Goal: Information Seeking & Learning: Check status

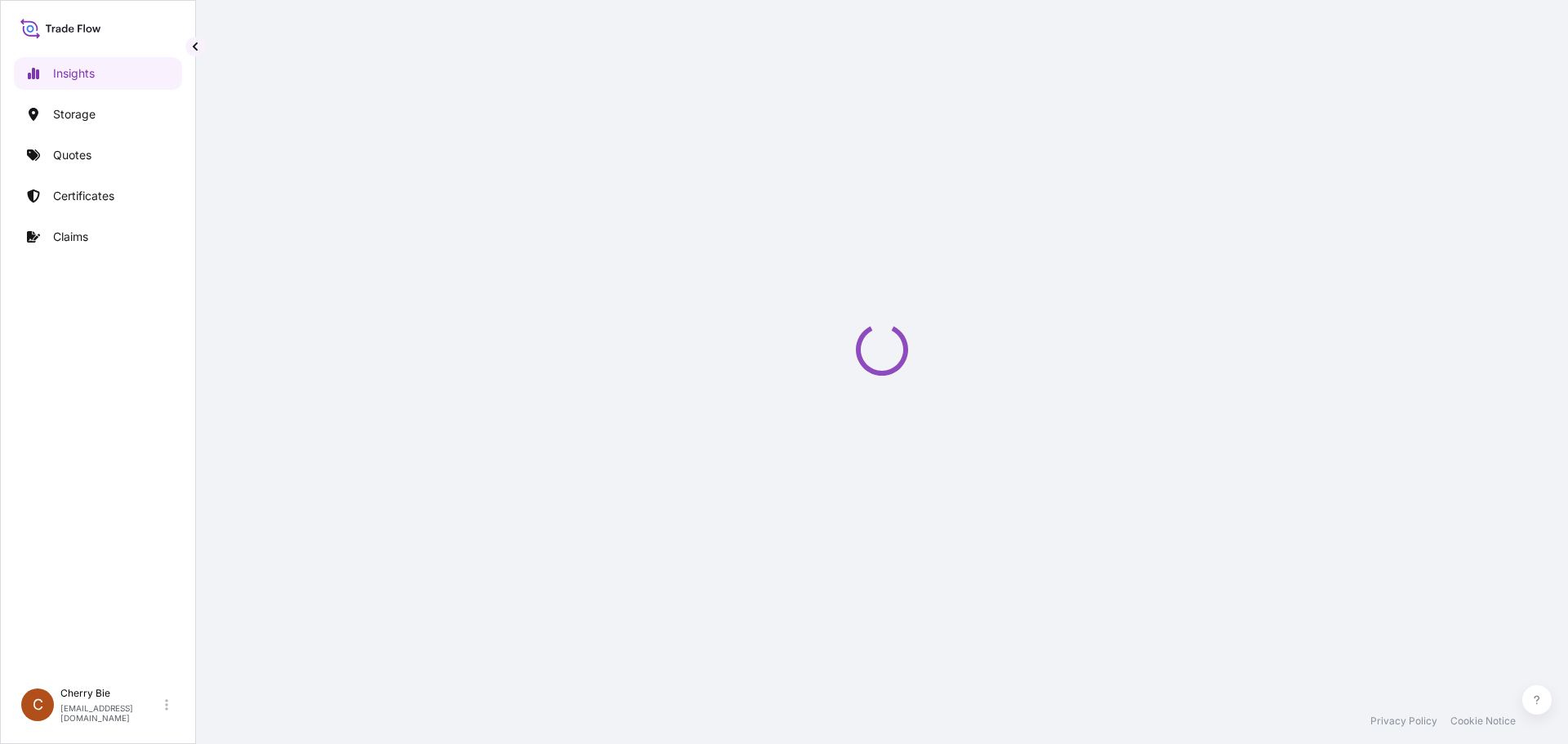
select select "2025"
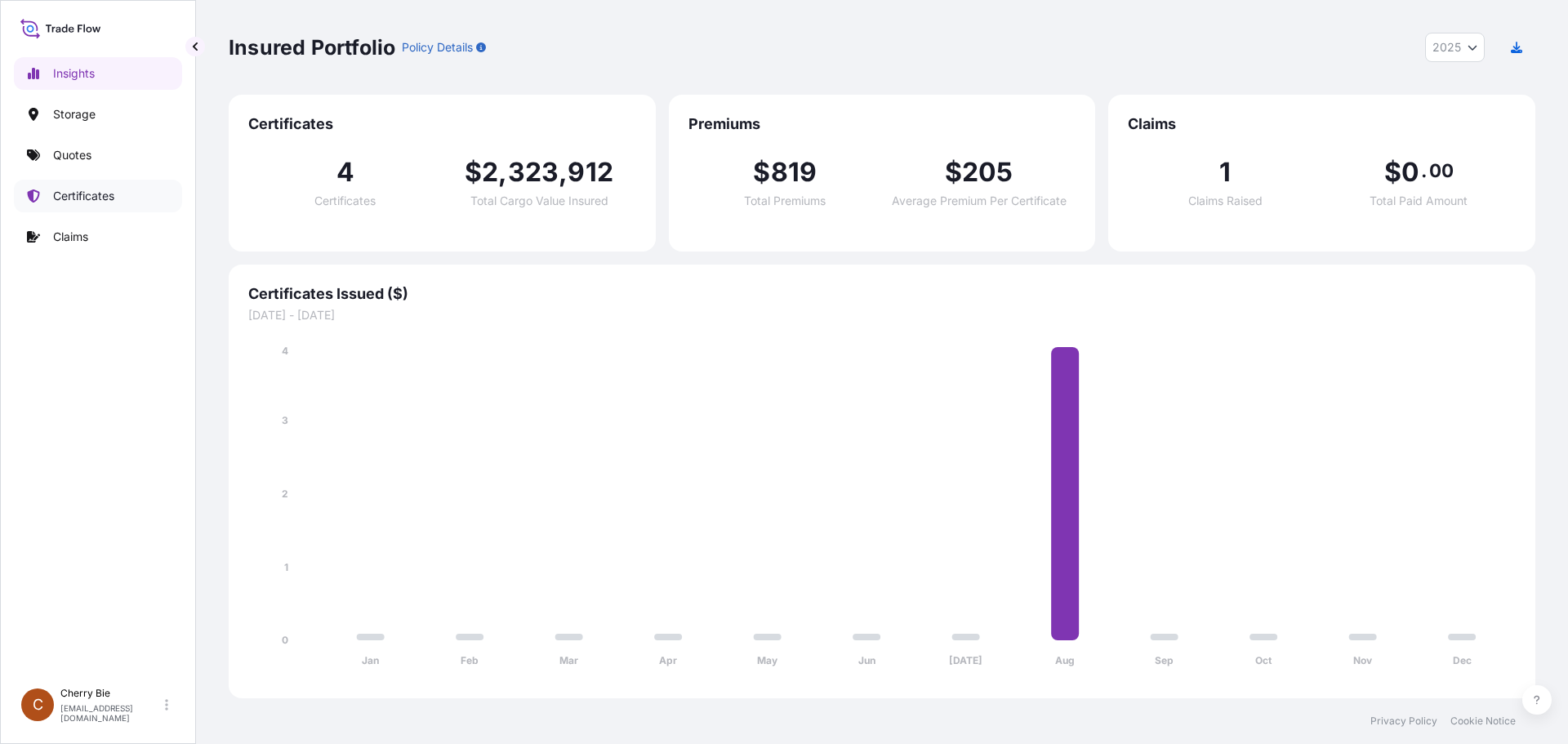
click at [94, 194] on p "Certificates" at bounding box center [83, 196] width 61 height 16
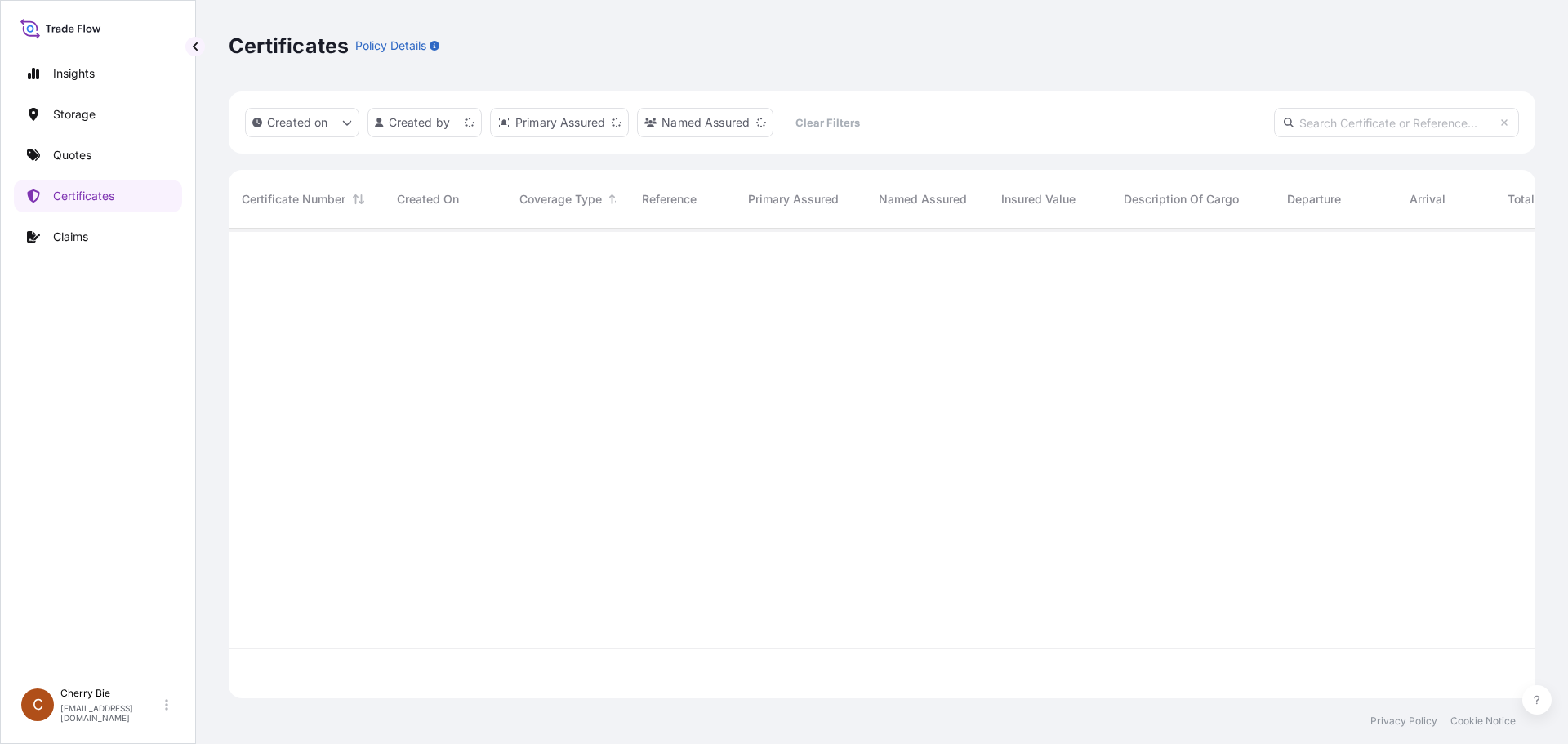
scroll to position [466, 1295]
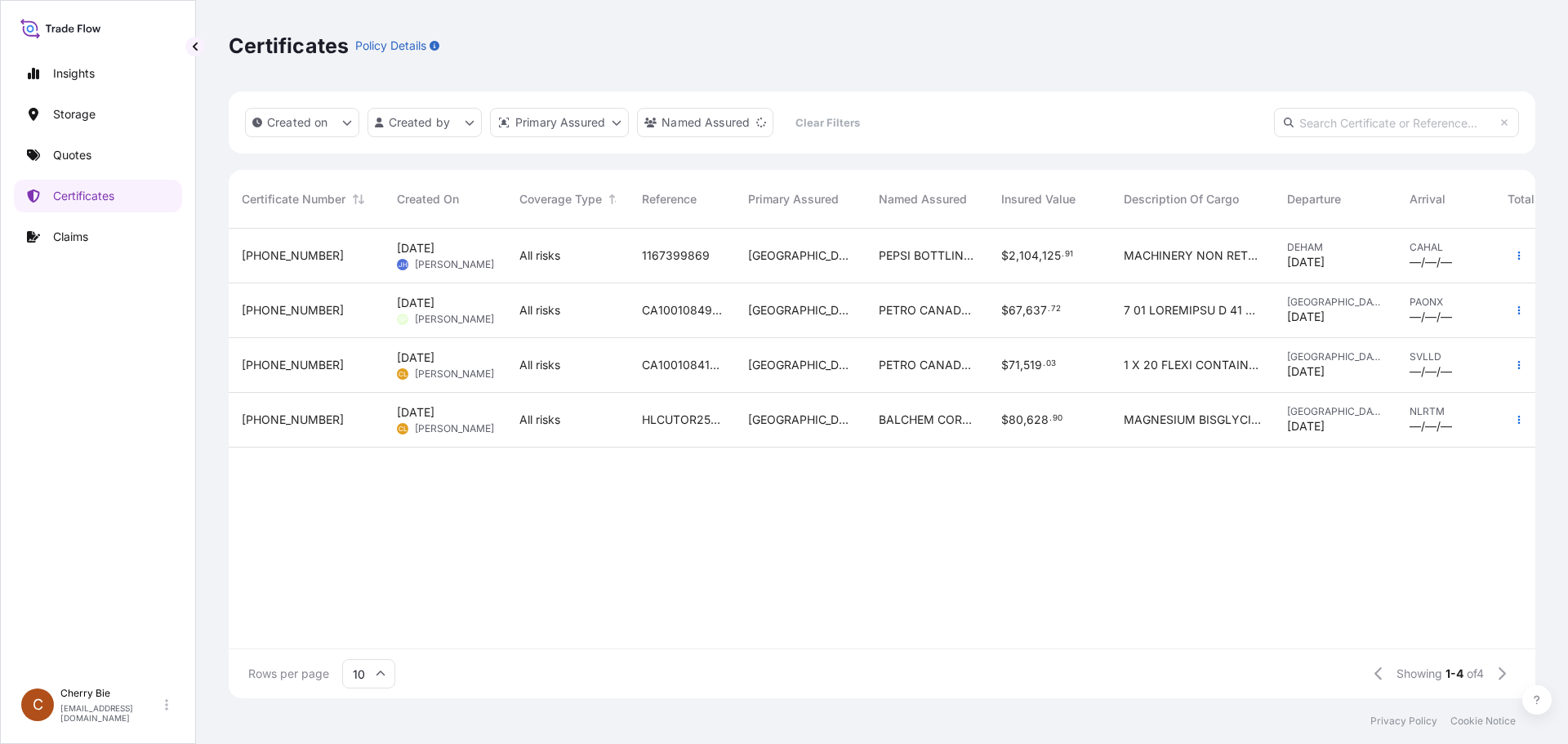
click at [691, 42] on div "Certificates Policy Details" at bounding box center [882, 45] width 1306 height 26
click at [88, 241] on p "Claims" at bounding box center [71, 237] width 35 height 16
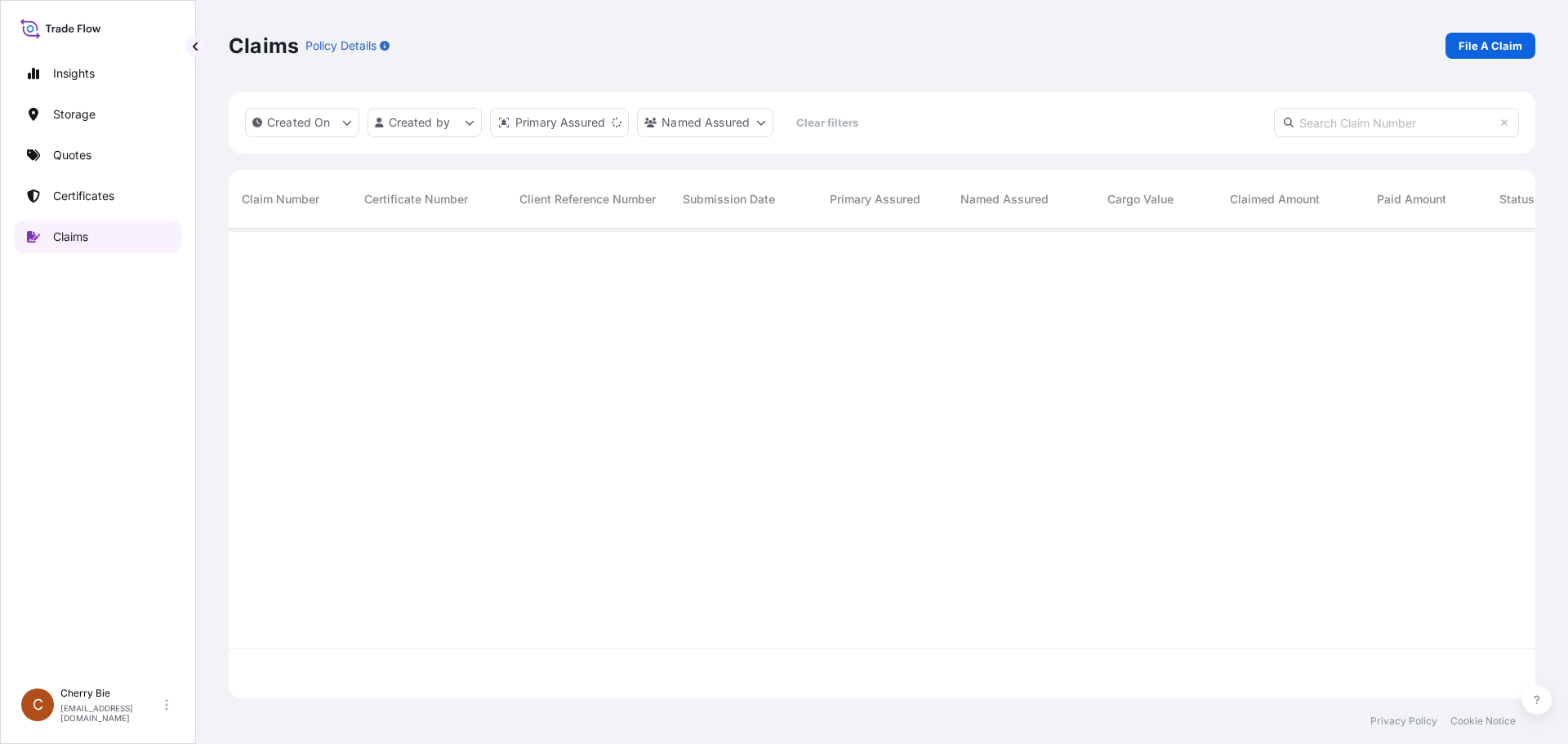
scroll to position [466, 1295]
click at [91, 198] on p "Certificates" at bounding box center [83, 196] width 61 height 16
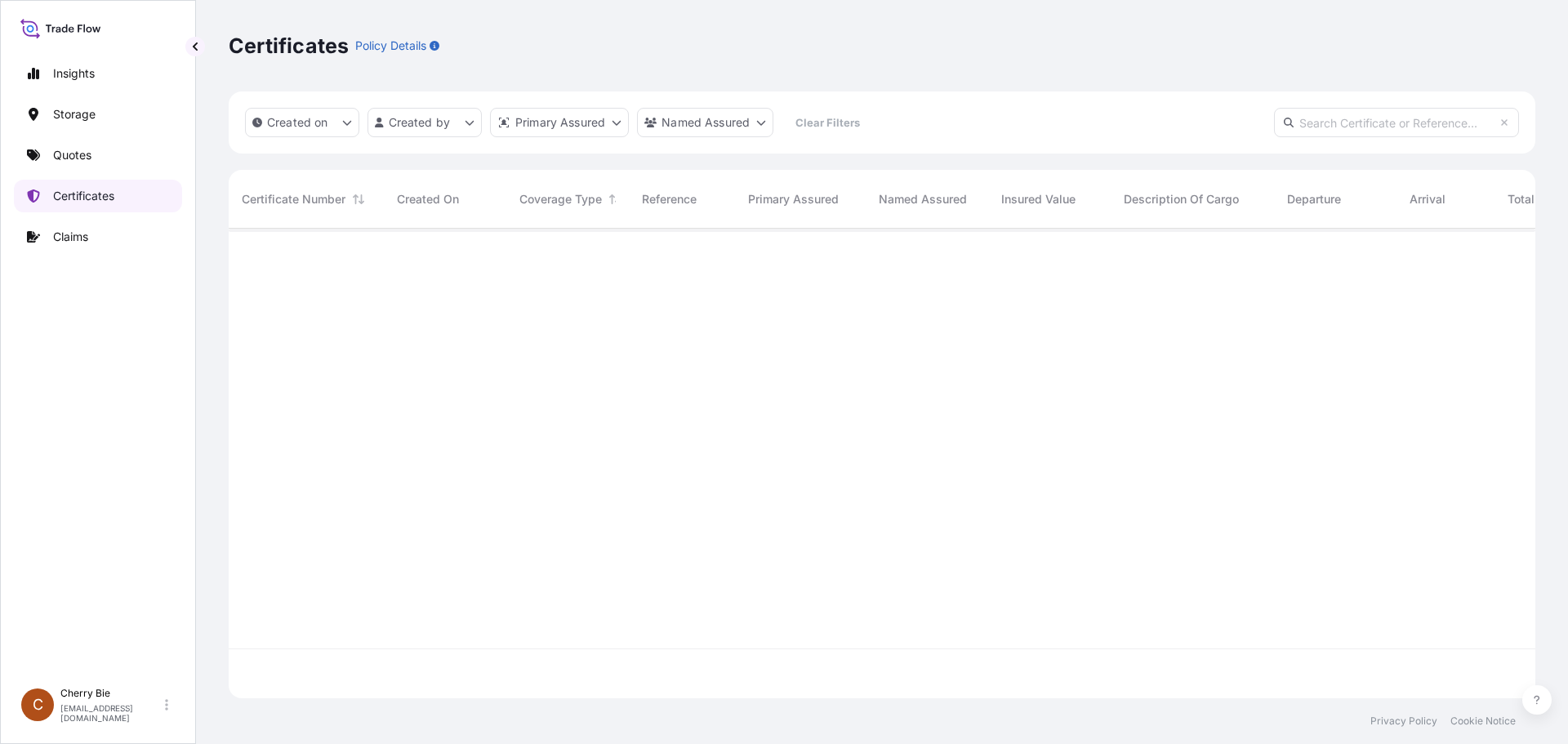
scroll to position [466, 1295]
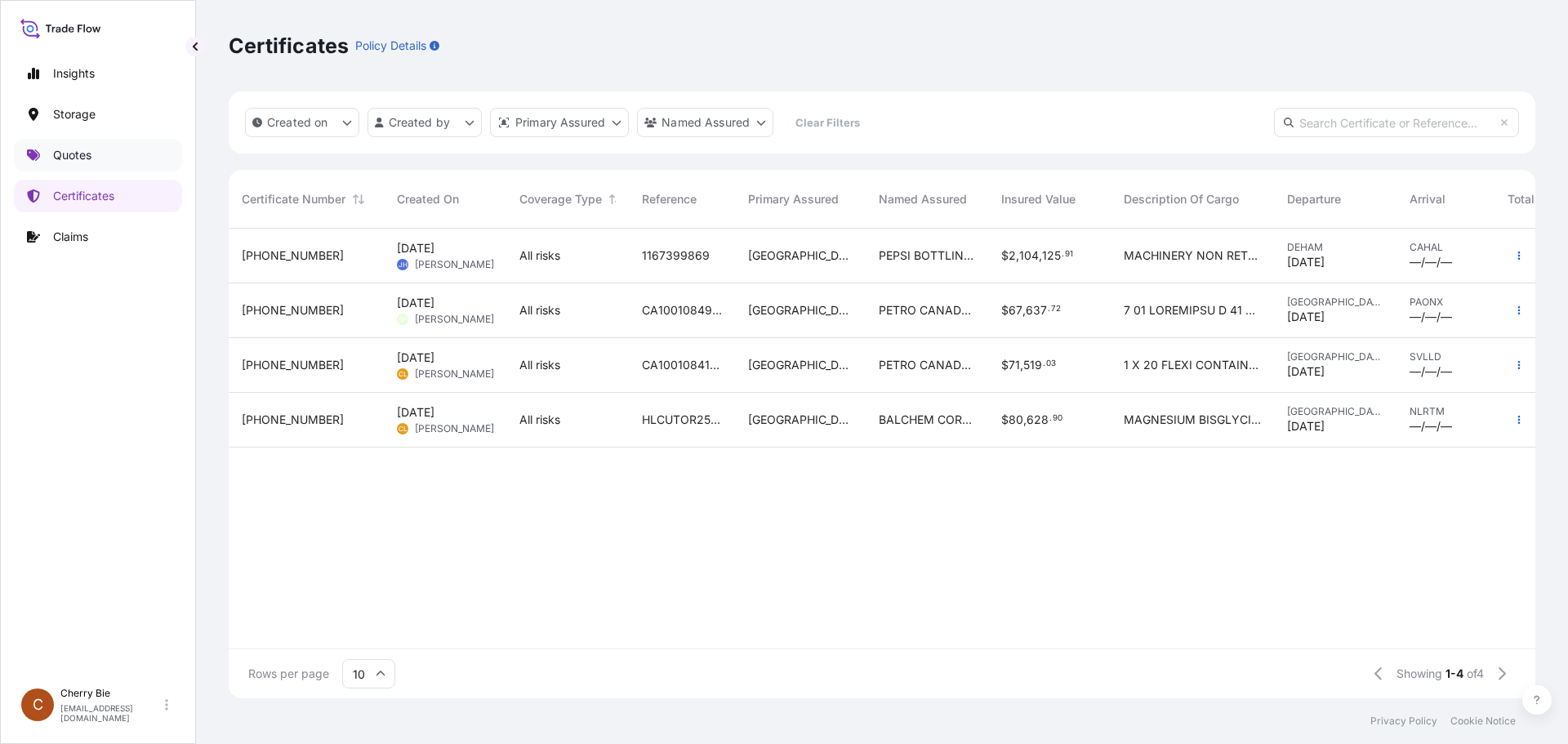
click at [98, 150] on link "Quotes" at bounding box center [98, 154] width 169 height 33
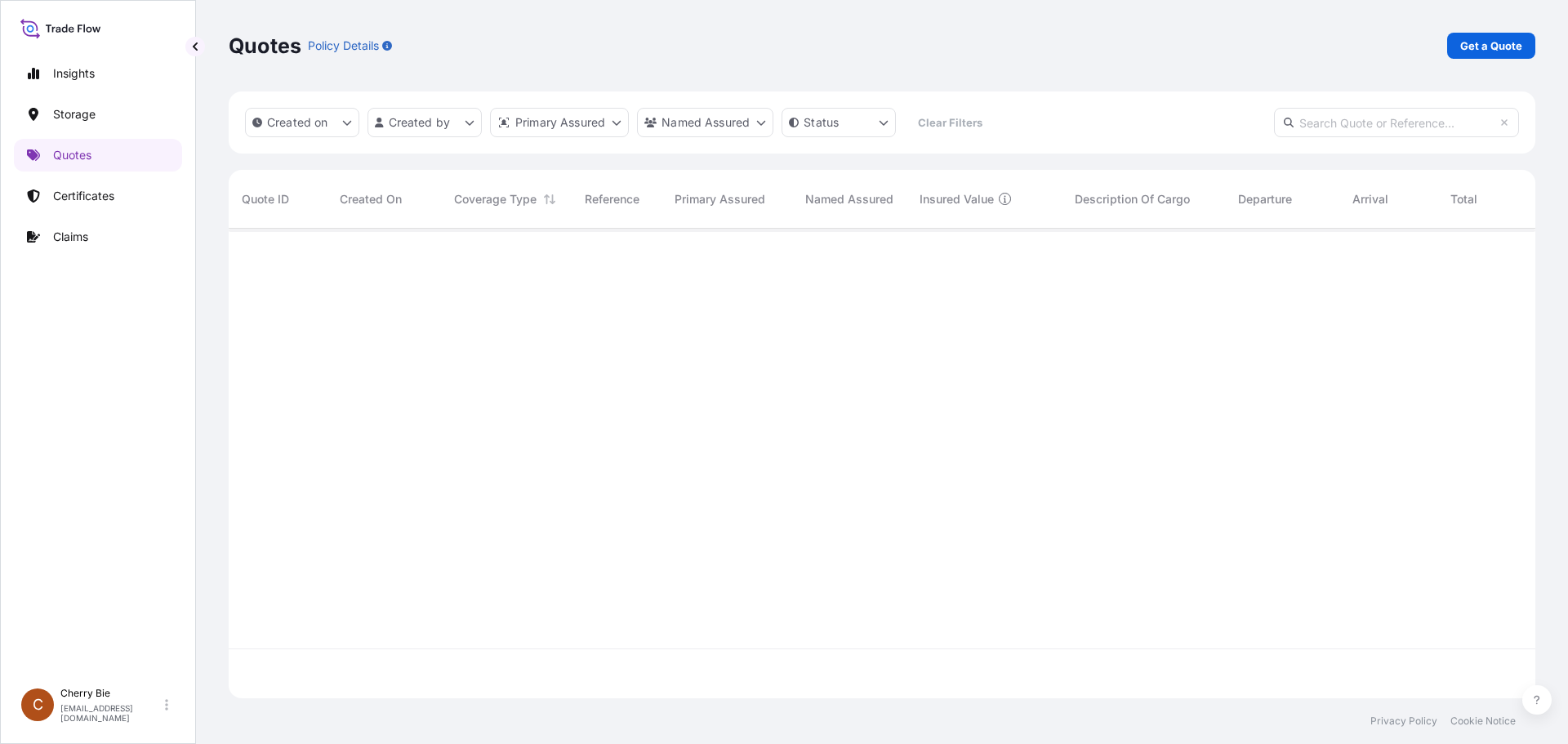
scroll to position [517, 1295]
click at [1492, 44] on p "Get a Quote" at bounding box center [1491, 45] width 62 height 16
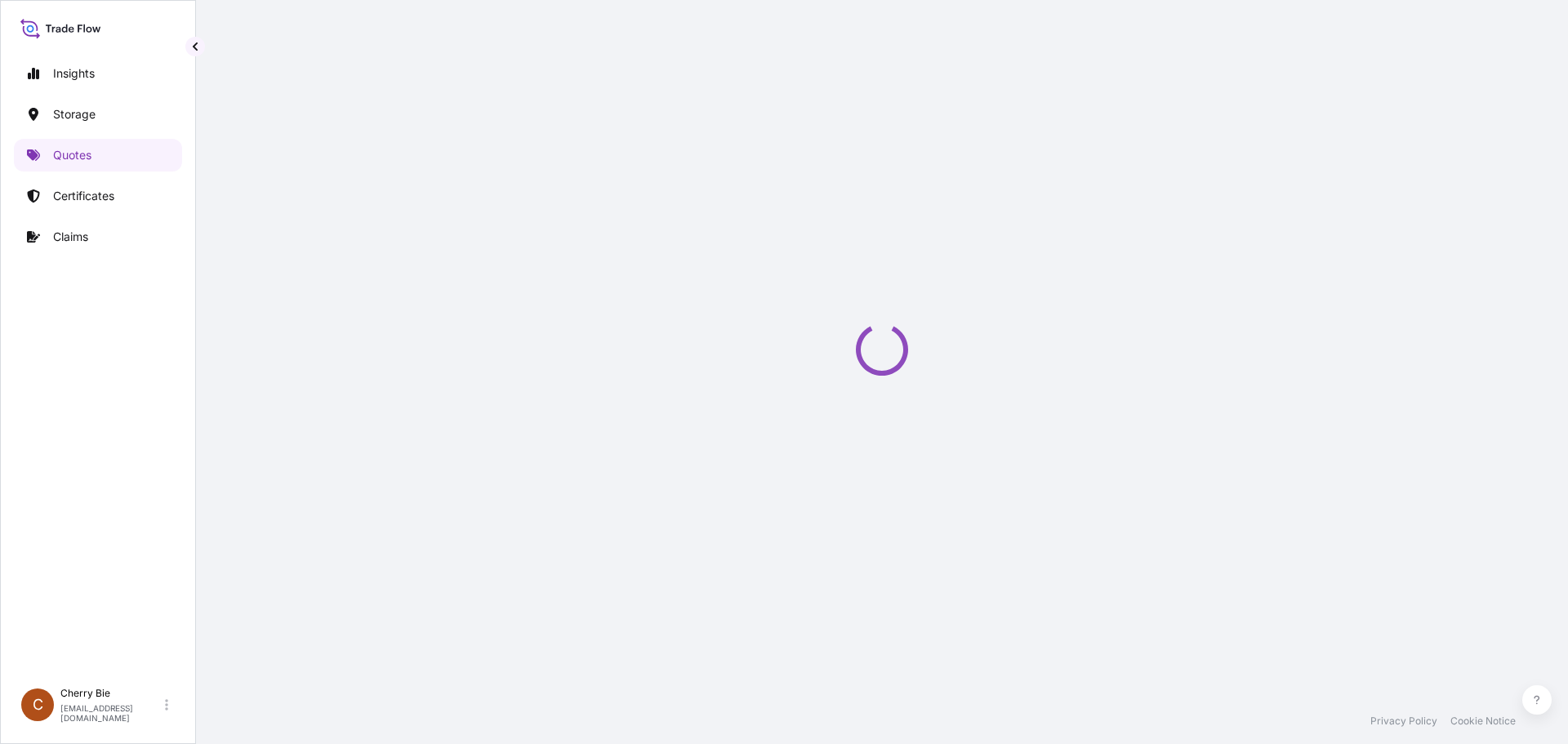
select select "Water"
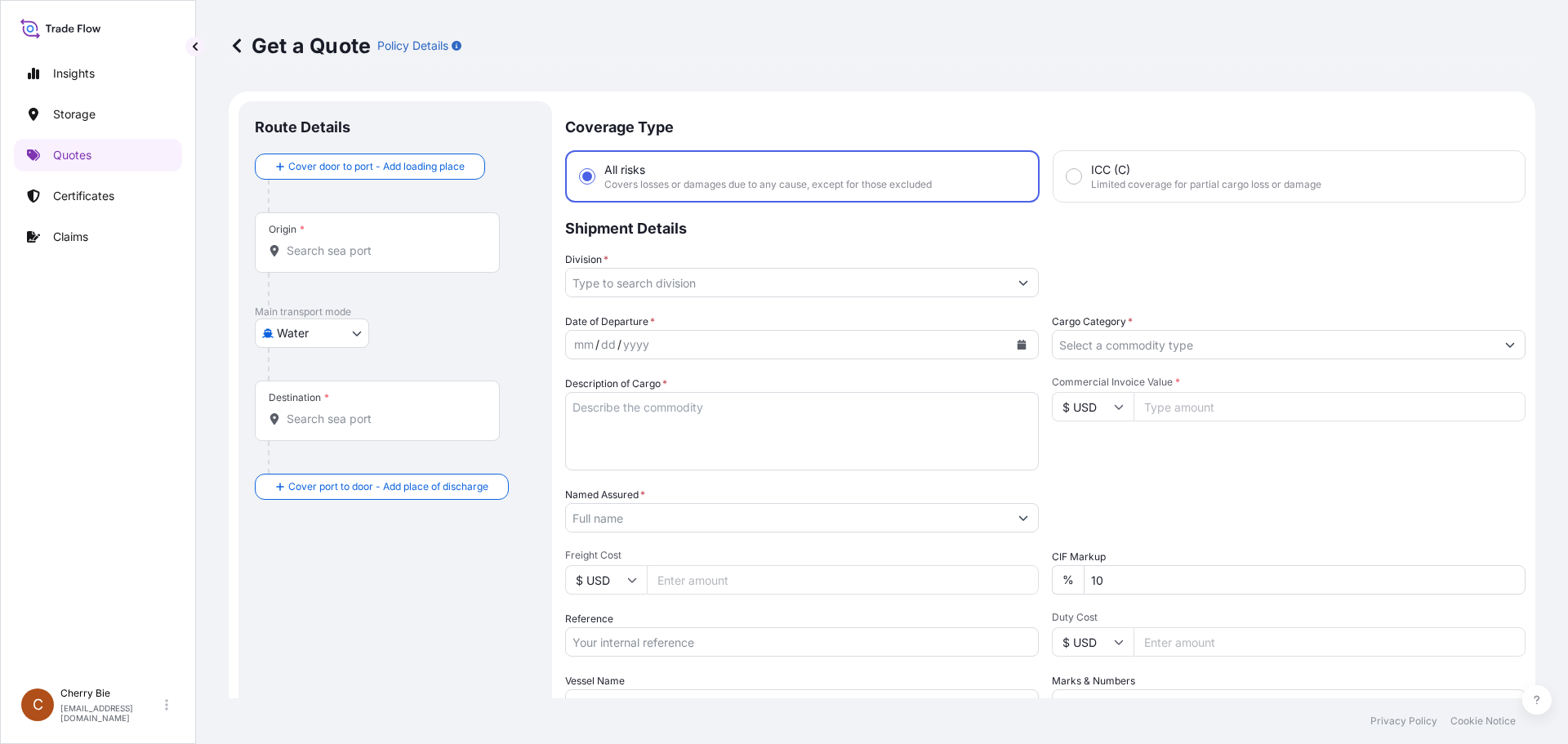
scroll to position [26, 0]
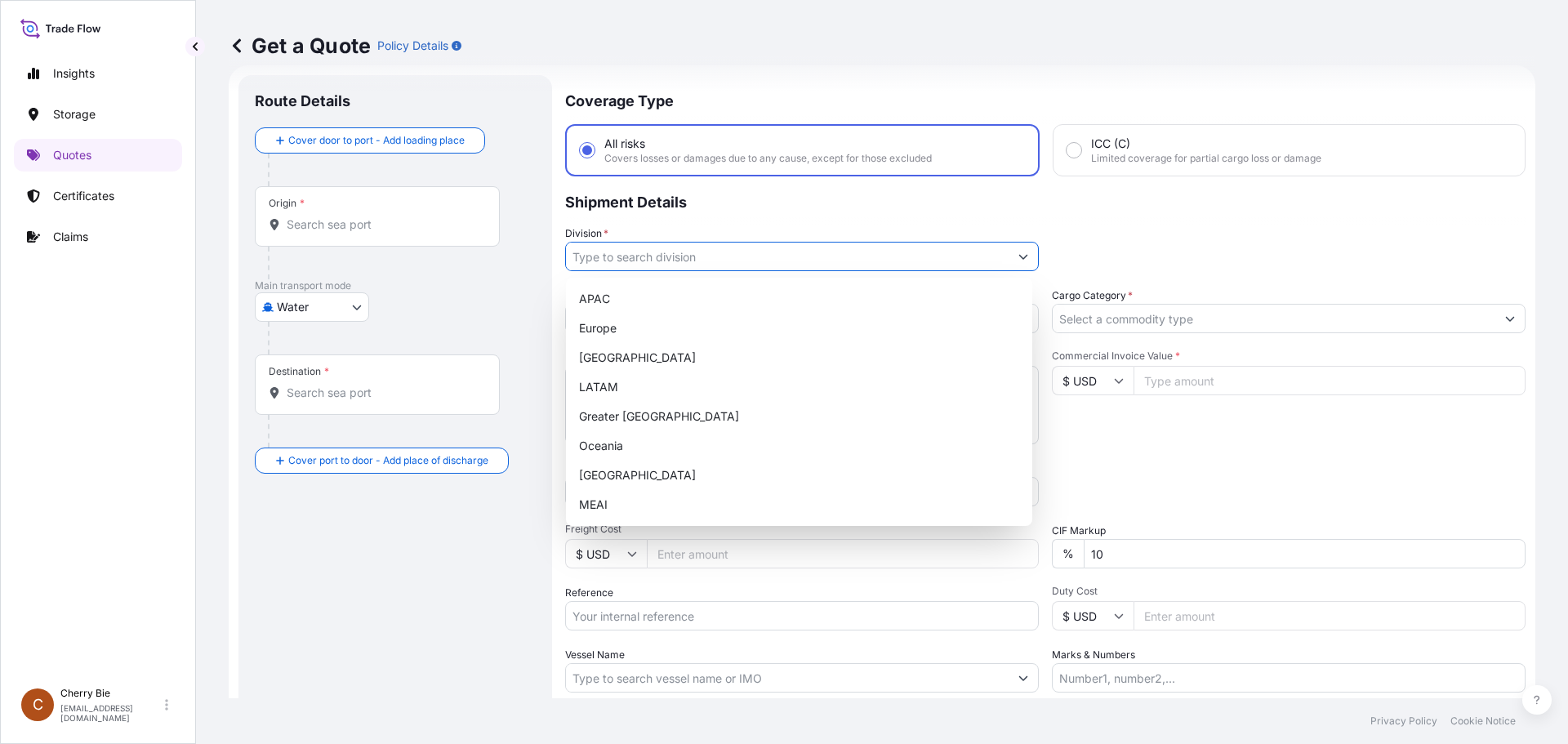
click at [1020, 261] on icon "Show suggestions" at bounding box center [1023, 256] width 10 height 10
click at [722, 353] on div "North America" at bounding box center [799, 358] width 453 height 29
type input "North America"
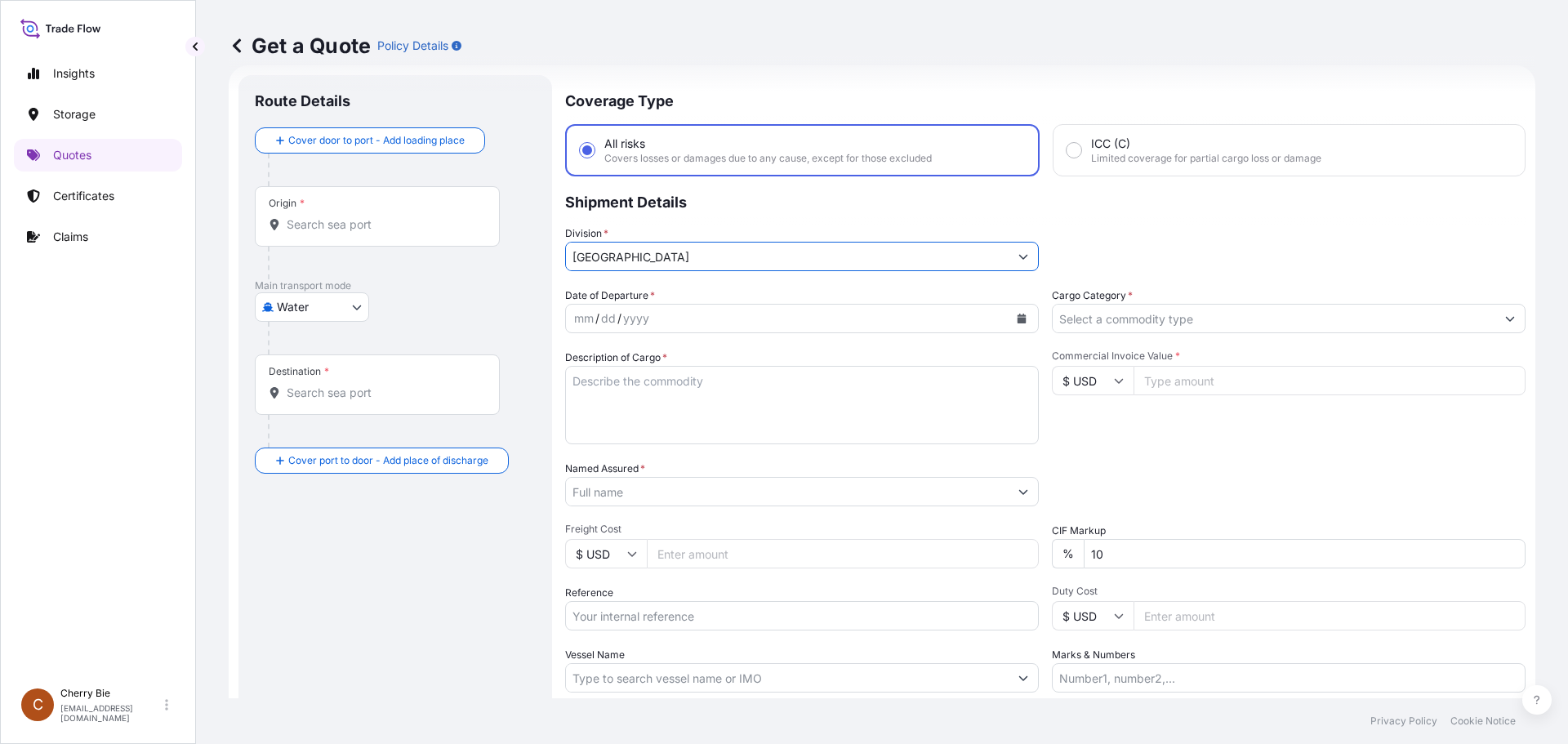
click at [1019, 257] on icon "Show suggestions" at bounding box center [1023, 256] width 10 height 10
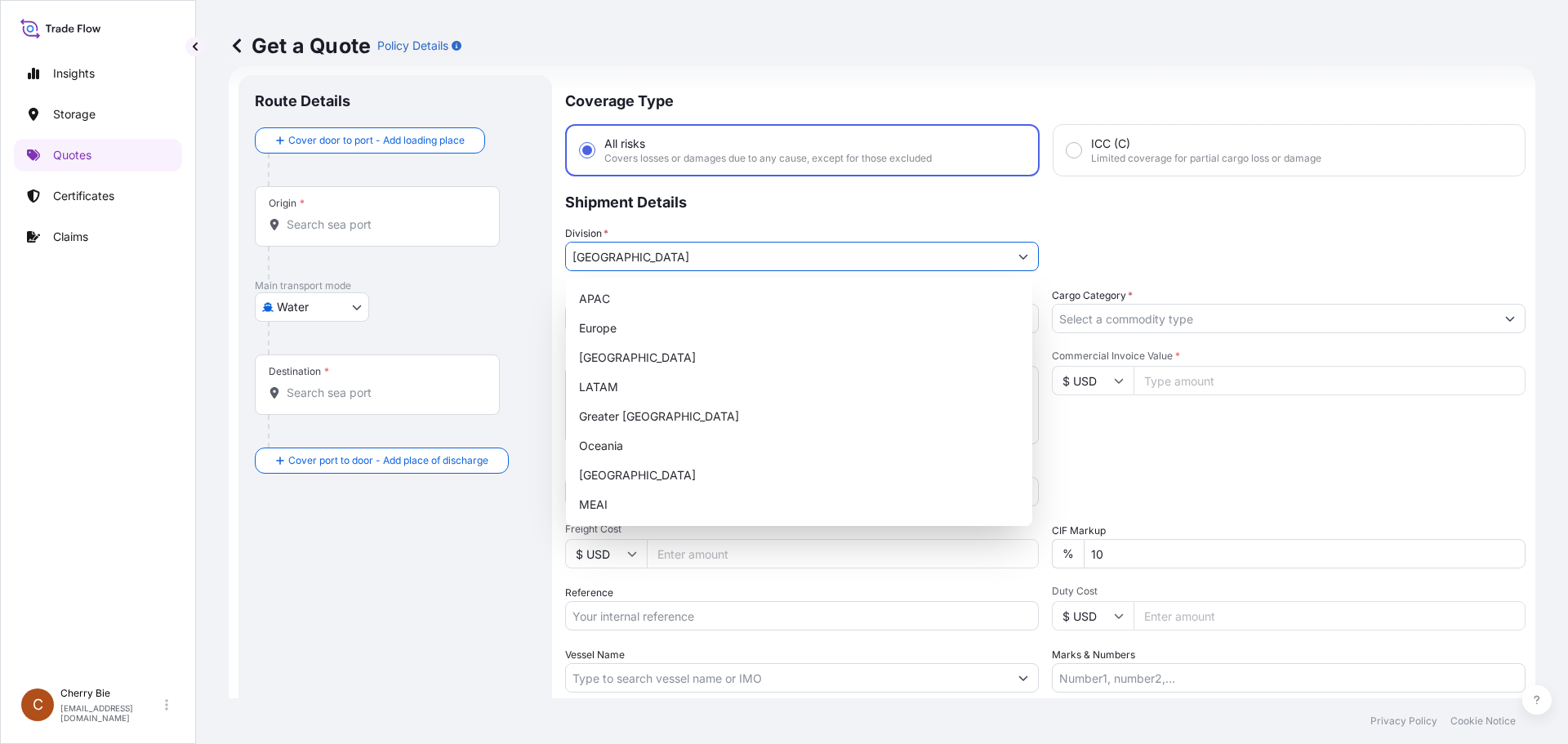
click at [1020, 256] on icon "Show suggestions" at bounding box center [1024, 257] width 9 height 5
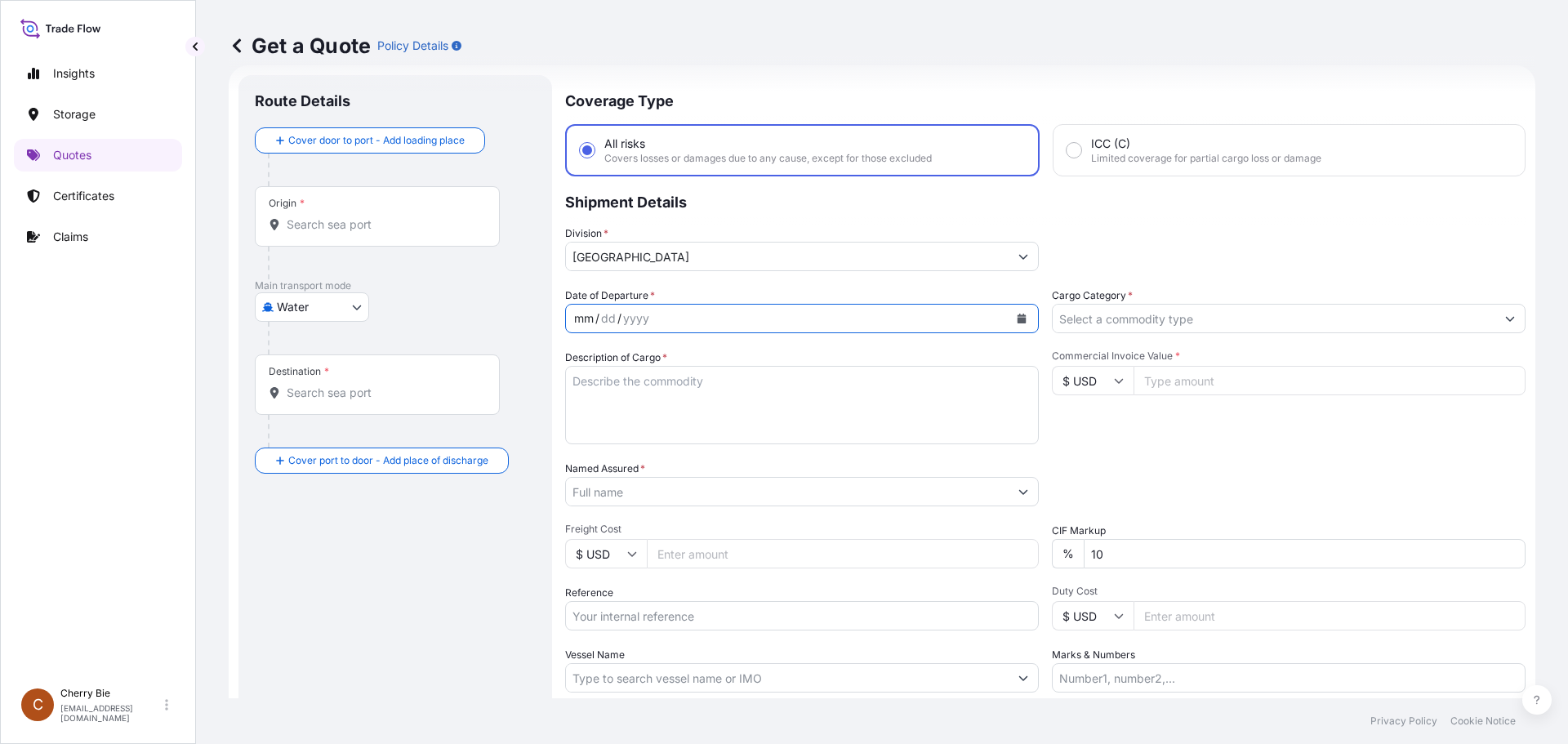
click at [829, 313] on div "mm / dd / yyyy" at bounding box center [787, 318] width 443 height 29
click at [389, 218] on input "Origin *" at bounding box center [382, 225] width 193 height 16
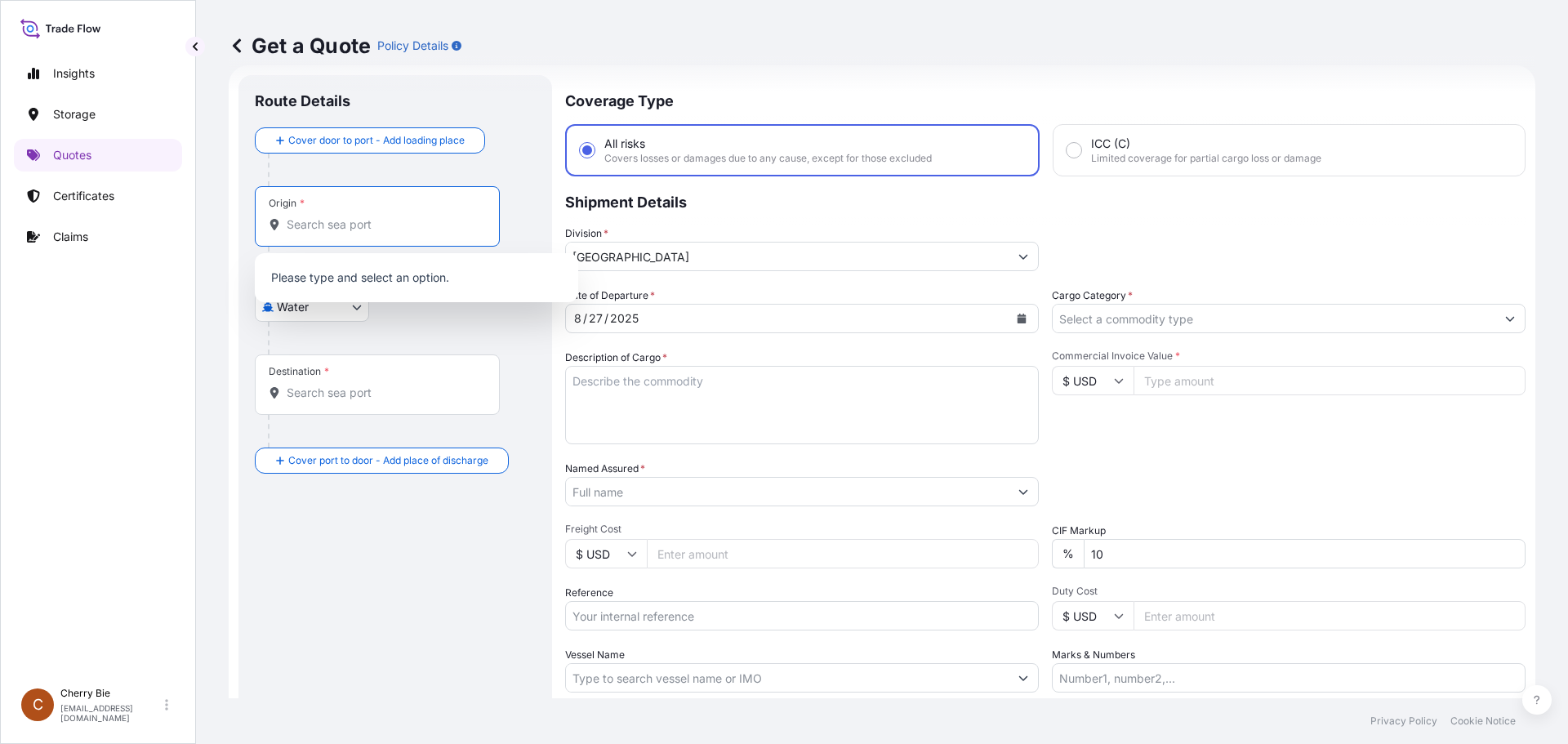
click at [469, 323] on div at bounding box center [402, 338] width 268 height 33
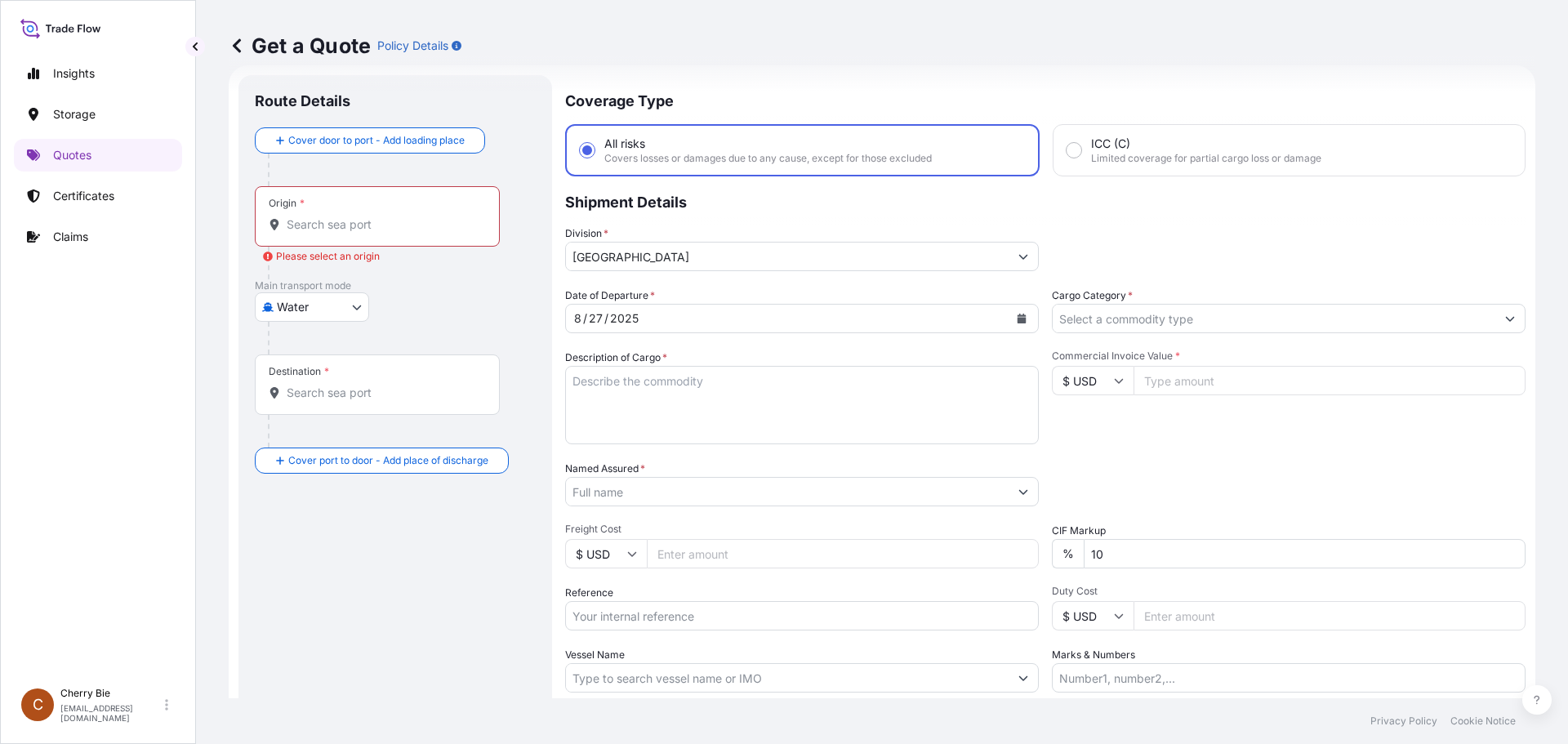
click at [713, 384] on textarea "Description of Cargo *" at bounding box center [802, 405] width 474 height 78
click at [595, 382] on textarea "Description of Cargo *" at bounding box center [802, 405] width 474 height 78
paste textarea "BULK LOADED INTO 1 20' S/O ISO TANKS VHVI 4 BLK SPECIALTY BASE FLUID BULK"
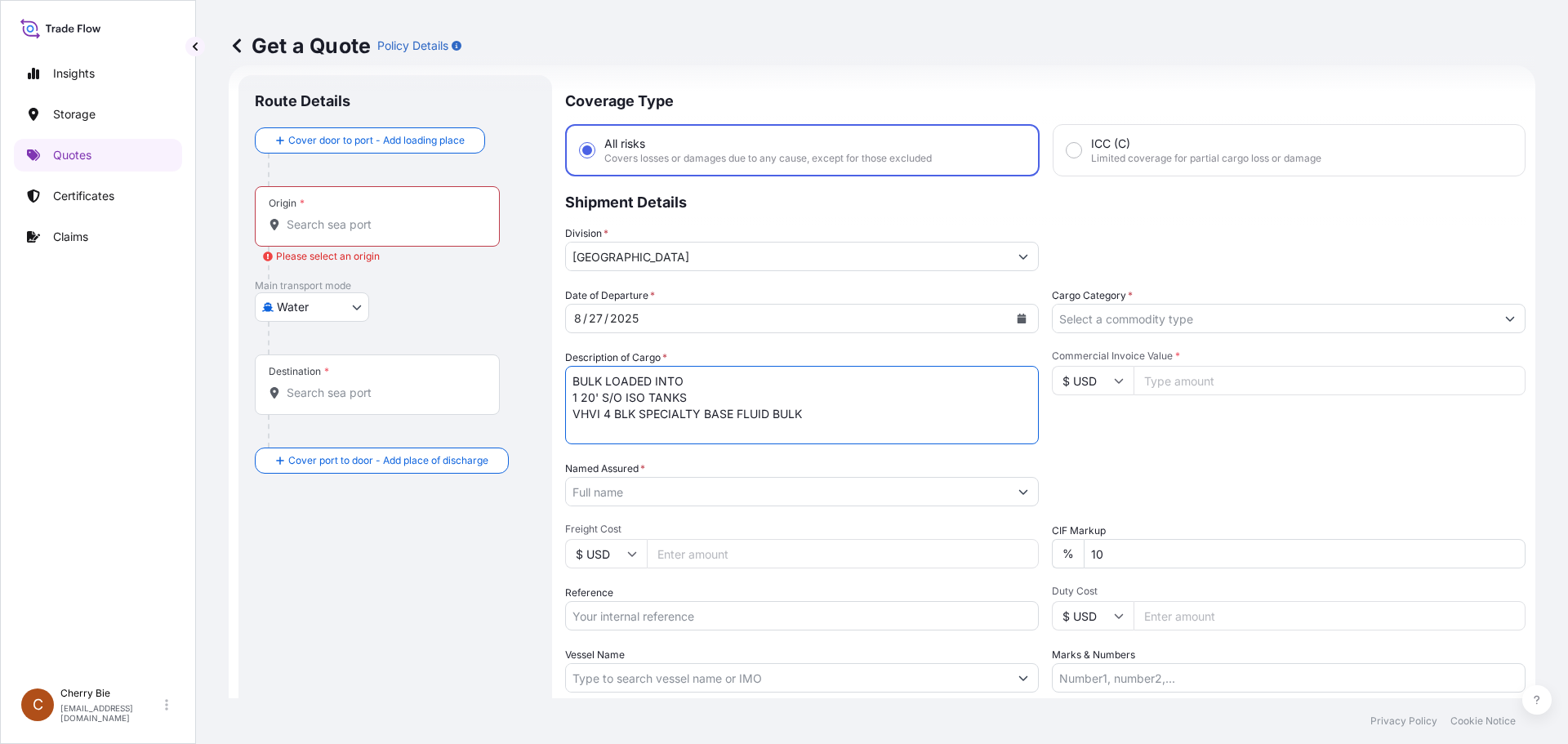
drag, startPoint x: 649, startPoint y: 399, endPoint x: 688, endPoint y: 398, distance: 39.0
click at [688, 398] on textarea "BULK LOADED INTO 1 20' S/O ISO TANKS VHVI 4 BLK SPECIALTY BASE FLUID BULK" at bounding box center [802, 405] width 474 height 78
paste textarea "FLEXI BAG"
click at [883, 400] on textarea "BULK LOADED INTO 1 20' S/O ISO FLEXI BAG VHVI 4 BLK SPECIALTY BASE FLUID BULK" at bounding box center [802, 405] width 474 height 78
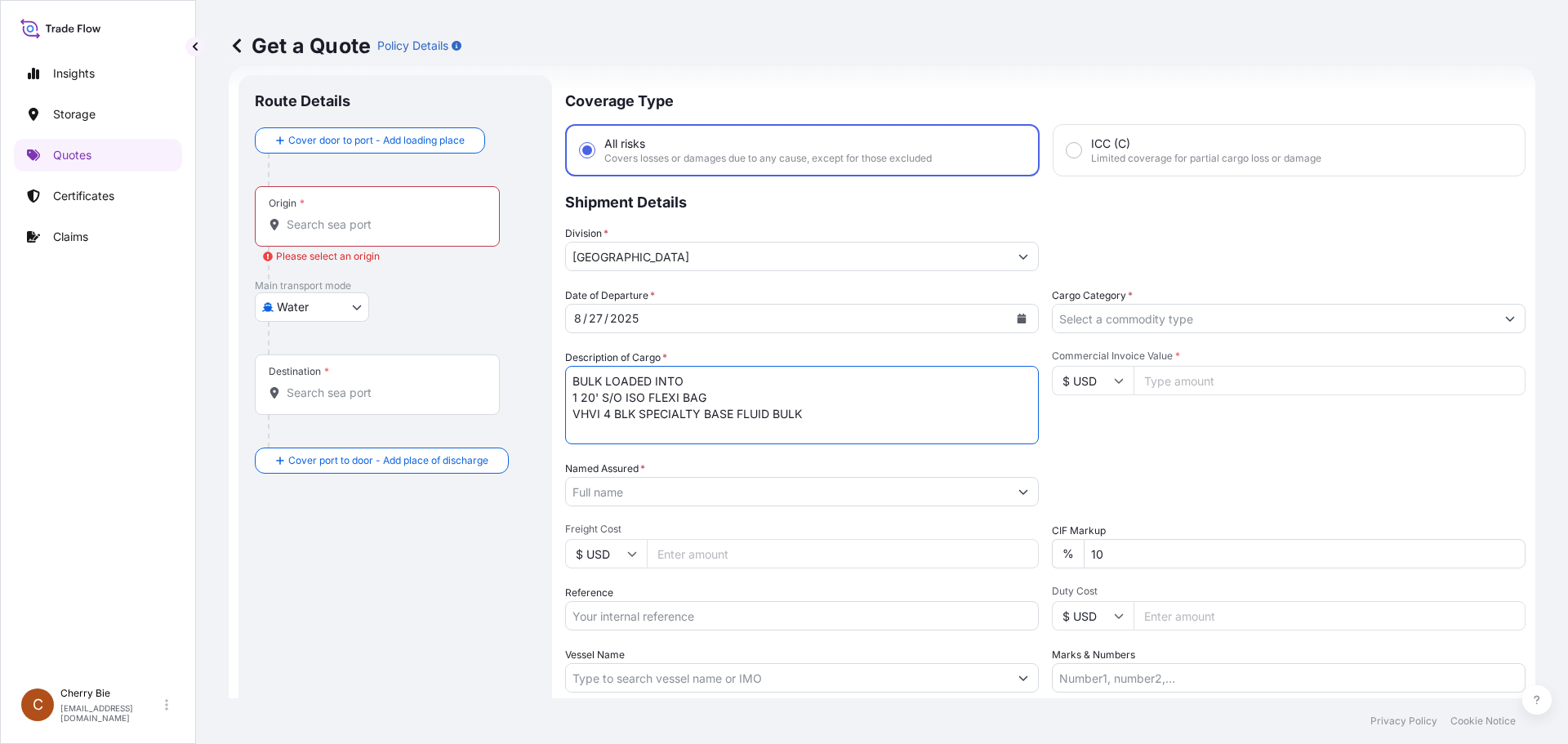
click at [808, 485] on input "Named Assured *" at bounding box center [787, 491] width 443 height 29
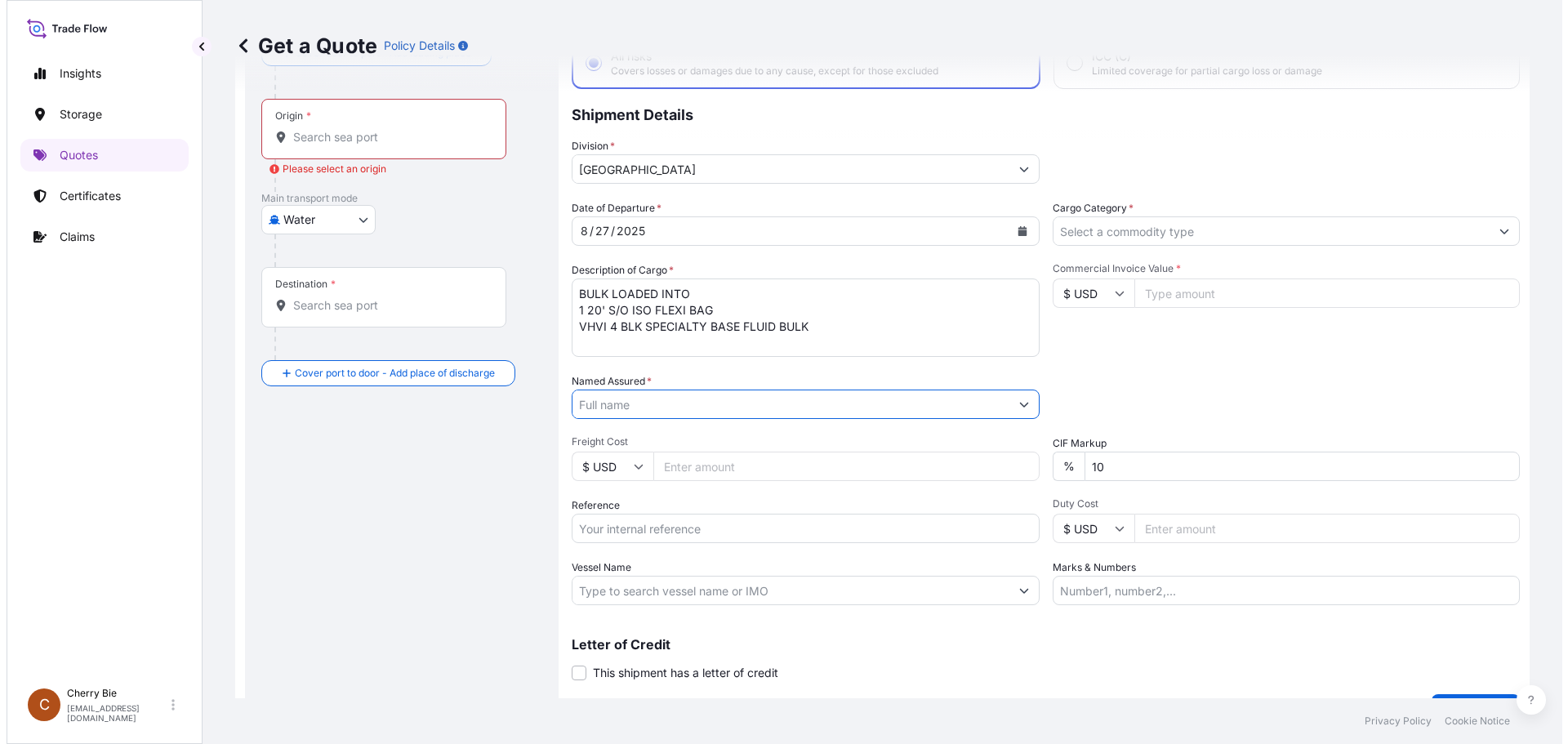
scroll to position [152, 0]
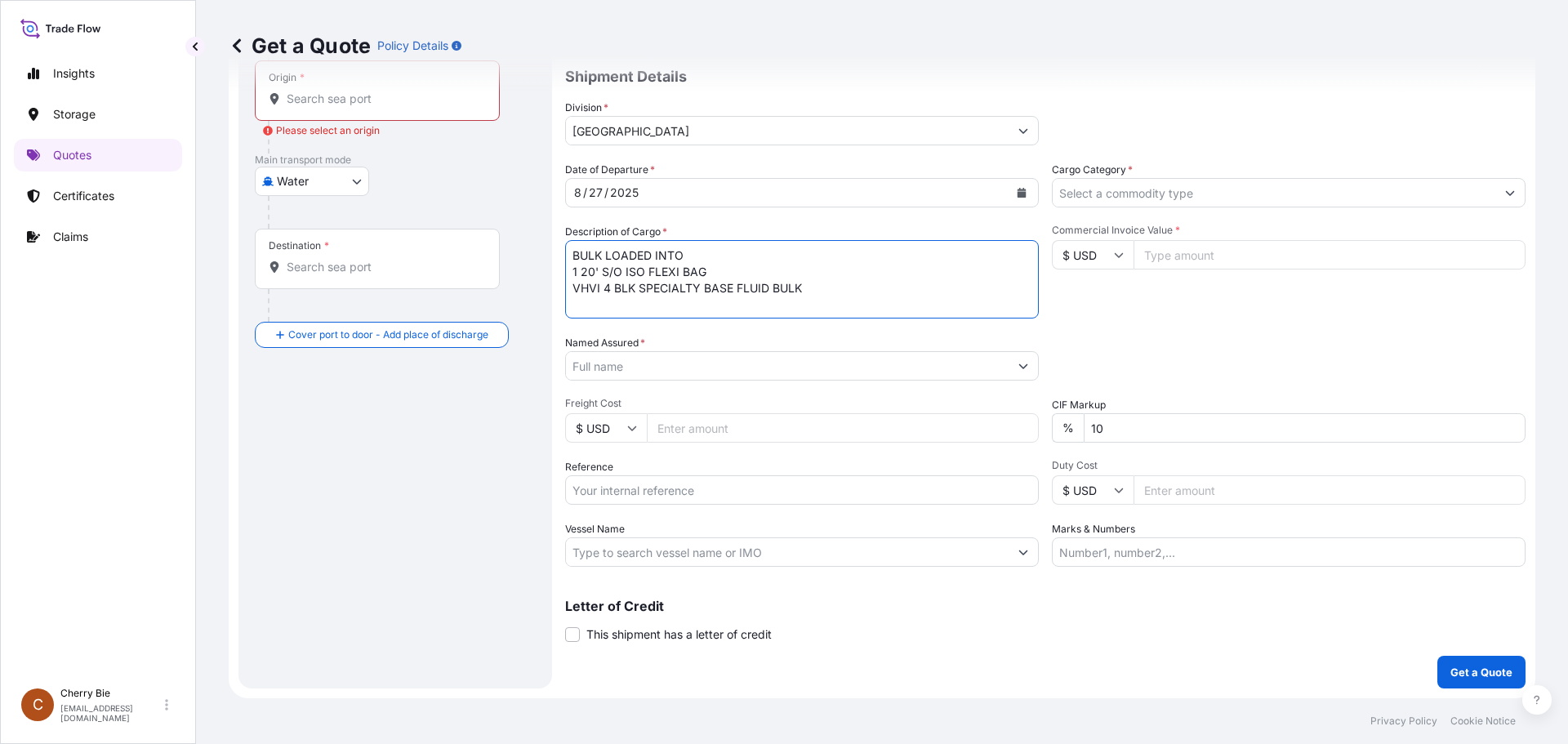
click at [641, 272] on textarea "BULK LOADED INTO 1 20' S/O ISO FLEXI BAG VHVI 4 BLK SPECIALTY BASE FLUID BULK" at bounding box center [802, 280] width 474 height 78
click at [908, 286] on textarea "BULK LOADED INTO 1 20' S/O FLEXI BAG VHVI 4 BLK SPECIALTY BASE FLUID BULK" at bounding box center [802, 280] width 474 height 78
click at [855, 293] on textarea "BULK LOADED INTO 1 20' S/O FLEXI BAG VHVI 4 BLK SPECIALTY BASE FLUID BULK" at bounding box center [802, 280] width 474 height 78
drag, startPoint x: 601, startPoint y: 270, endPoint x: 690, endPoint y: 273, distance: 89.1
click at [690, 273] on textarea "BULK LOADED INTO 1 20' S/O FLEXI BAG VHVI 4 BLK SPECIALTY BASE FLUID BULK" at bounding box center [802, 280] width 474 height 78
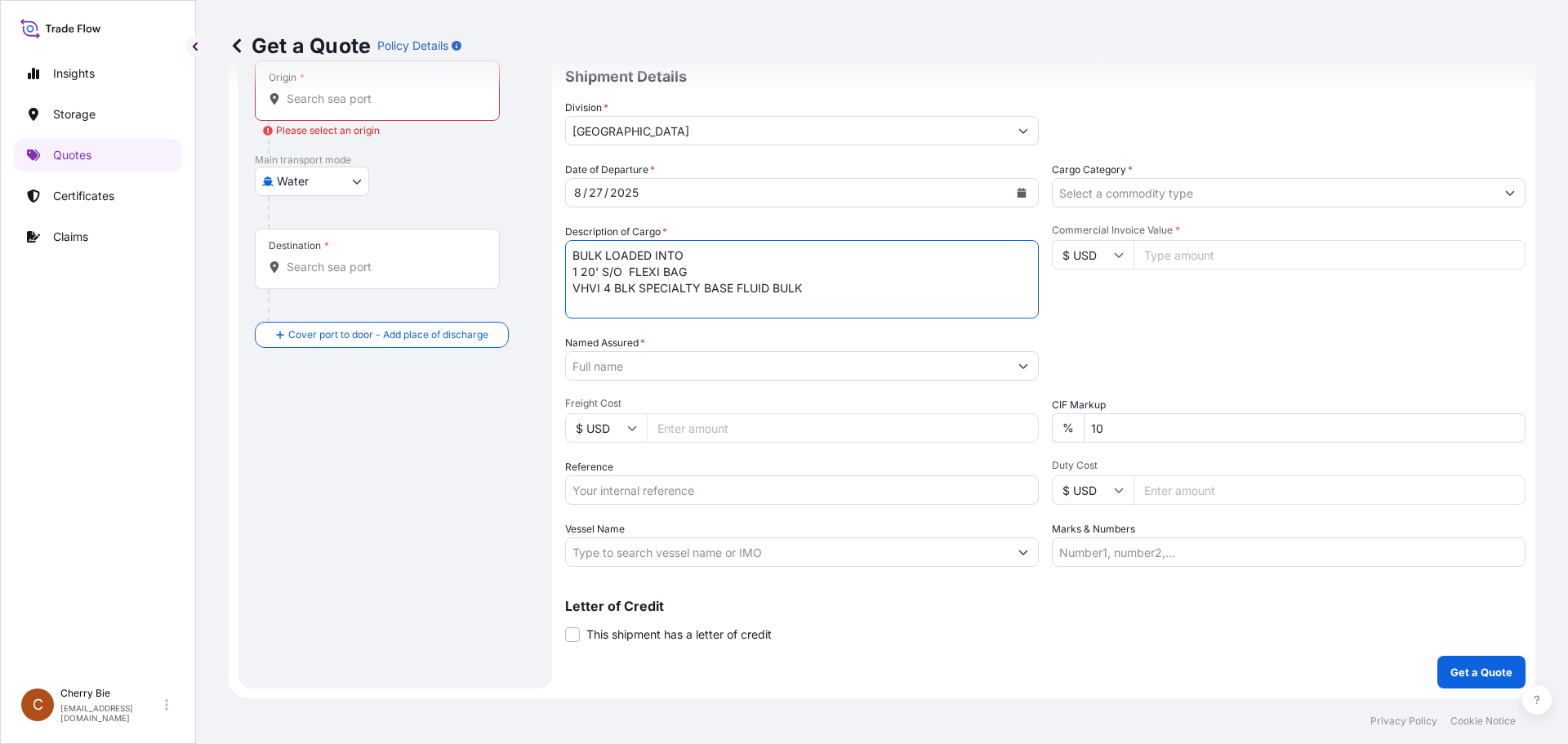
paste textarea "BULK LOADED INTO 1 20' DRY VAN VHVI 4 BLK SPECIALTY BASE FLUID BULK"
click at [755, 284] on textarea "BULK LOADED INTO 1 20' BULK LOADED INTO 1 20' DRY VAN VHVI 4 BLK SPECIALTY BASE…" at bounding box center [802, 280] width 474 height 78
click at [663, 278] on textarea "BULK LOADED INTO 1 20' BULK LOADED INTO 1 20' DRY VAN VHVI 4 BLK SPECIALTY BASE…" at bounding box center [802, 280] width 474 height 78
paste textarea "FLEXI BAG"
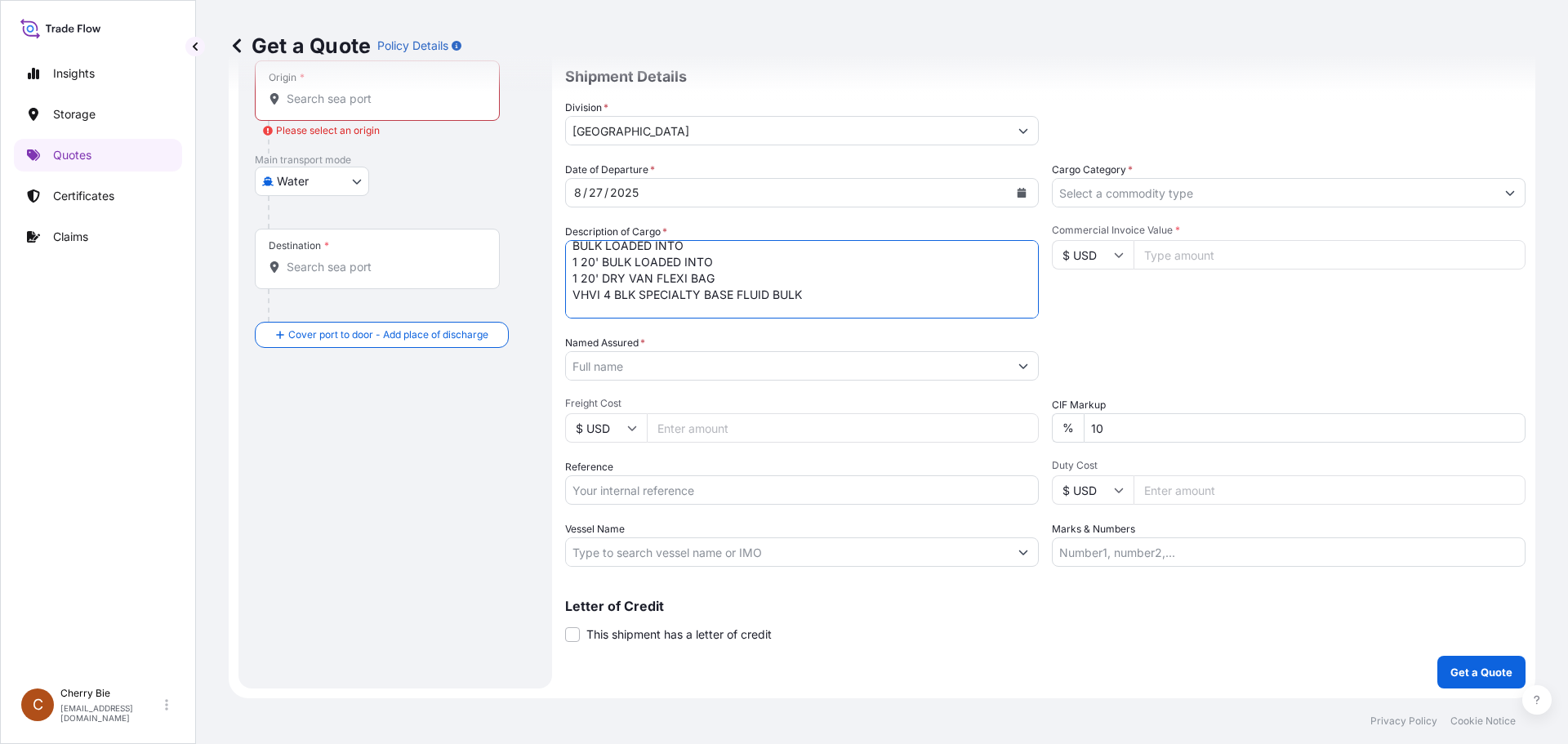
click at [824, 267] on textarea "BULK LOADED INTO 1 20' BULK LOADED INTO 1 20' DRY VAN FLEXI BAG VHVI 4 BLK SPEC…" at bounding box center [802, 280] width 474 height 78
type textarea "BULK LOADED INTO 1 20' BULK LOADED INTO 1 20' DRY VAN FLEXI BAG VHVI 4 BLK SPEC…"
click at [850, 426] on input "Freight Cost" at bounding box center [843, 428] width 392 height 29
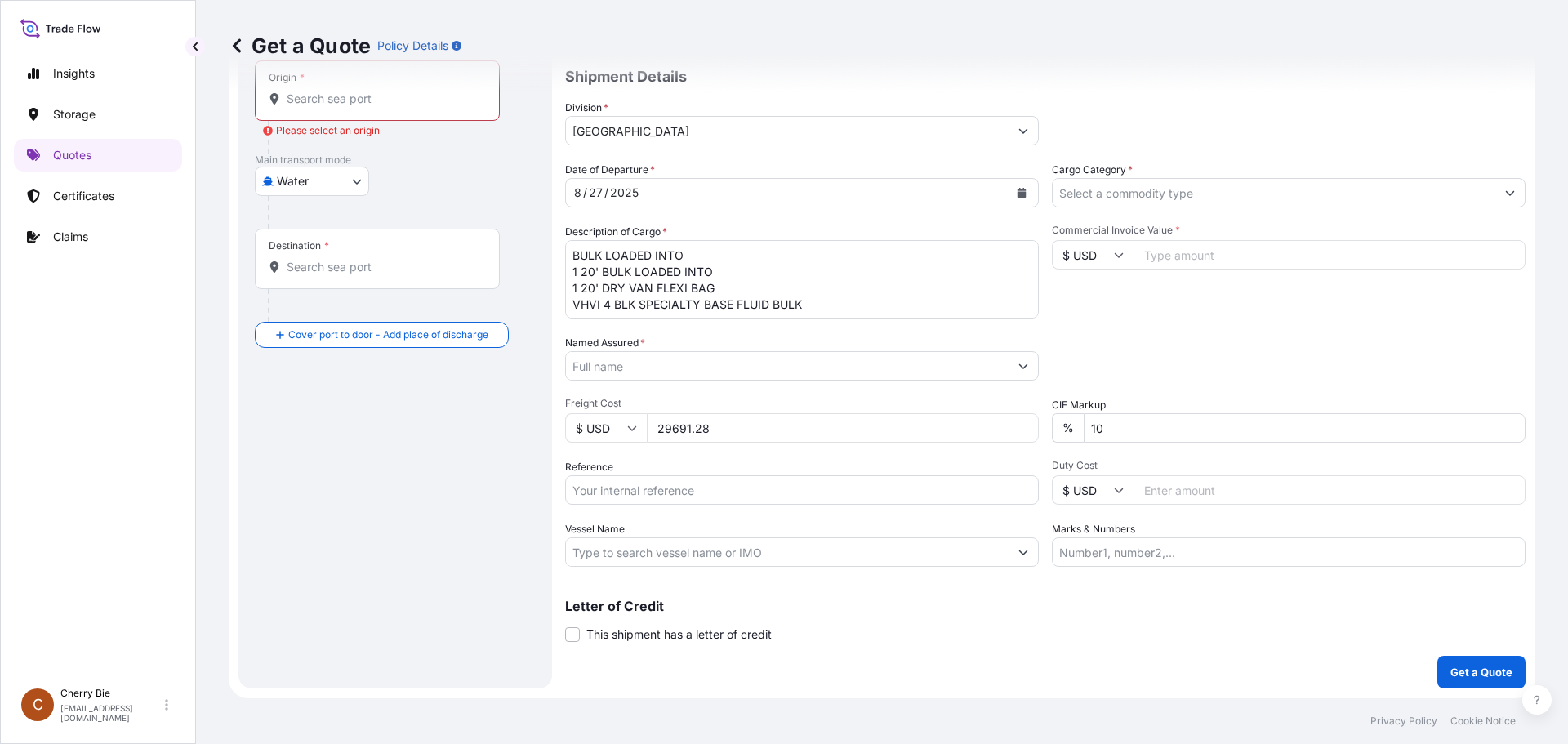
type input "29691.28"
click at [914, 458] on div "Date of Departure * 8 / 27 / 2025 Cargo Category * Description of Cargo * BULK …" at bounding box center [1045, 364] width 960 height 405
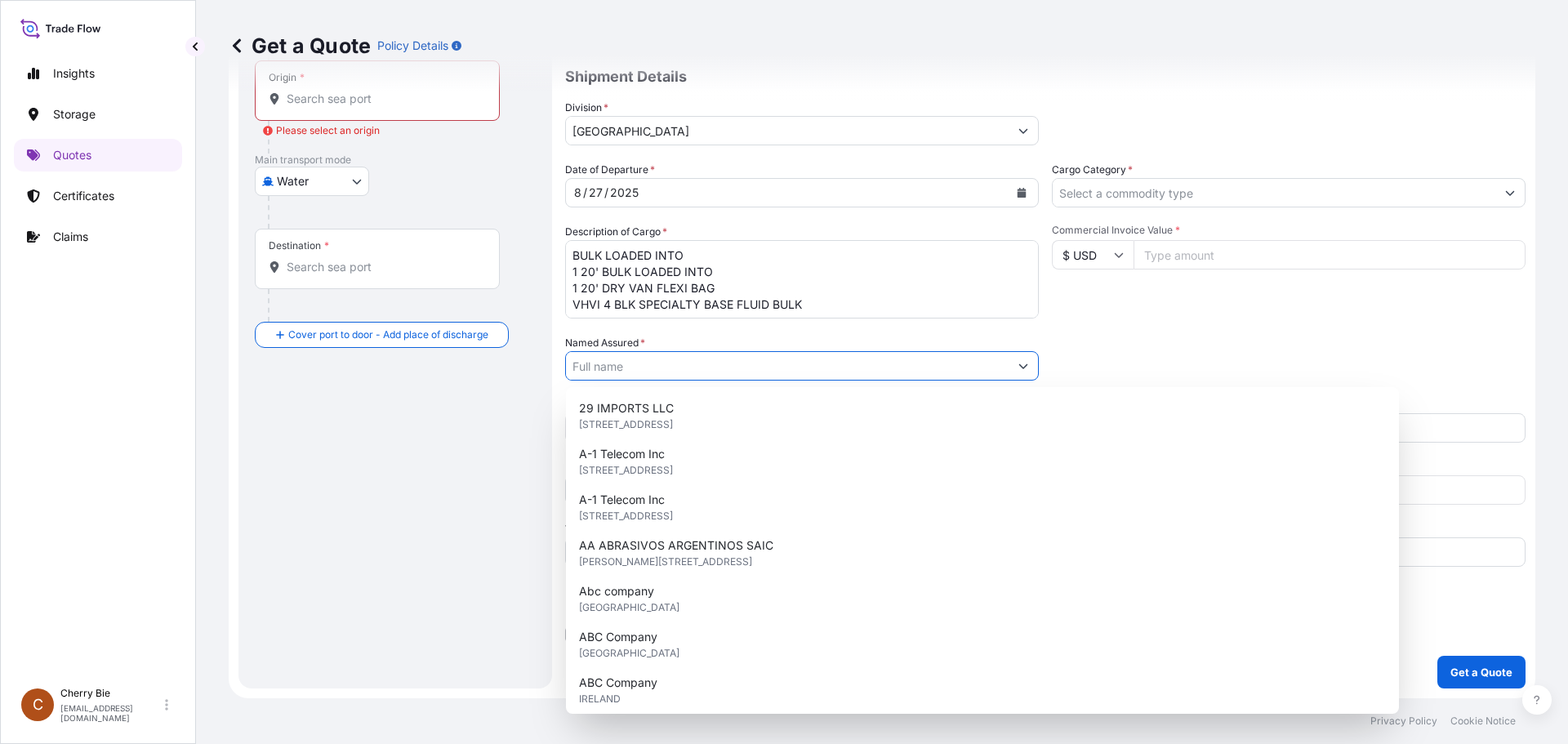
click at [712, 366] on input "Named Assured *" at bounding box center [787, 366] width 443 height 29
click at [499, 409] on div "Route Details Cover door to port - Add loading place Place of loading Road / In…" at bounding box center [395, 319] width 281 height 707
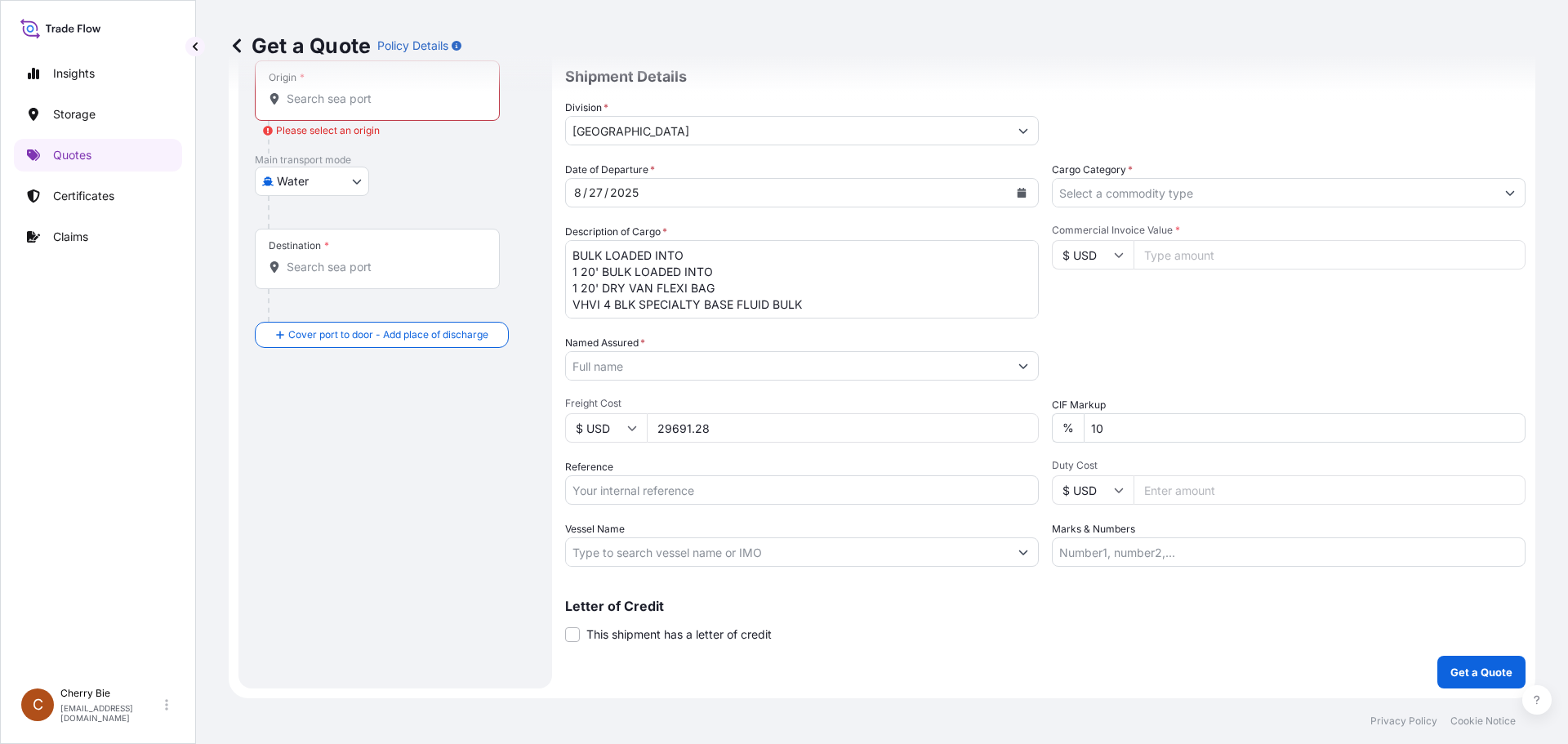
click at [1019, 370] on icon "Show suggestions" at bounding box center [1023, 366] width 10 height 10
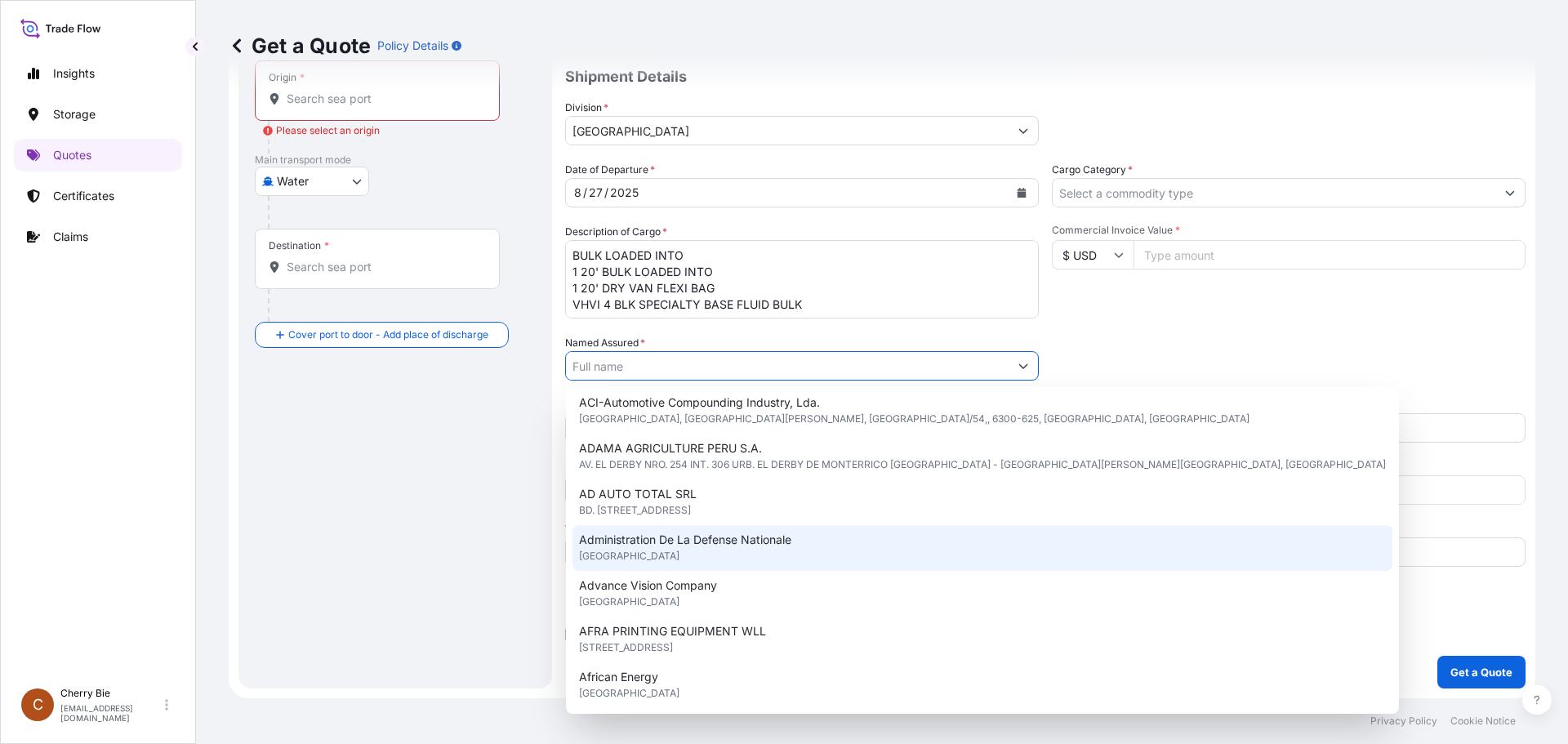
scroll to position [373, 0]
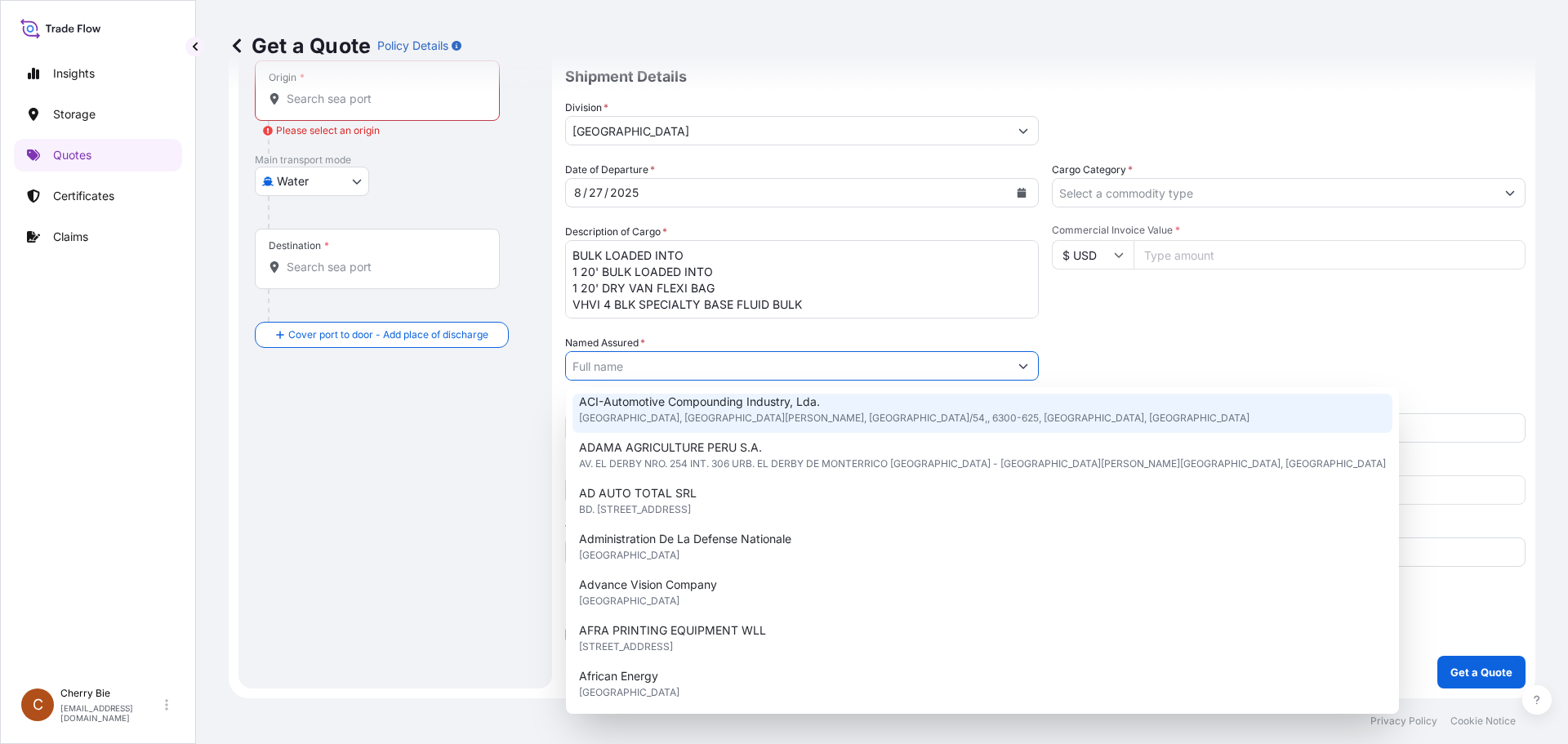
click at [629, 367] on input "Named Assured *" at bounding box center [787, 366] width 443 height 29
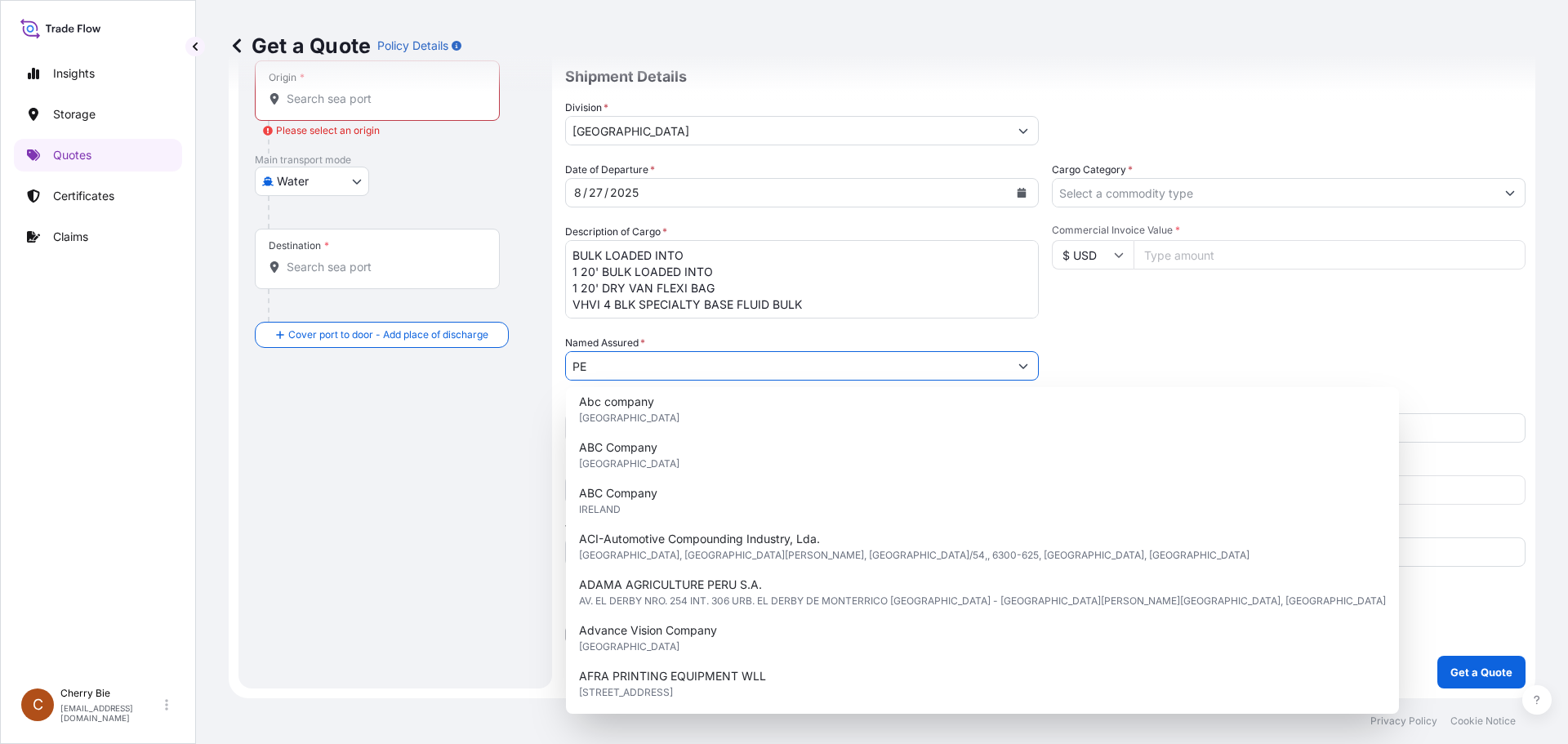
scroll to position [0, 0]
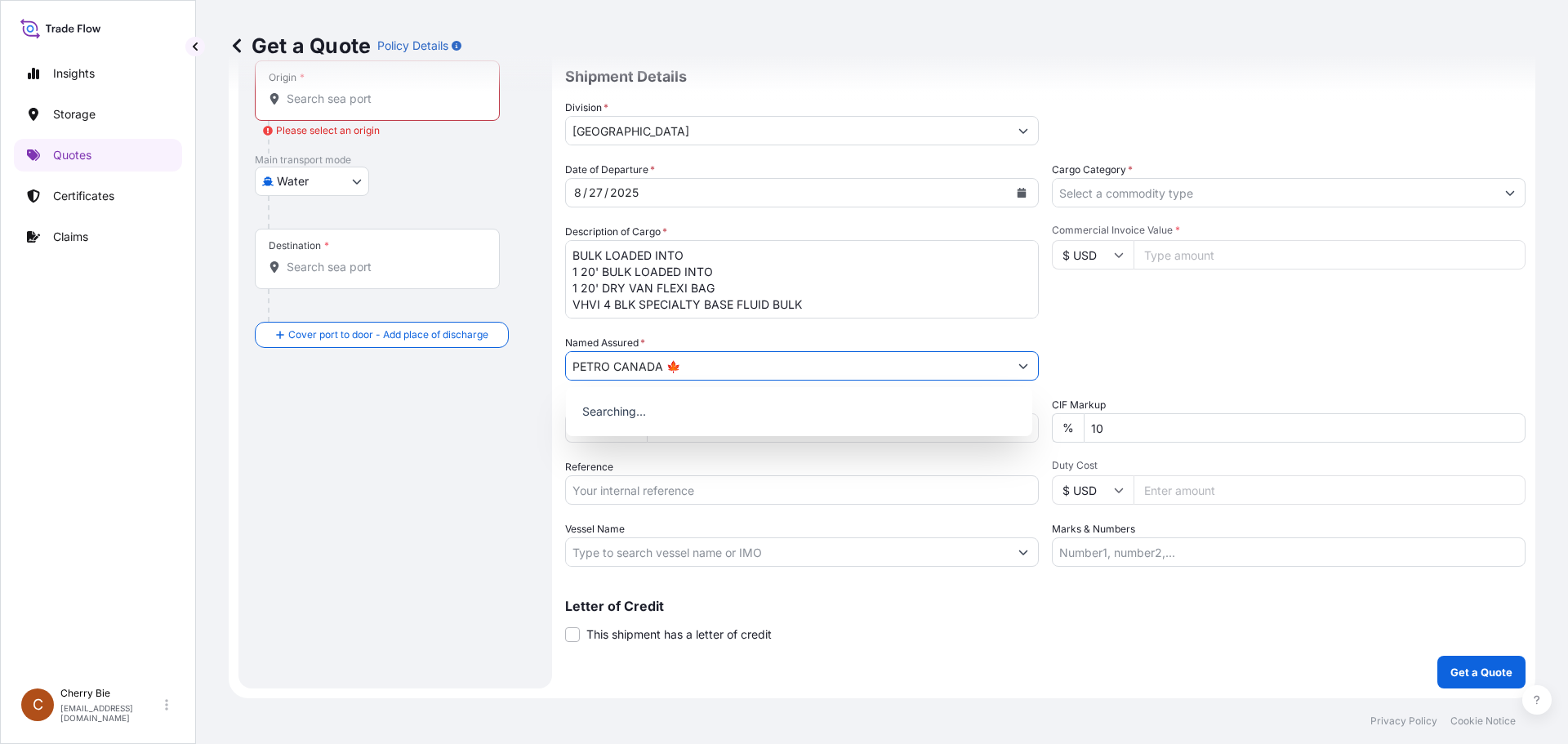
click at [734, 371] on input "PETRO CANADA 🍁" at bounding box center [787, 366] width 443 height 29
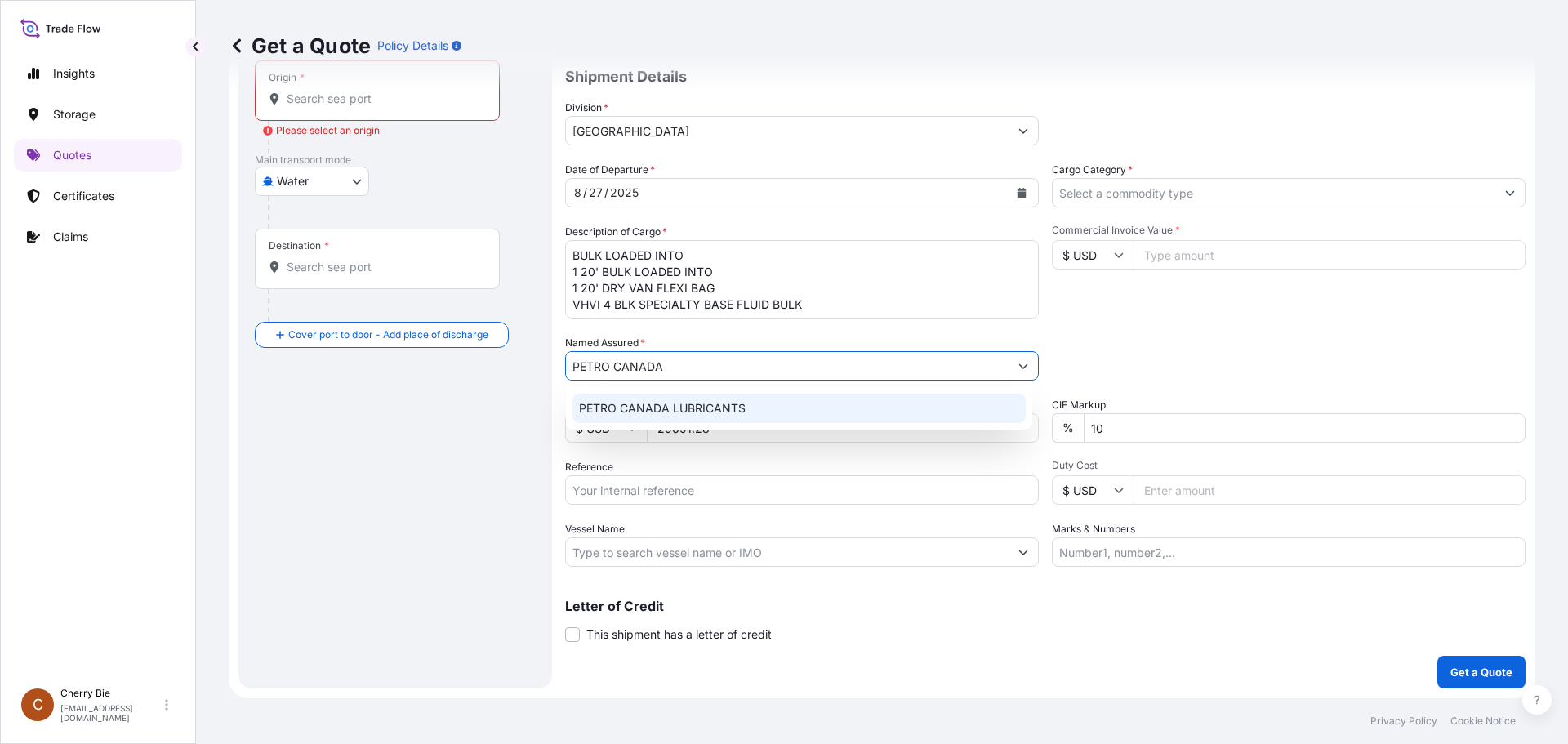
type input "PETRO CANADA"
click at [444, 420] on div "Route Details Cover door to port - Add loading place Place of loading Road / In…" at bounding box center [395, 319] width 281 height 707
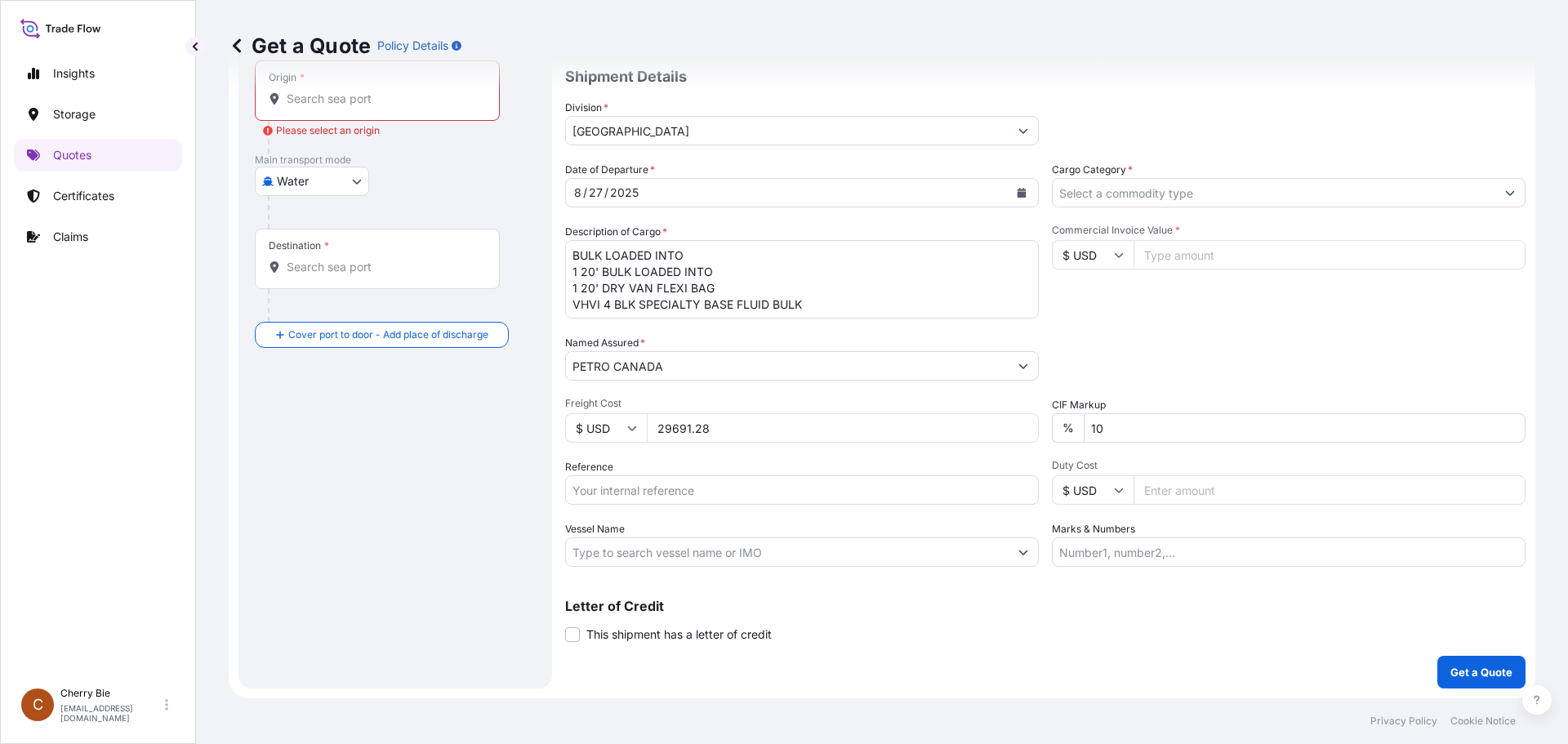
click at [751, 489] on input "Reference" at bounding box center [802, 490] width 474 height 29
click at [613, 487] on input "Reference" at bounding box center [802, 490] width 474 height 29
click at [1179, 249] on input "Commercial Invoice Value *" at bounding box center [1329, 255] width 392 height 29
drag, startPoint x: 720, startPoint y: 427, endPoint x: 653, endPoint y: 428, distance: 67.0
click at [653, 428] on input "29691.28" at bounding box center [843, 428] width 392 height 29
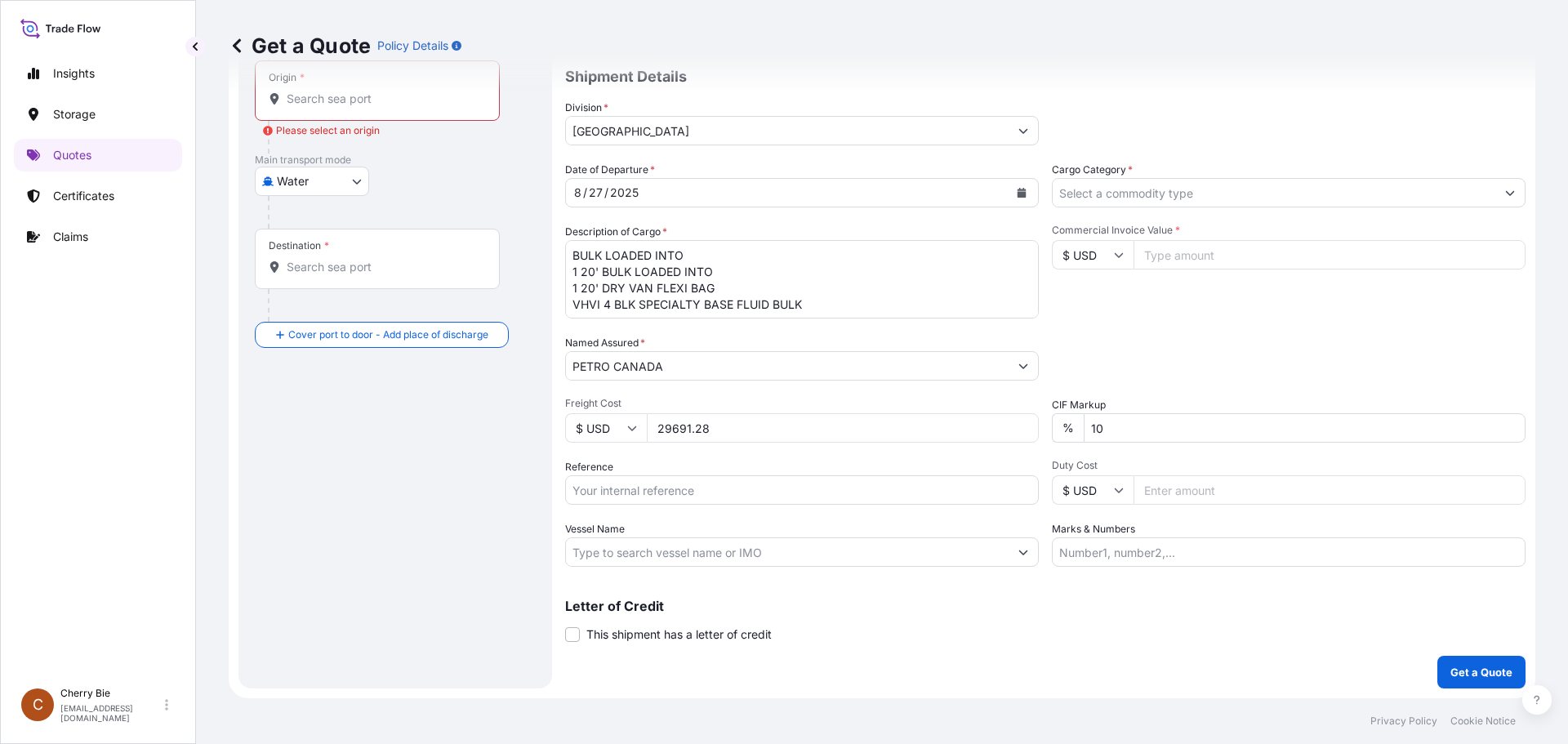
click at [1202, 257] on input "Commercial Invoice Value *" at bounding box center [1329, 255] width 392 height 29
paste input "29691.28"
type input "29691.28"
click at [1281, 321] on div "Date of Departure * 8 / 27 / 2025 Cargo Category * Description of Cargo * BULK …" at bounding box center [1045, 364] width 960 height 405
click at [1086, 186] on input "Cargo Category *" at bounding box center [1273, 193] width 443 height 29
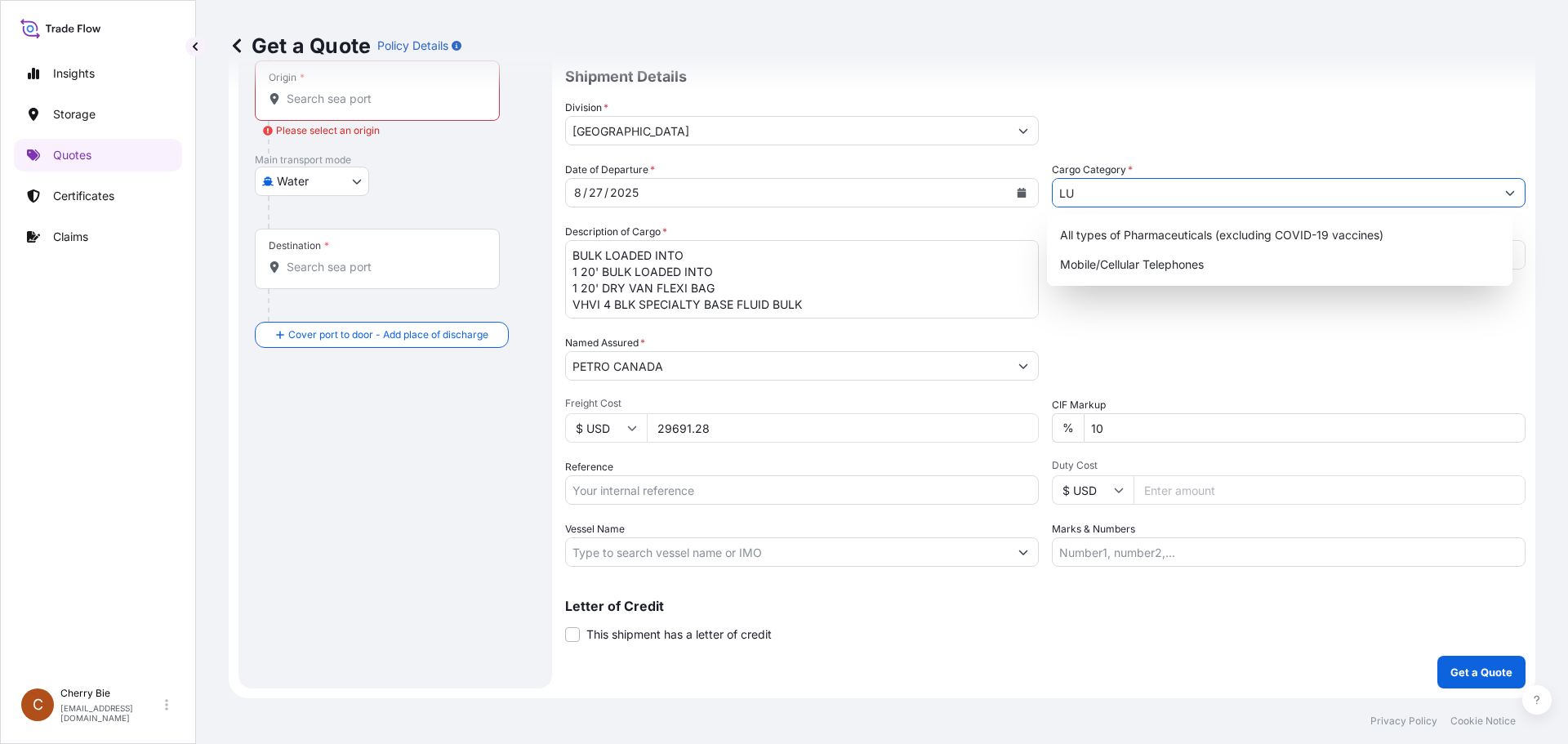
type input "L"
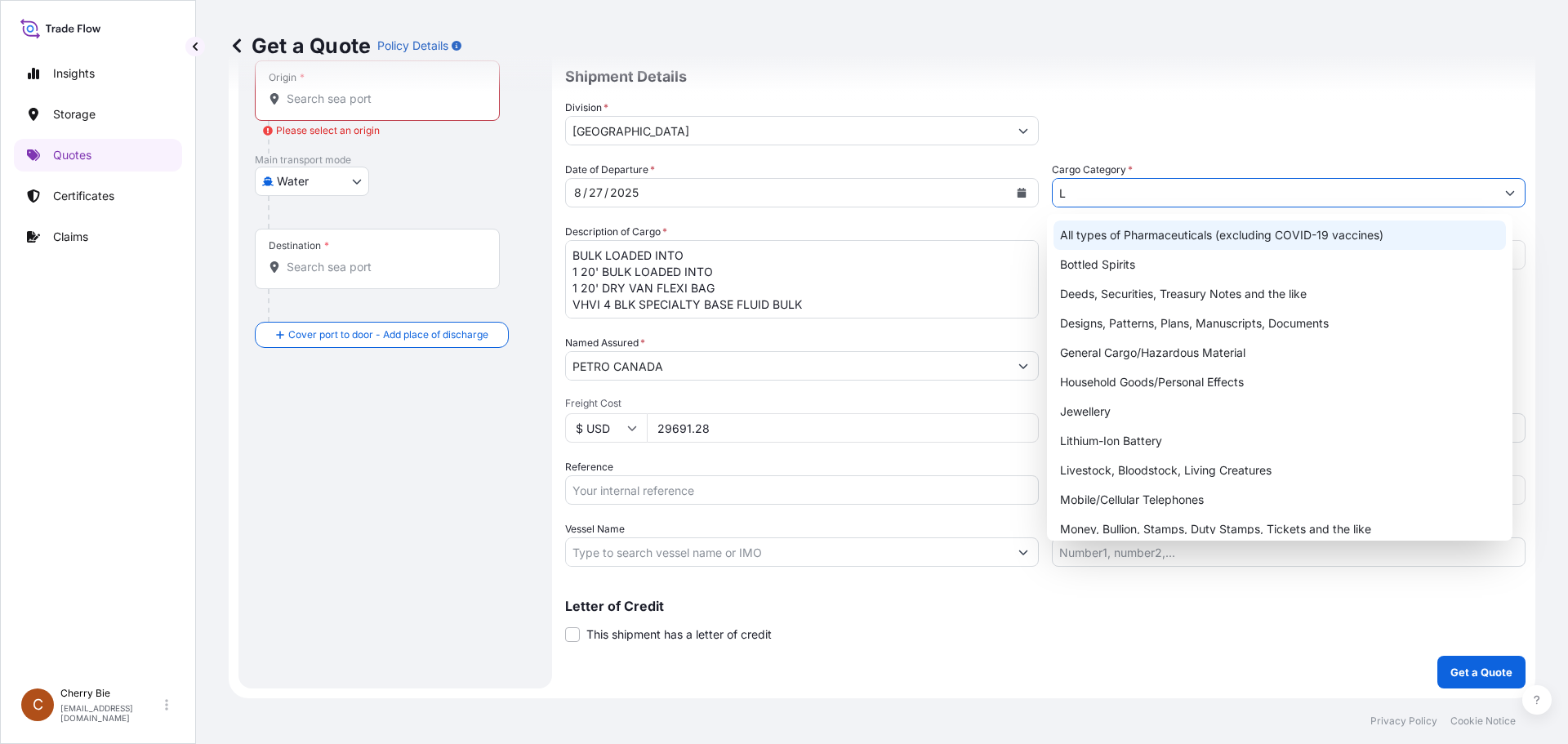
click at [1077, 194] on input "L" at bounding box center [1273, 193] width 443 height 29
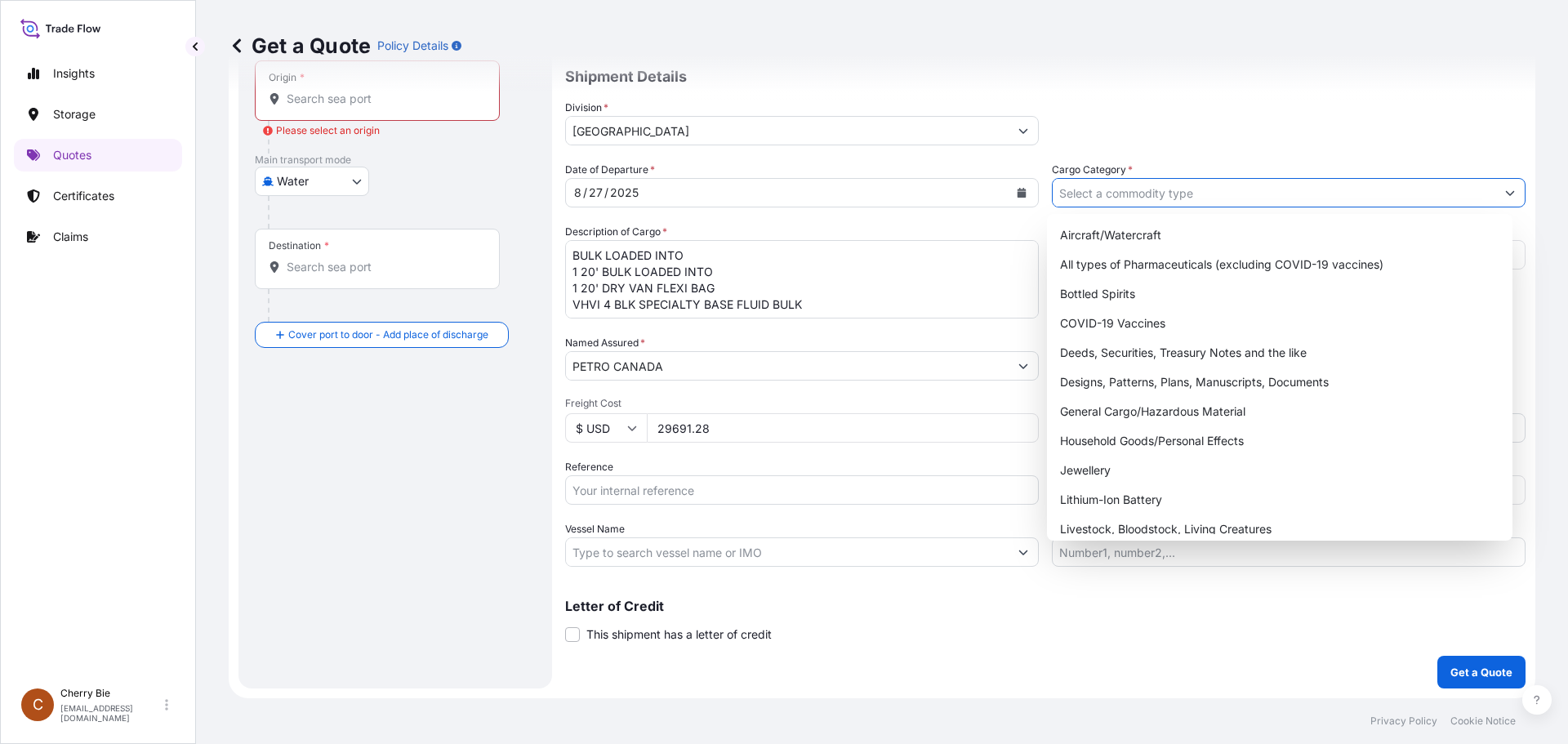
click at [1101, 652] on div "Coverage Type All risks Covers losses or damages due to any cause, except for t…" at bounding box center [1045, 319] width 960 height 740
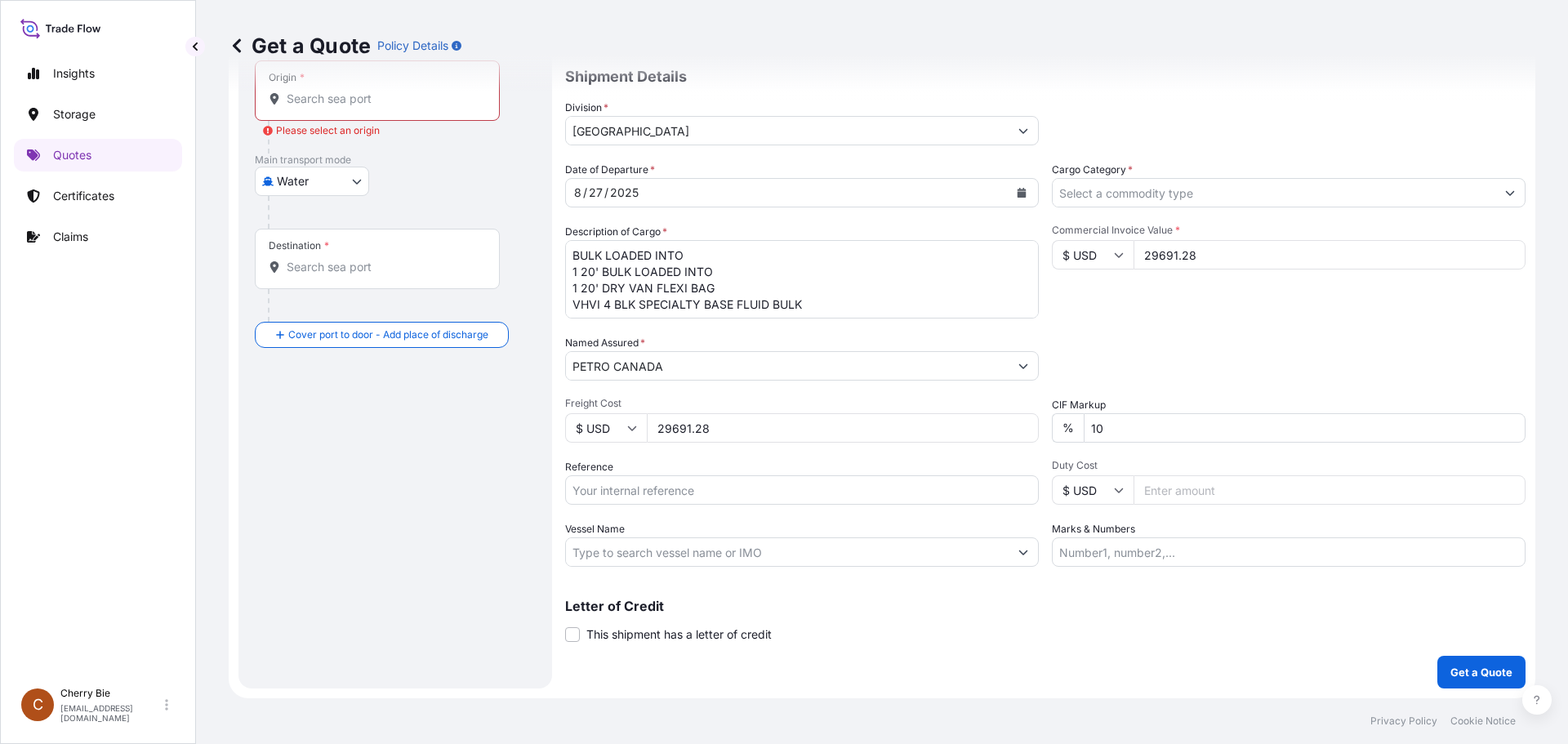
click at [774, 490] on input "Reference" at bounding box center [802, 490] width 474 height 29
drag, startPoint x: 586, startPoint y: 489, endPoint x: 567, endPoint y: 488, distance: 19.0
click at [567, 488] on input "ca1001085236" at bounding box center [802, 490] width 474 height 29
type input "CA1001085236"
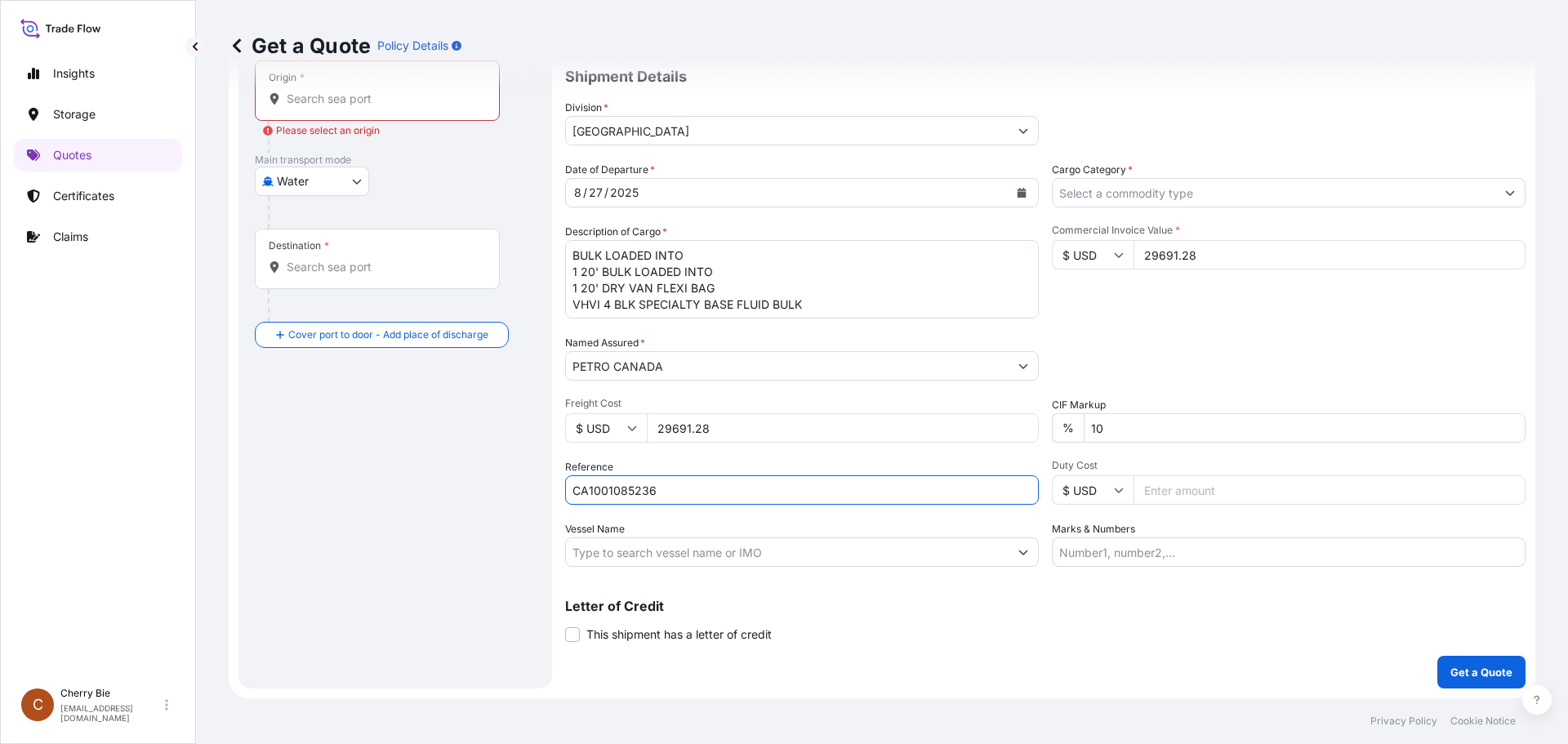
click at [963, 631] on div "Letter of Credit This shipment has a letter of credit Letter of credit * Letter…" at bounding box center [1045, 621] width 960 height 44
click at [865, 554] on input "Vessel Name" at bounding box center [787, 552] width 443 height 29
click at [621, 550] on input "Vessel Name" at bounding box center [787, 552] width 443 height 29
paste input "CMA CGM HOMERE"
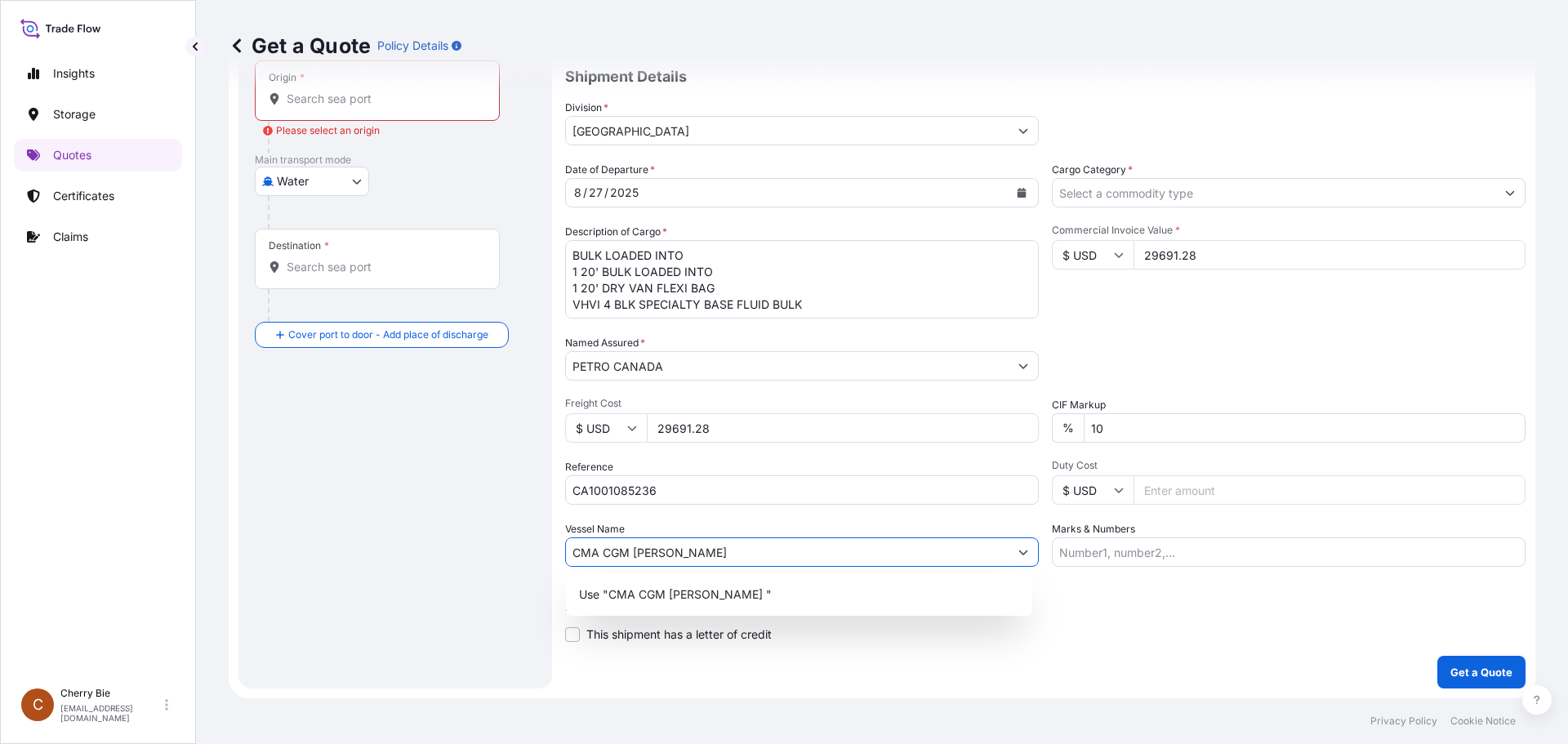
paste input "0UAL7S1MA"
click at [855, 594] on div "Use "CMA CGM HOMERE V. 0UAL7S1MA"" at bounding box center [799, 594] width 453 height 29
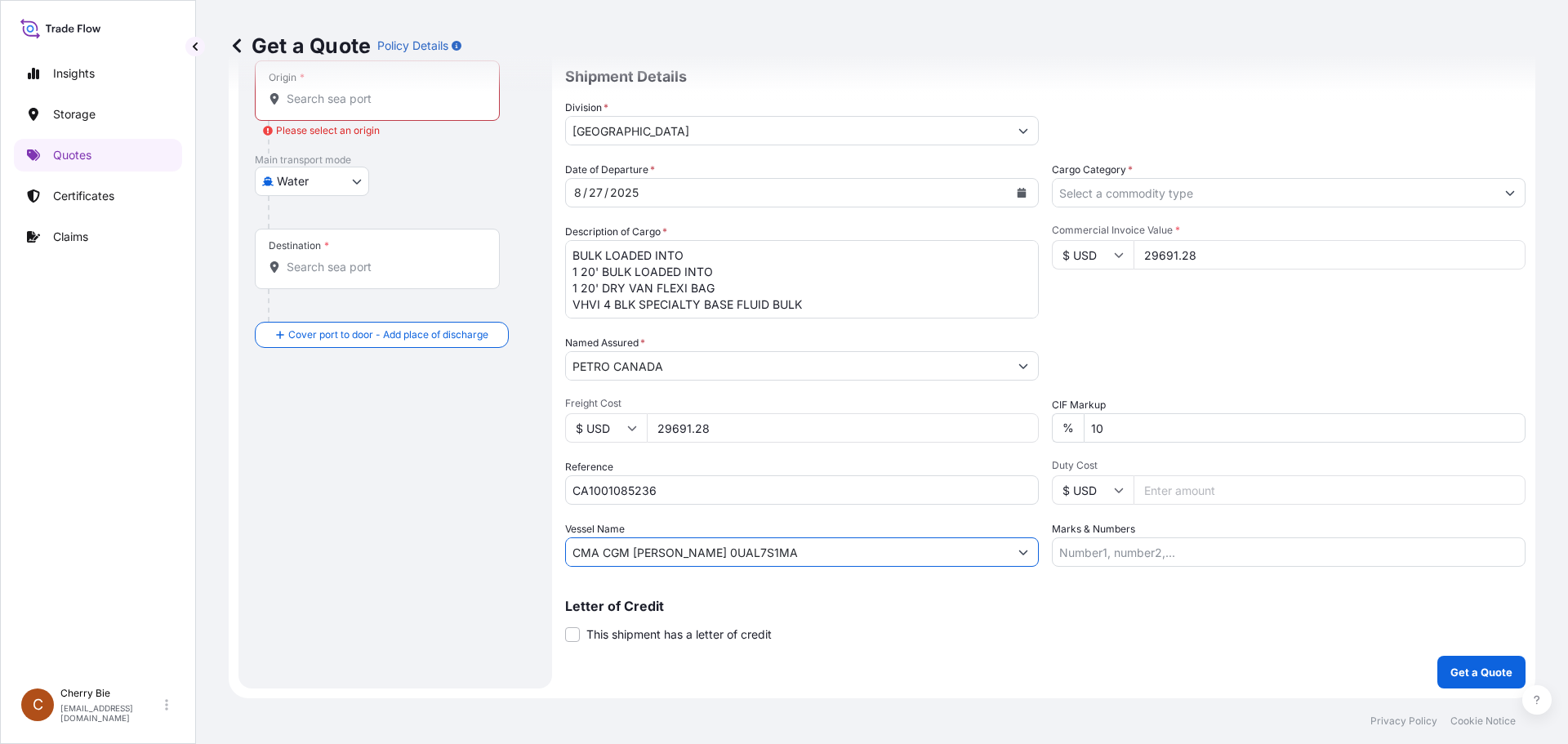
type input "CMA CGM HOMERE V. 0UAL7S1MA"
click at [1022, 645] on div "Coverage Type All risks Covers losses or damages due to any cause, except for t…" at bounding box center [1045, 319] width 960 height 740
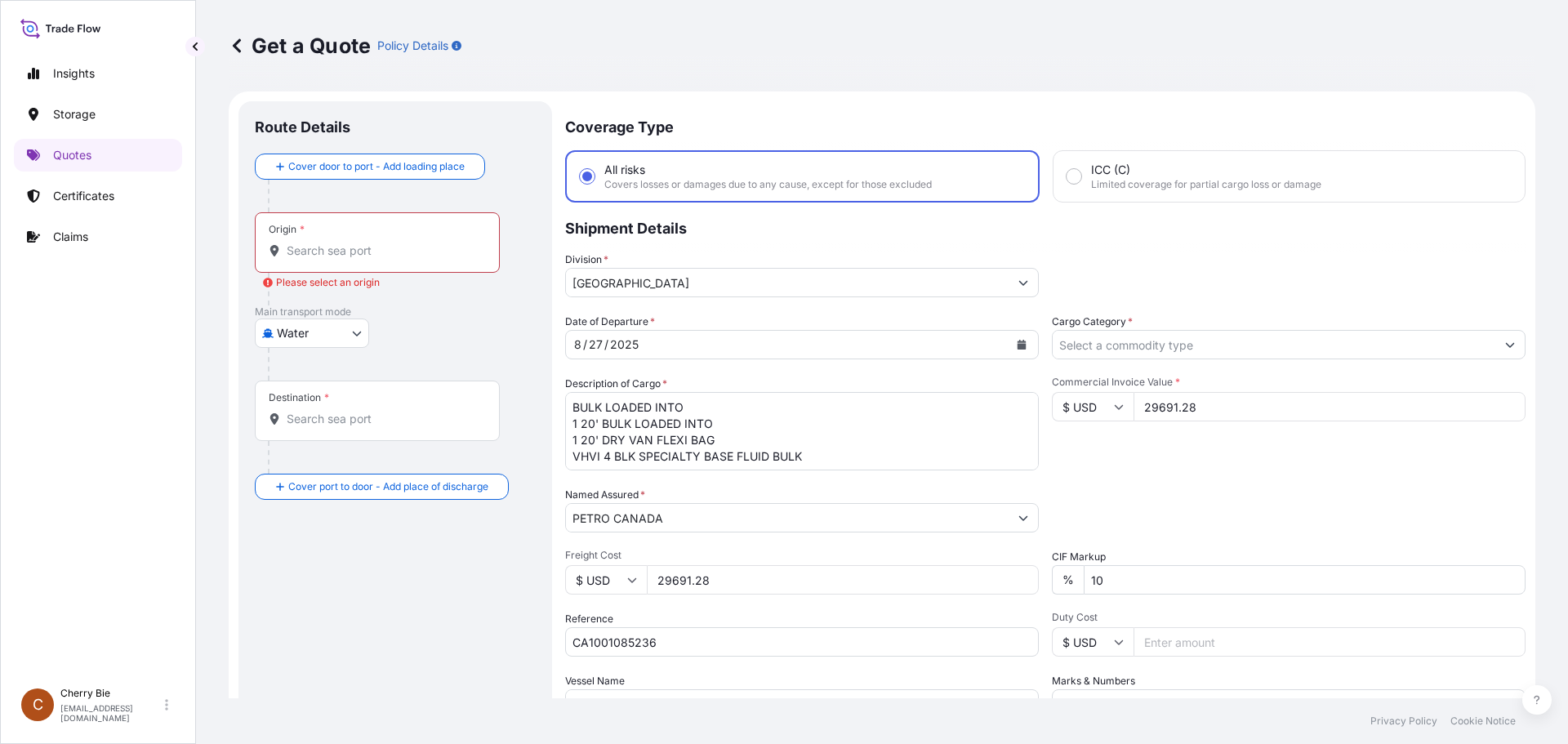
click at [419, 240] on div "Origin *" at bounding box center [377, 242] width 245 height 60
click at [419, 242] on input "Origin * Please select an origin" at bounding box center [382, 250] width 193 height 16
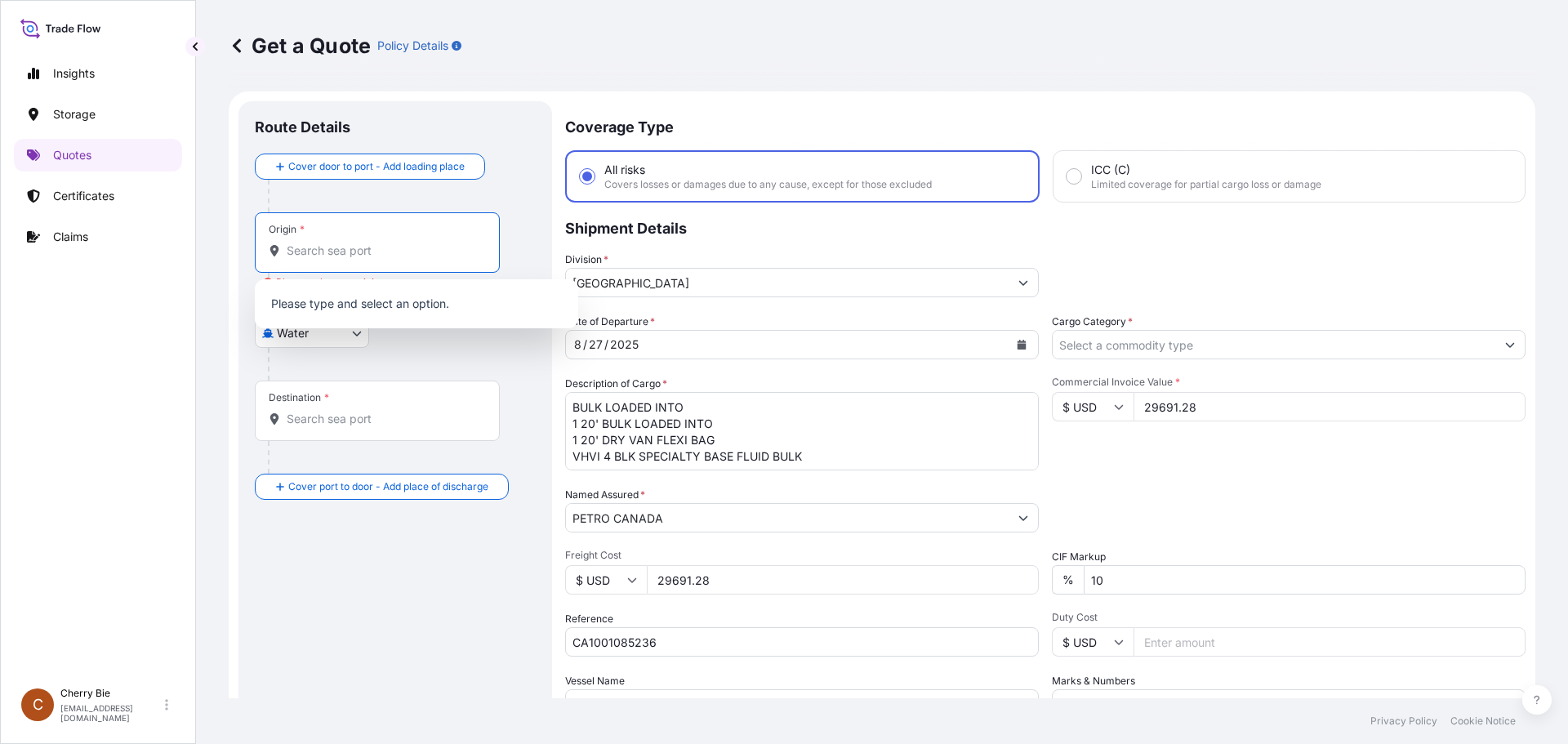
click at [425, 254] on input "Origin * Please select an origin" at bounding box center [382, 250] width 193 height 16
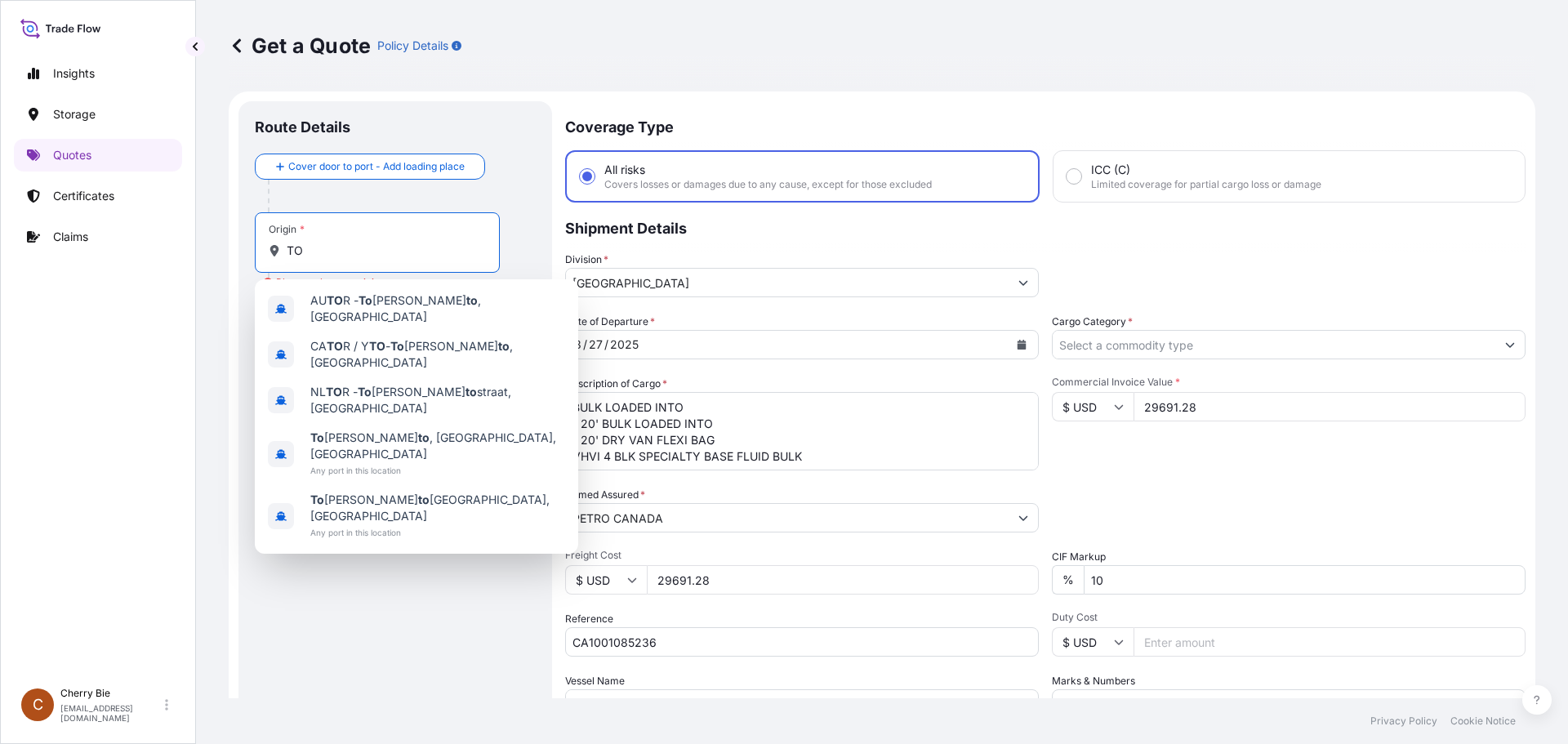
type input "T"
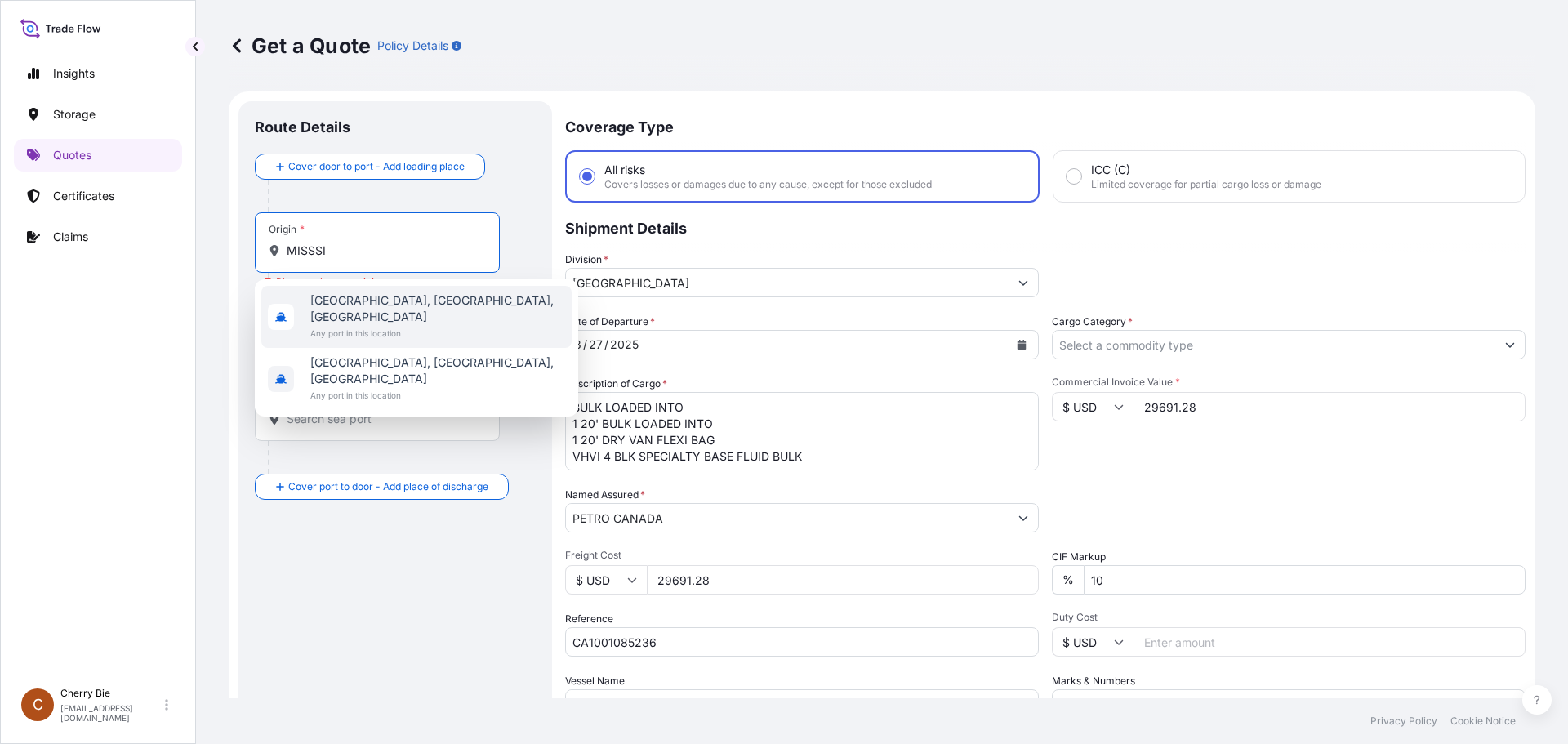
click at [390, 304] on span "Mississauga, ON, Canada" at bounding box center [437, 308] width 255 height 33
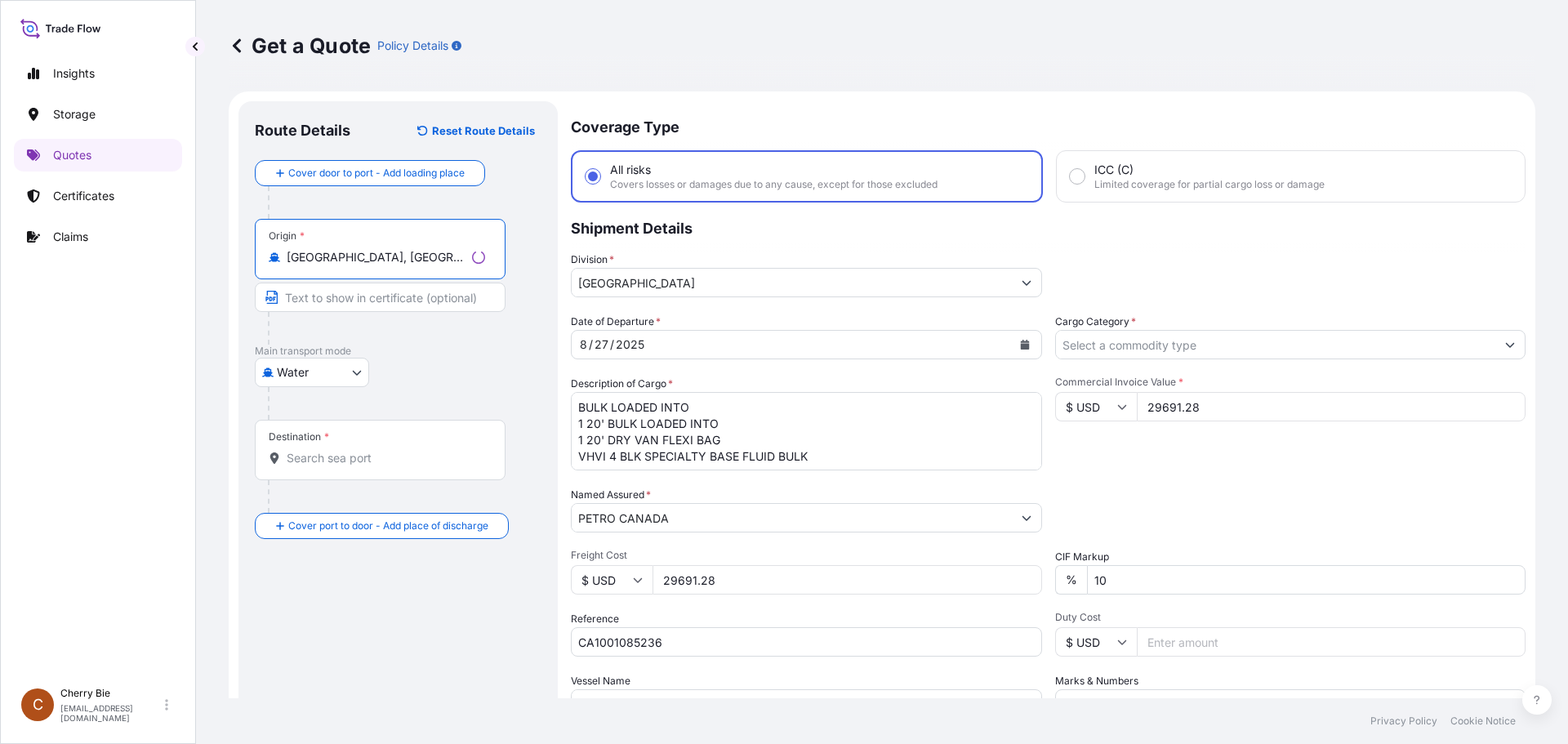
type input "Mississauga, ON, Canada"
click at [458, 352] on p "Main transport mode" at bounding box center [398, 351] width 287 height 13
click at [389, 464] on input "Destination *" at bounding box center [382, 458] width 193 height 16
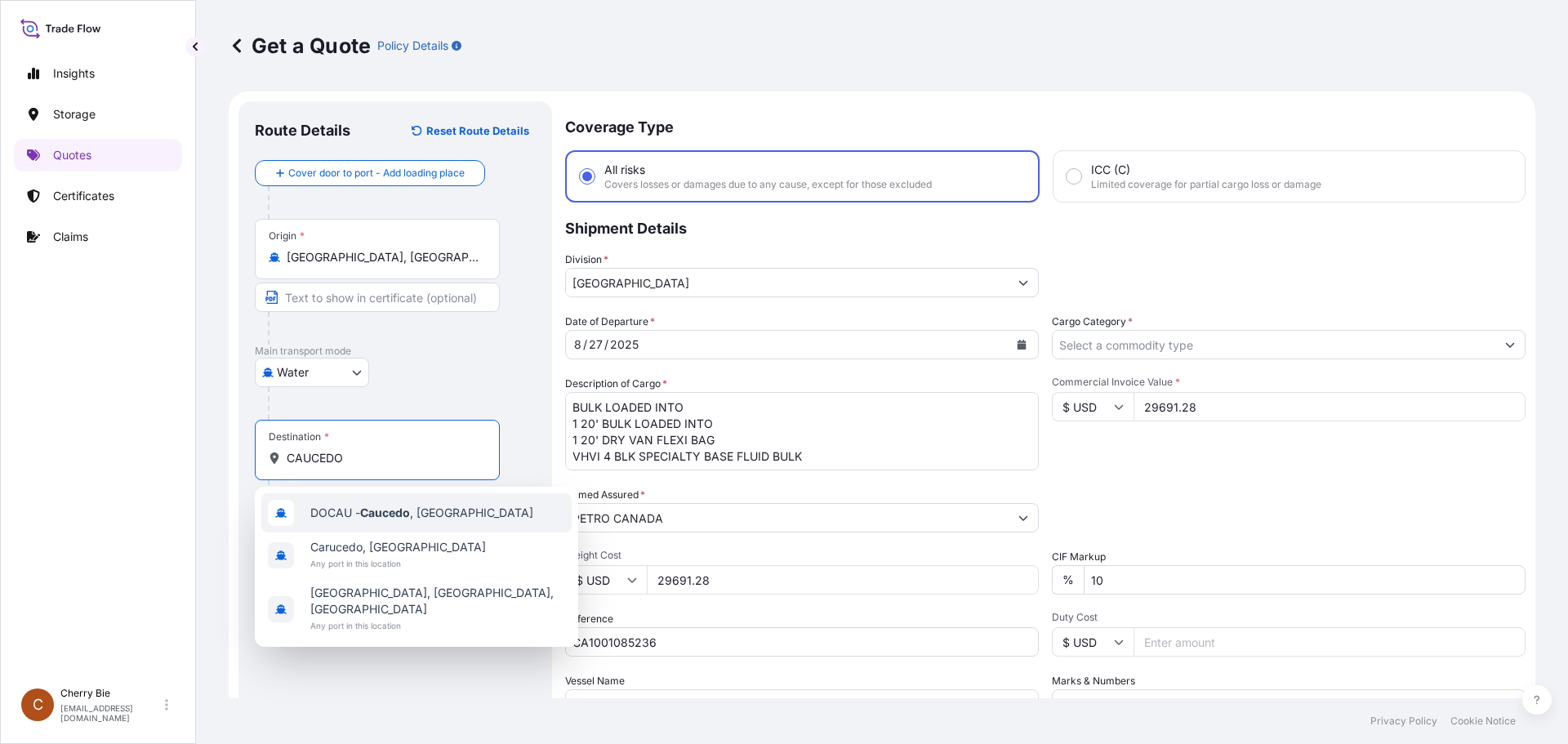
click at [435, 515] on span "DOCAU - Caucedo , Dominican Republic" at bounding box center [422, 513] width 223 height 16
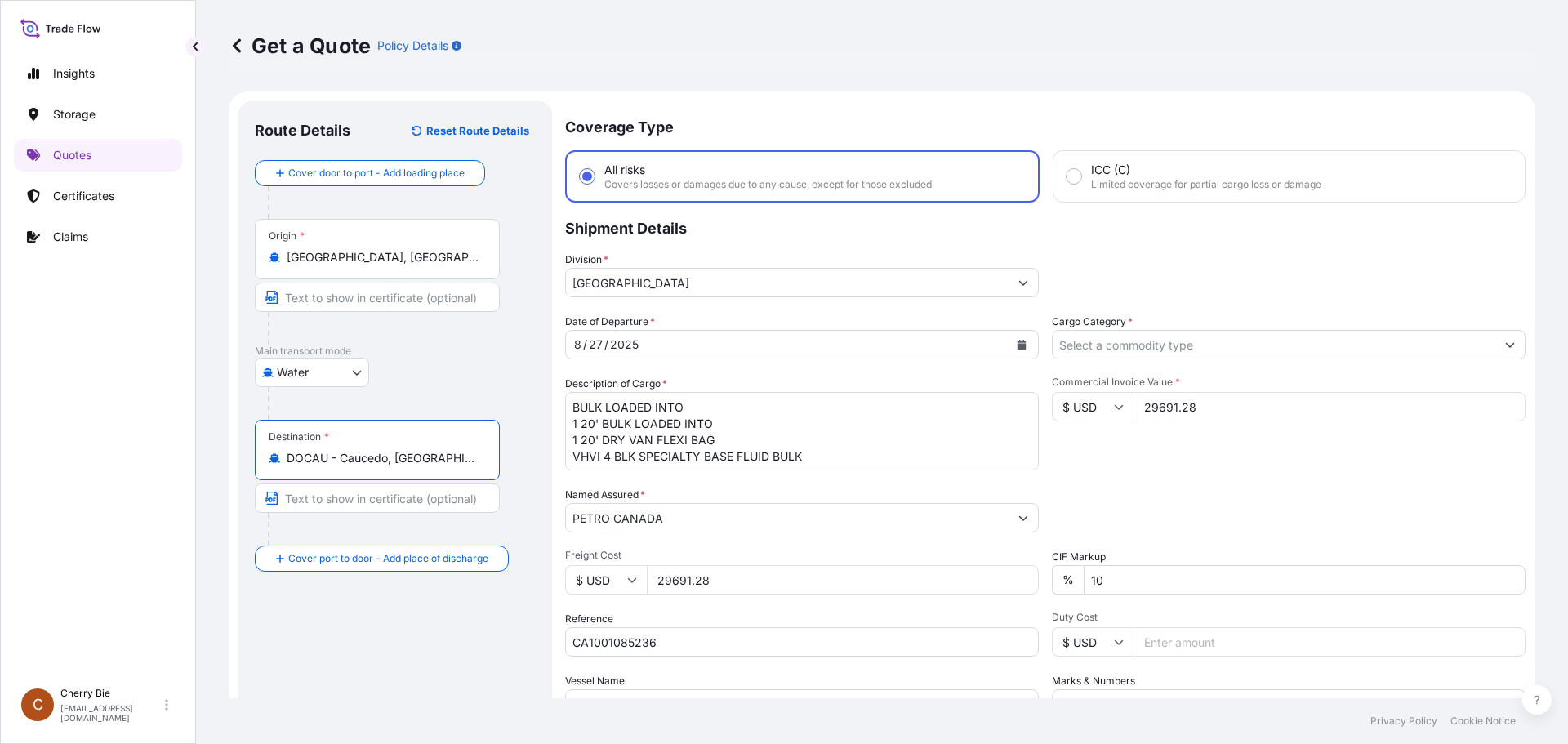
type input "DOCAU - Caucedo, Dominican Republic"
click at [415, 624] on div "Route Details Reset Route Details Cover door to port - Add loading place Place …" at bounding box center [398, 471] width 287 height 707
click at [425, 629] on div "Route Details Reset Route Details Cover door to port - Add loading place Place …" at bounding box center [395, 471] width 281 height 707
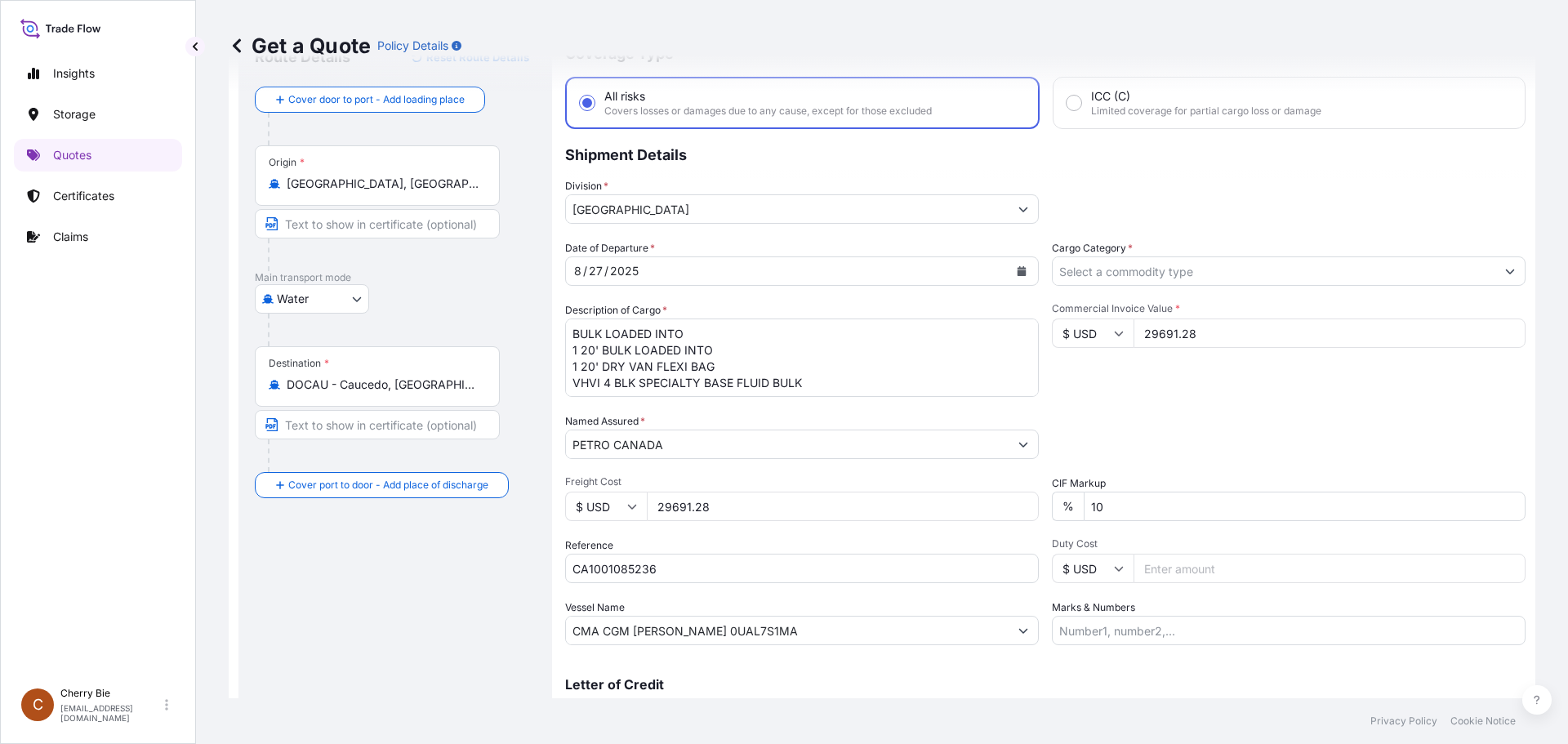
scroll to position [82, 0]
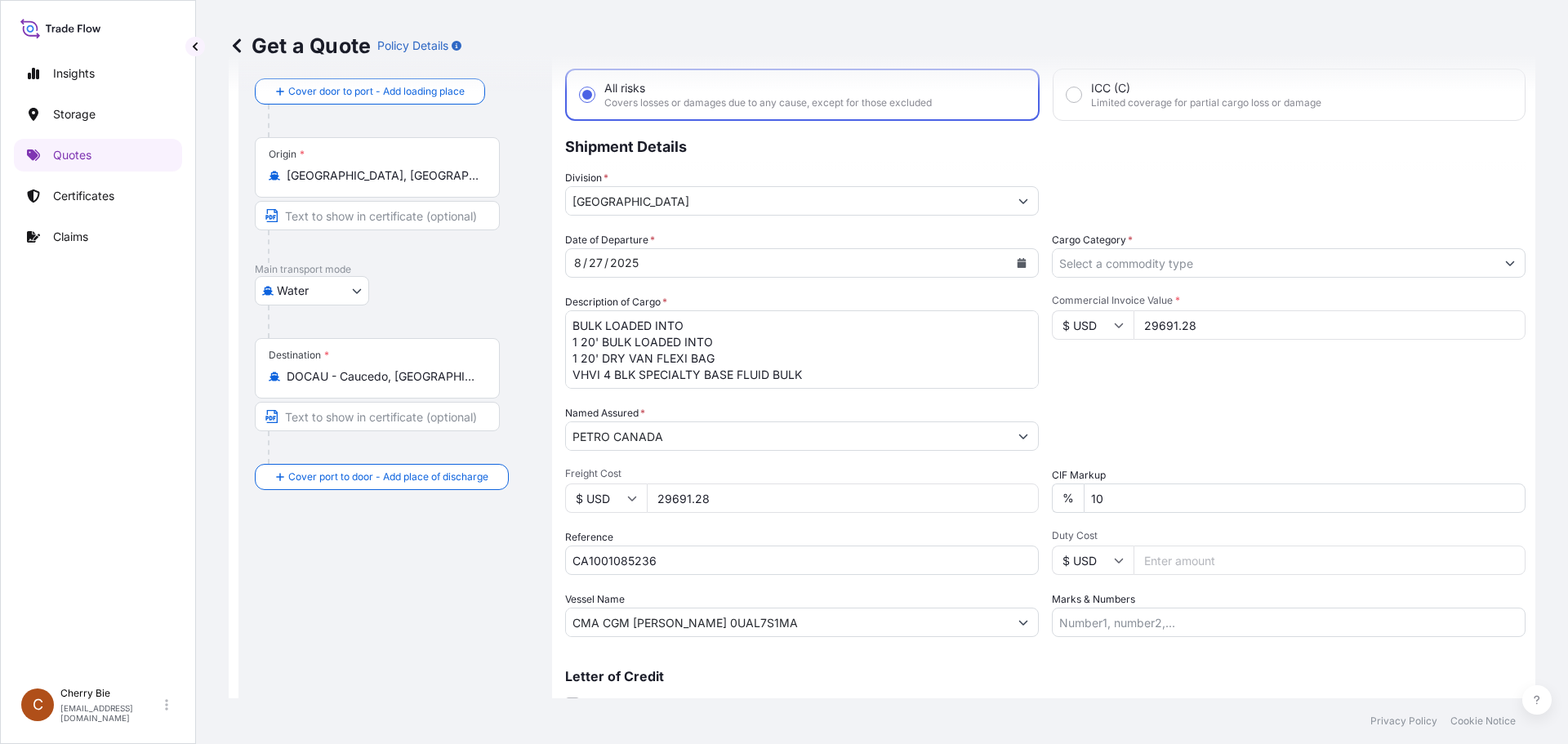
click at [1214, 264] on input "Cargo Category *" at bounding box center [1273, 263] width 443 height 29
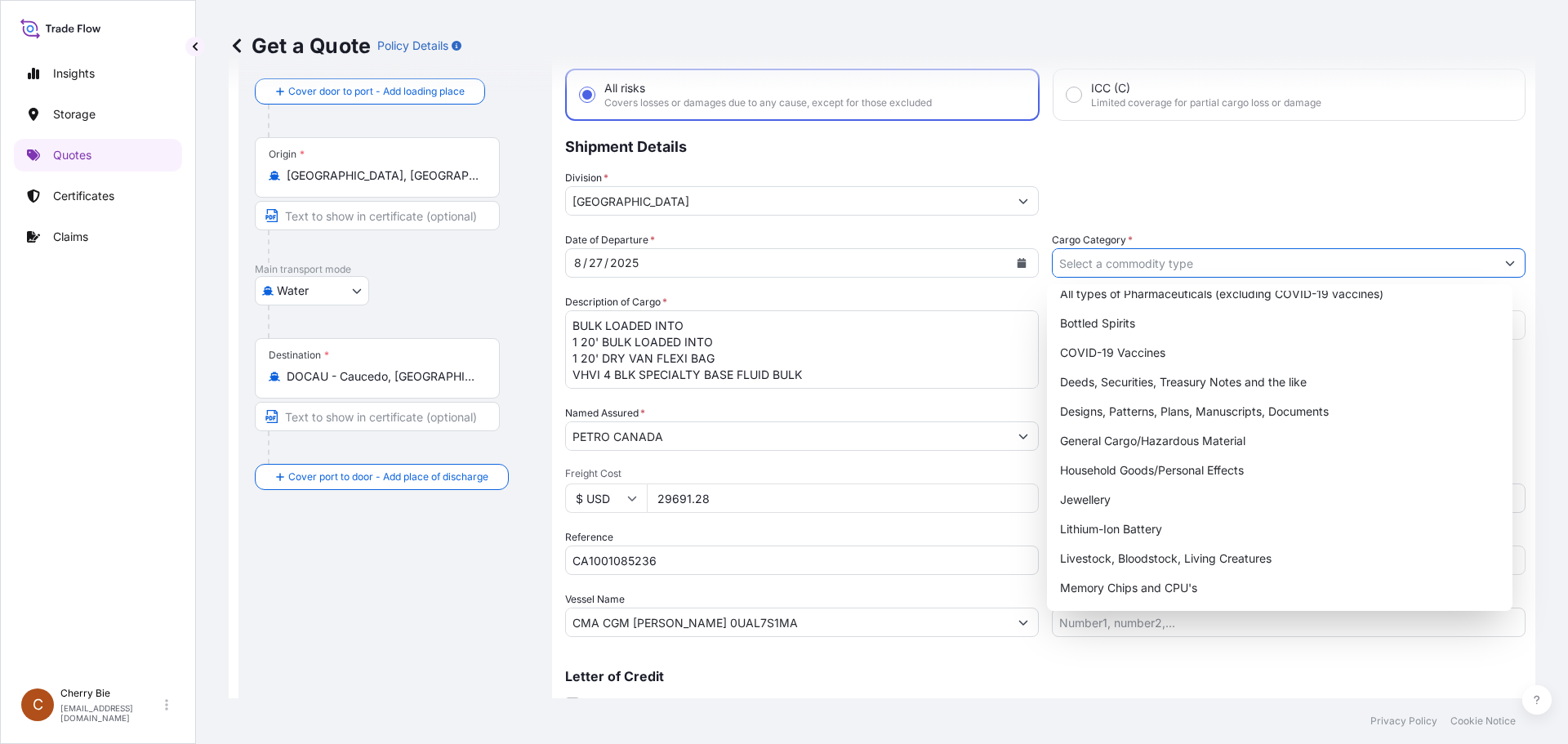
scroll to position [0, 0]
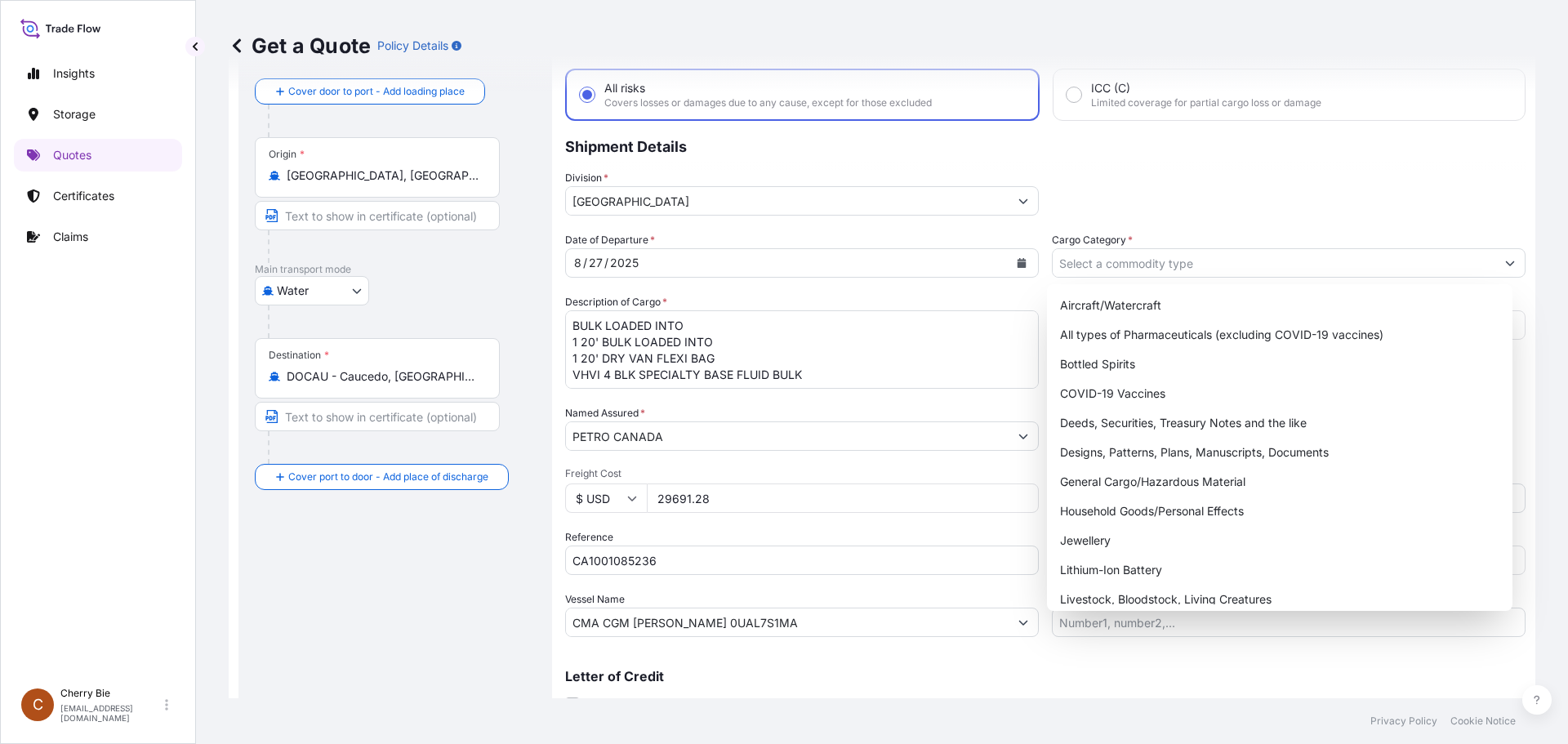
click at [1194, 192] on div "Division * North America" at bounding box center [1045, 193] width 960 height 46
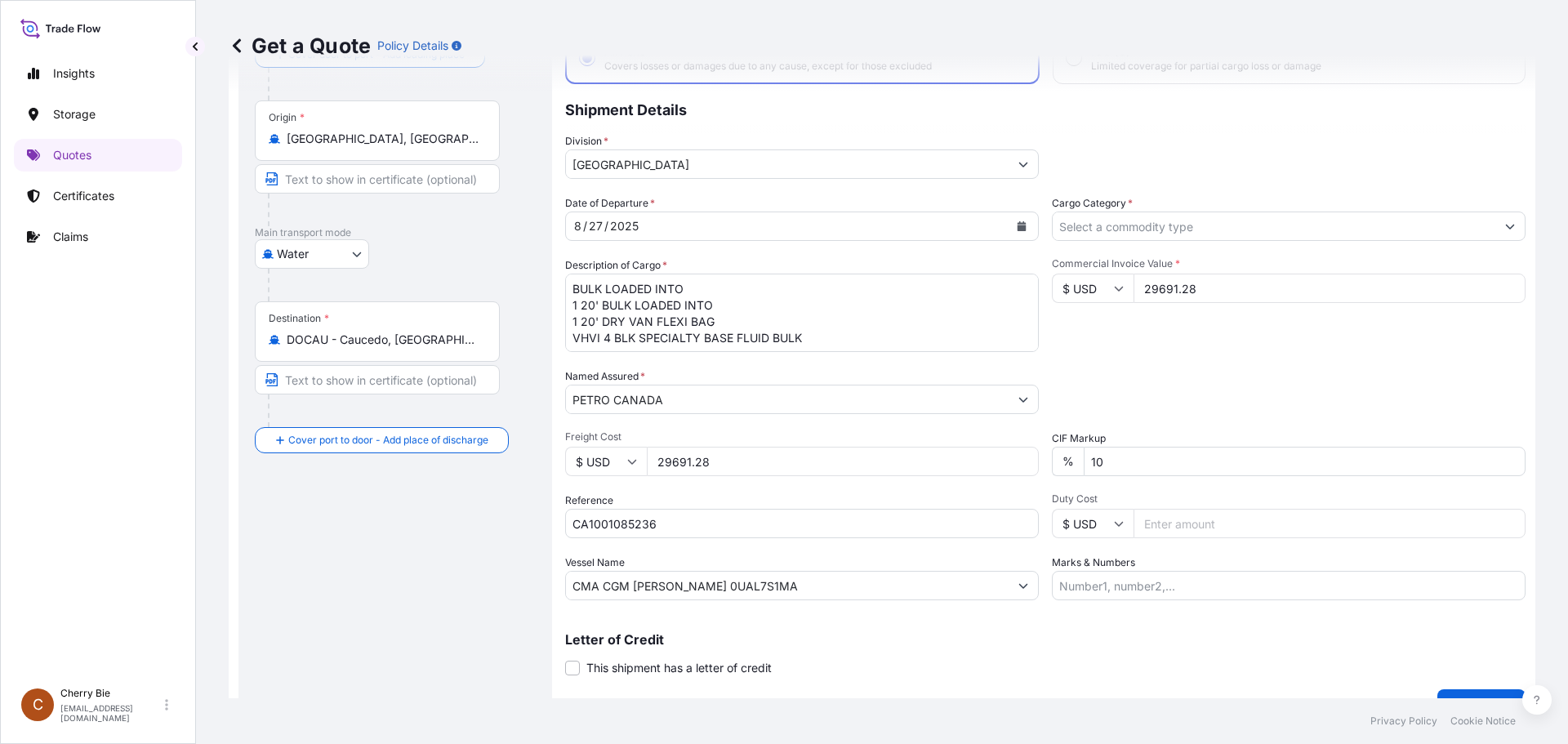
scroll to position [123, 0]
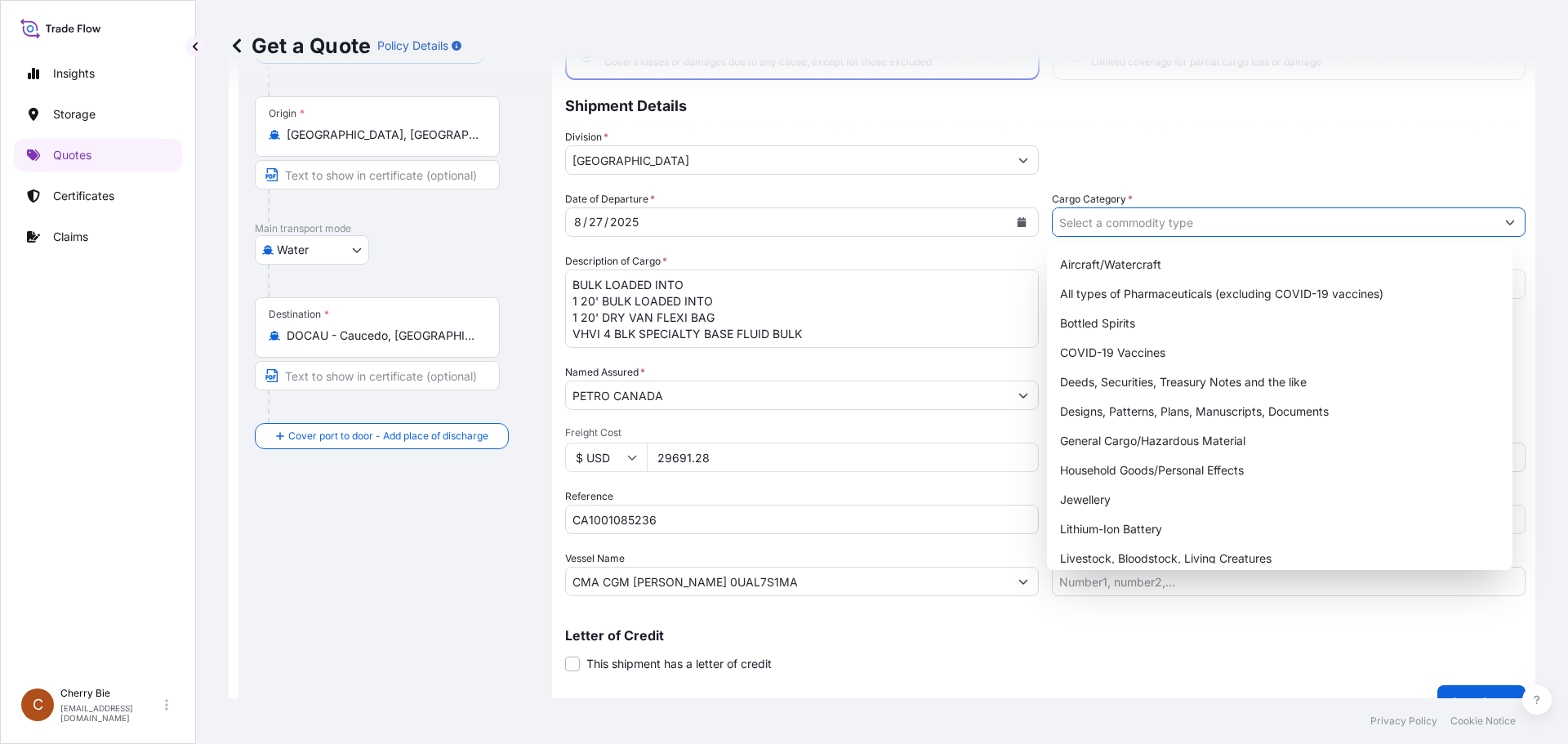
click at [1505, 225] on icon "Show suggestions" at bounding box center [1509, 222] width 10 height 10
click at [1240, 221] on input "Cargo Category *" at bounding box center [1273, 222] width 443 height 29
click at [1174, 439] on div "General Cargo/Hazardous Material" at bounding box center [1280, 440] width 453 height 29
type input "General Cargo/Hazardous Material"
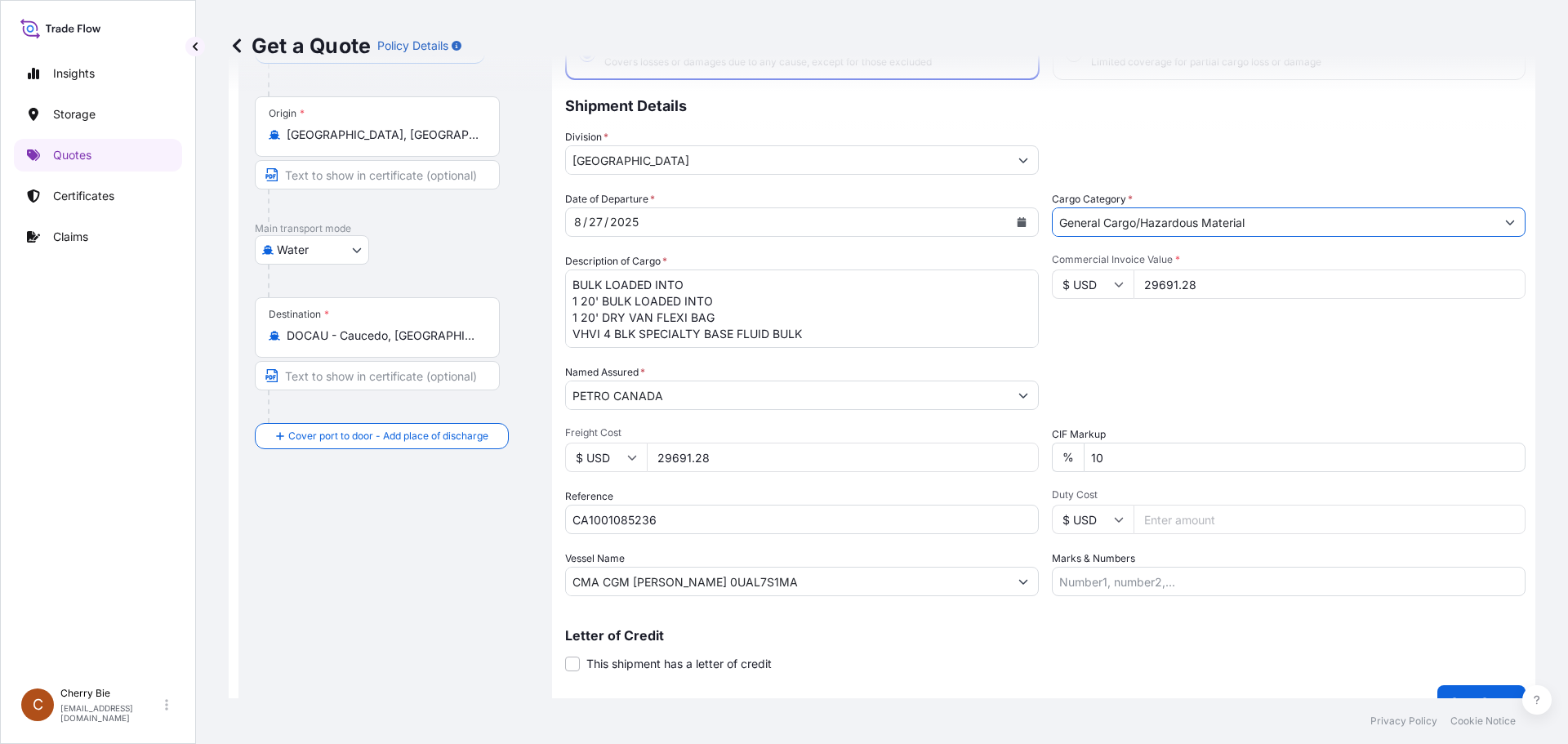
click at [1292, 154] on div "Division * North America" at bounding box center [1045, 152] width 960 height 46
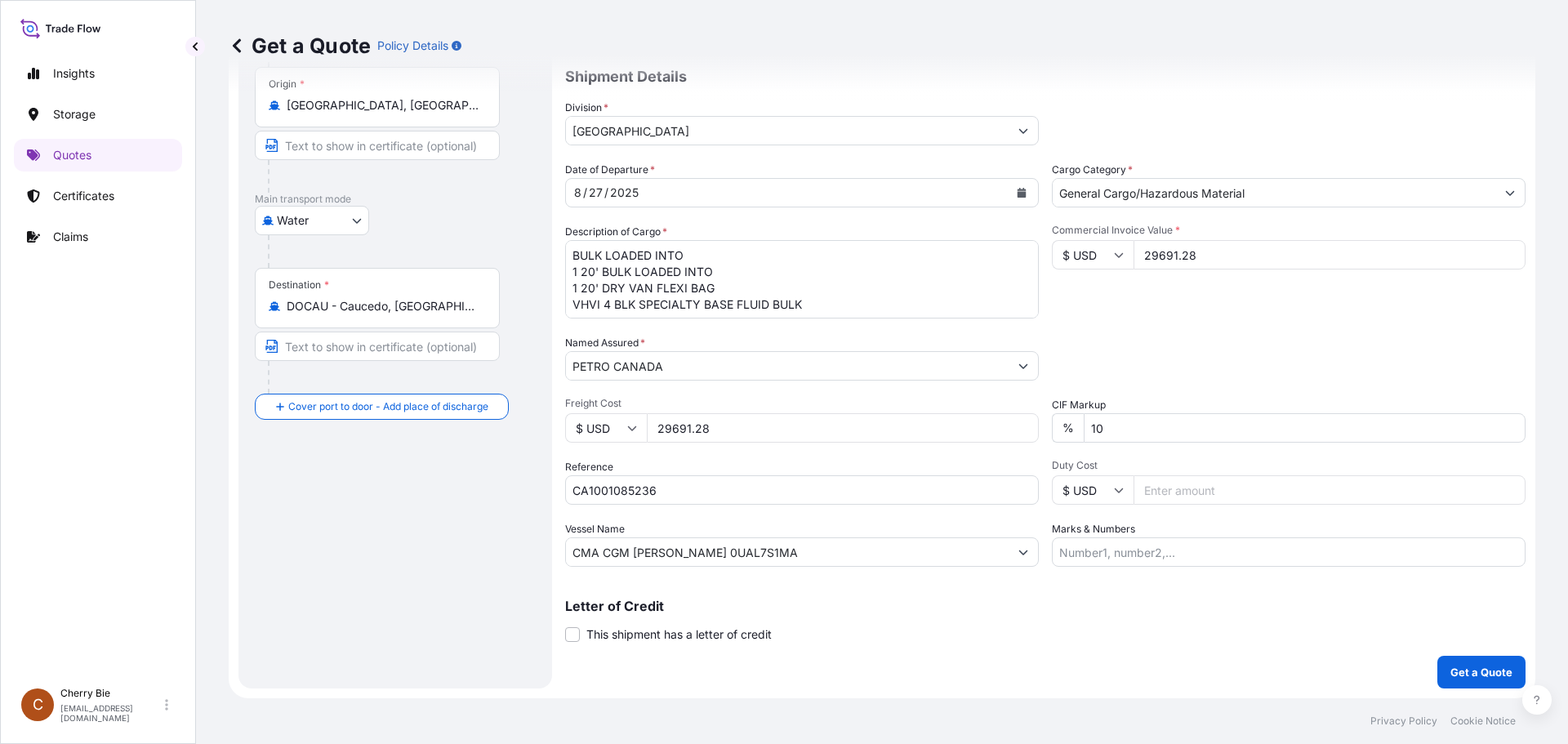
click at [1131, 594] on div "Letter of Credit This shipment has a letter of credit Letter of credit * Letter…" at bounding box center [1045, 611] width 960 height 63
click at [1141, 555] on input "Marks & Numbers" at bounding box center [1288, 552] width 474 height 29
click at [1209, 370] on div "Packing Category Type to search a container mode Please select a primary mode o…" at bounding box center [1288, 358] width 474 height 46
click at [1502, 193] on button "Show suggestions" at bounding box center [1509, 193] width 29 height 29
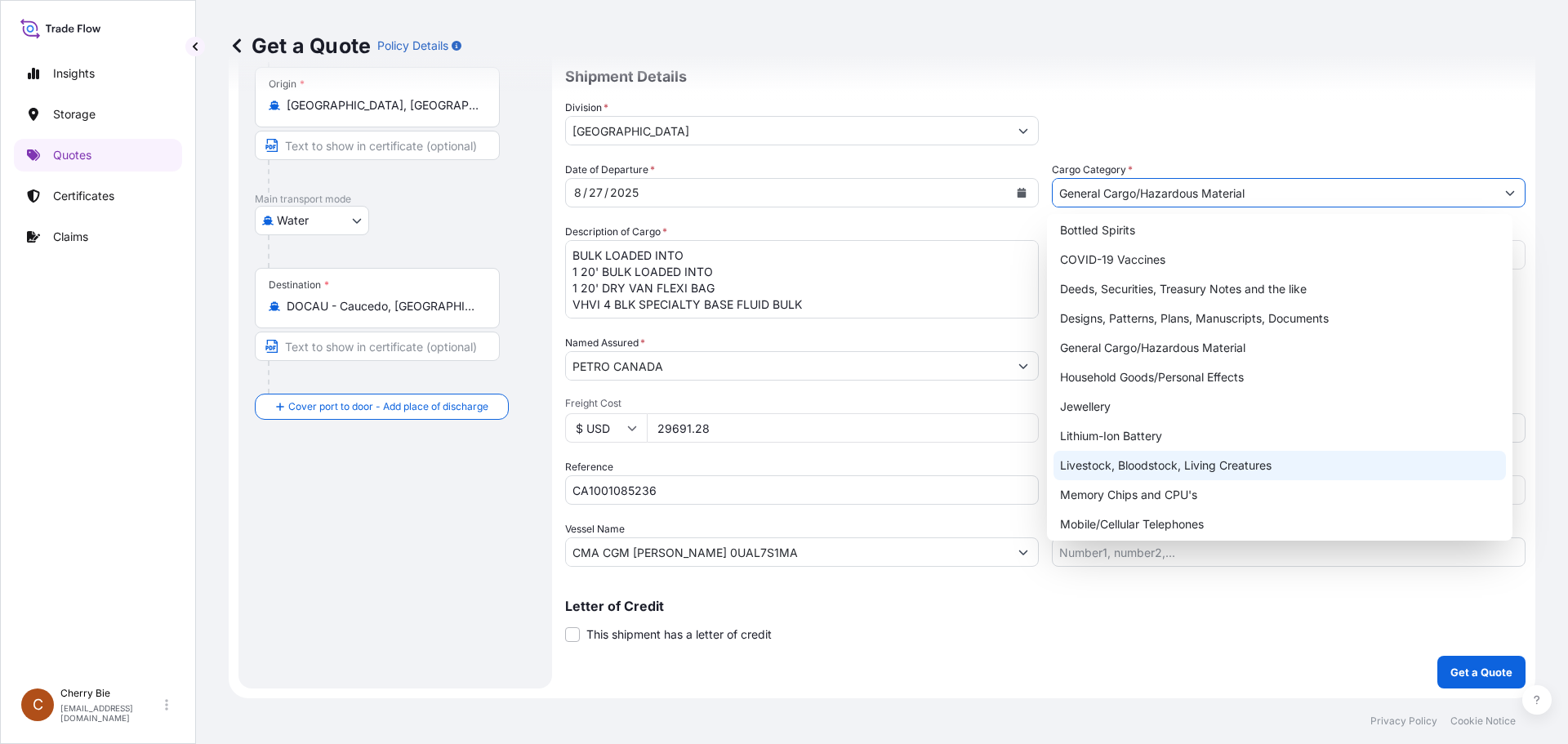
scroll to position [61, 0]
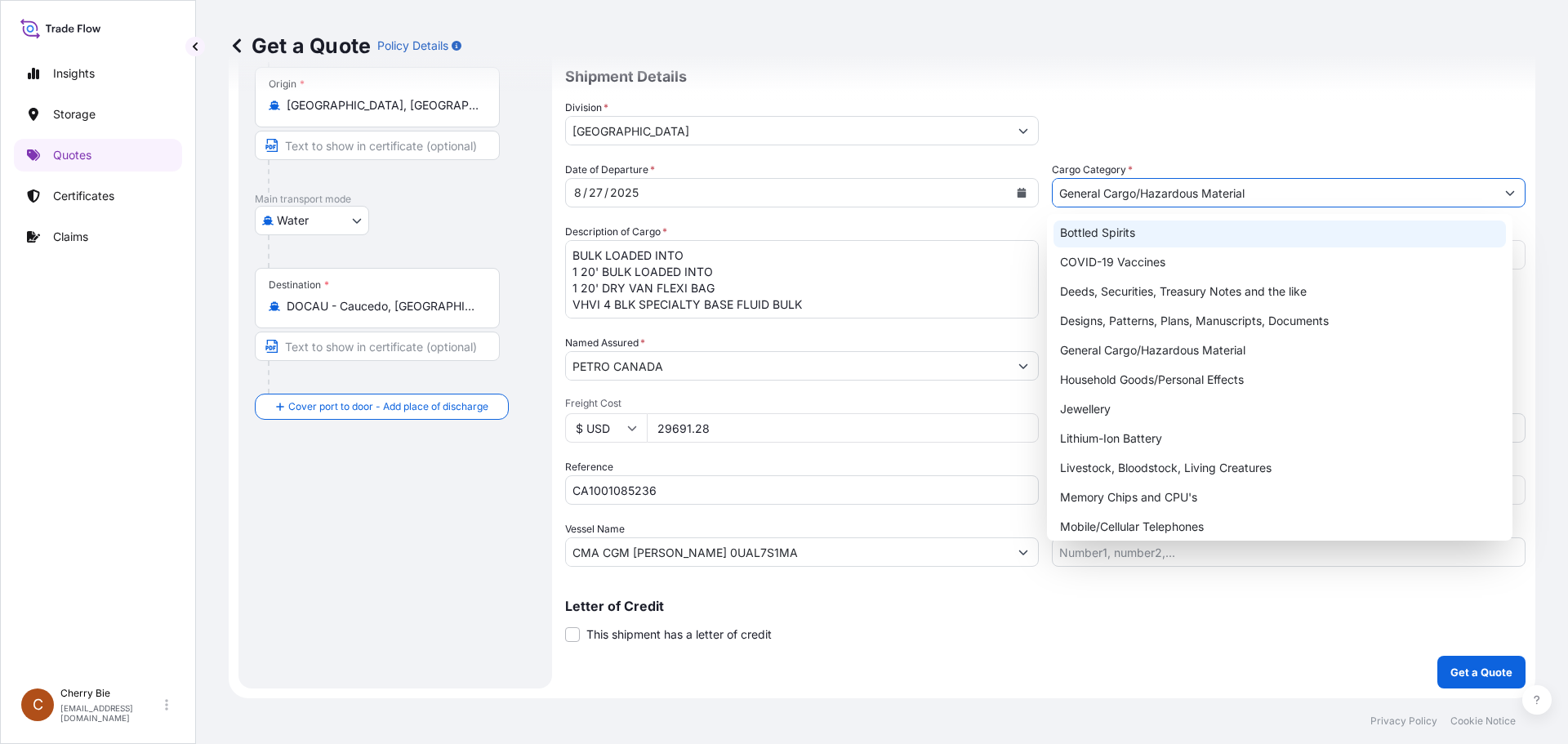
click at [1288, 148] on div "Coverage Type All risks Covers losses or damages due to any cause, except for t…" at bounding box center [1045, 319] width 960 height 740
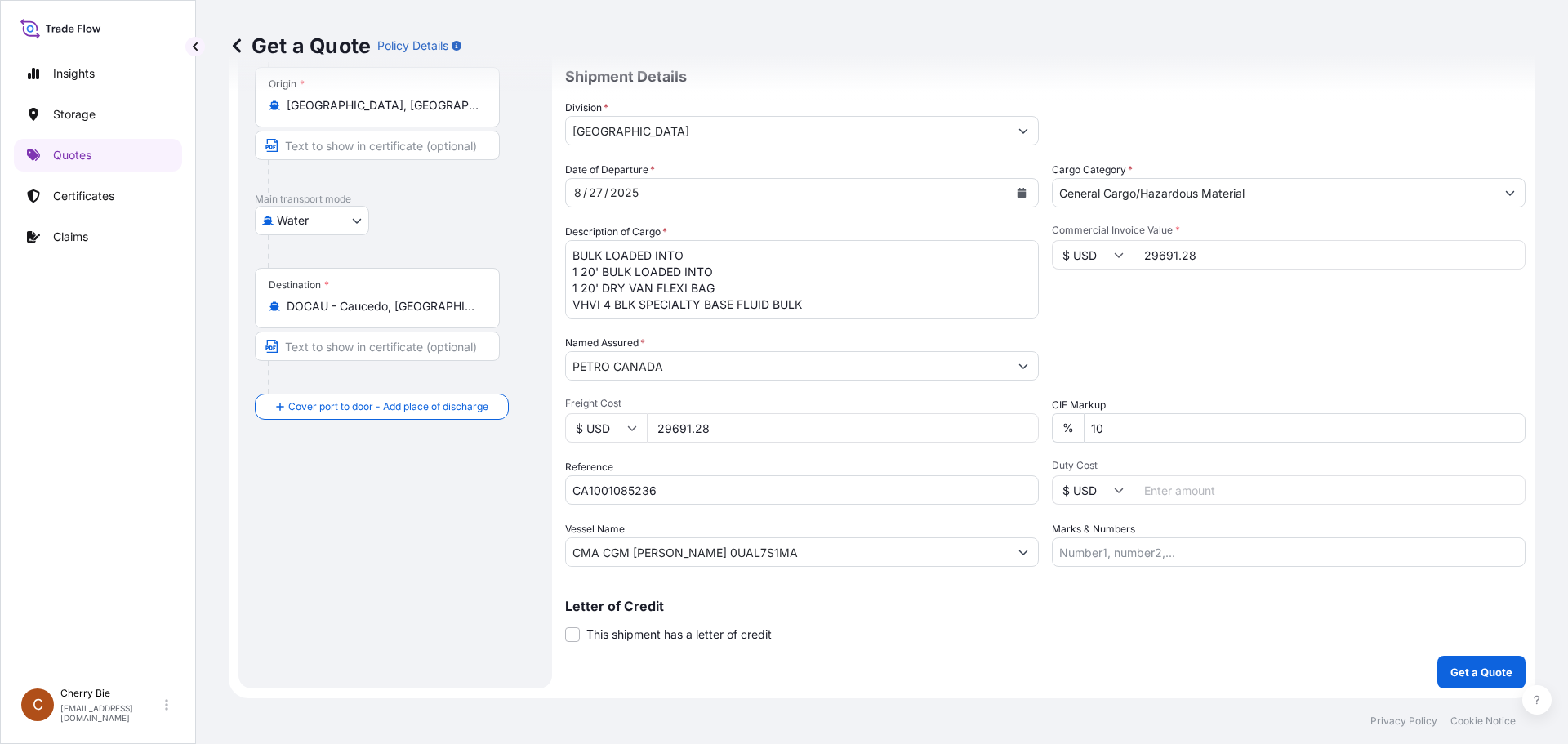
click at [1222, 113] on div "Division * North America" at bounding box center [1045, 123] width 960 height 46
drag, startPoint x: 727, startPoint y: 428, endPoint x: 658, endPoint y: 427, distance: 69.0
click at [658, 427] on input "29691.28" at bounding box center [843, 428] width 392 height 29
click at [421, 511] on div "Route Details Reset Route Details Cover door to port - Add loading place Place …" at bounding box center [395, 319] width 281 height 707
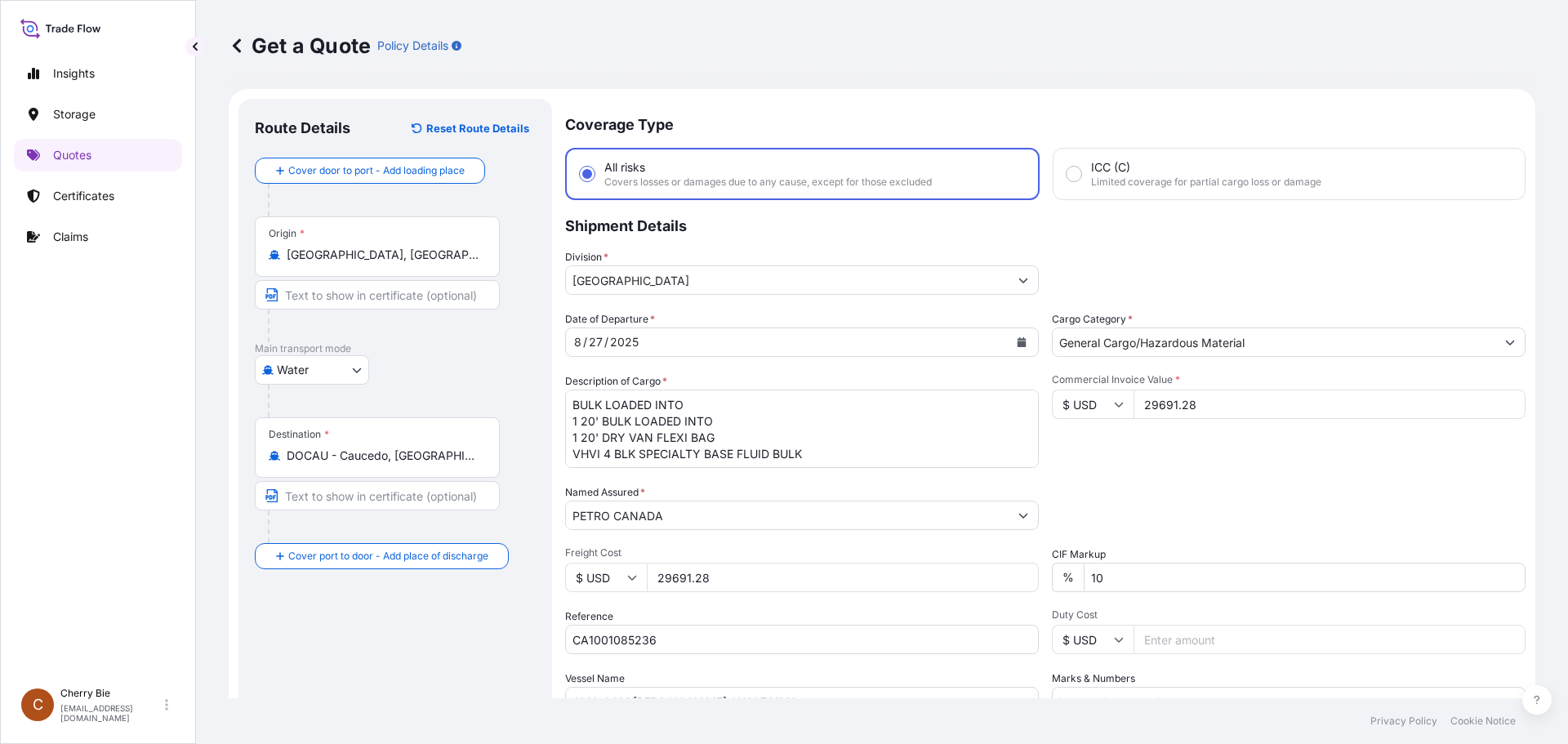
scroll to position [0, 0]
click at [503, 361] on div "Water Air Water Inland" at bounding box center [395, 372] width 281 height 29
drag, startPoint x: 737, startPoint y: 577, endPoint x: 655, endPoint y: 573, distance: 82.1
click at [655, 573] on input "29691.28" at bounding box center [843, 580] width 392 height 29
click at [663, 580] on input "58375.0" at bounding box center [843, 580] width 392 height 29
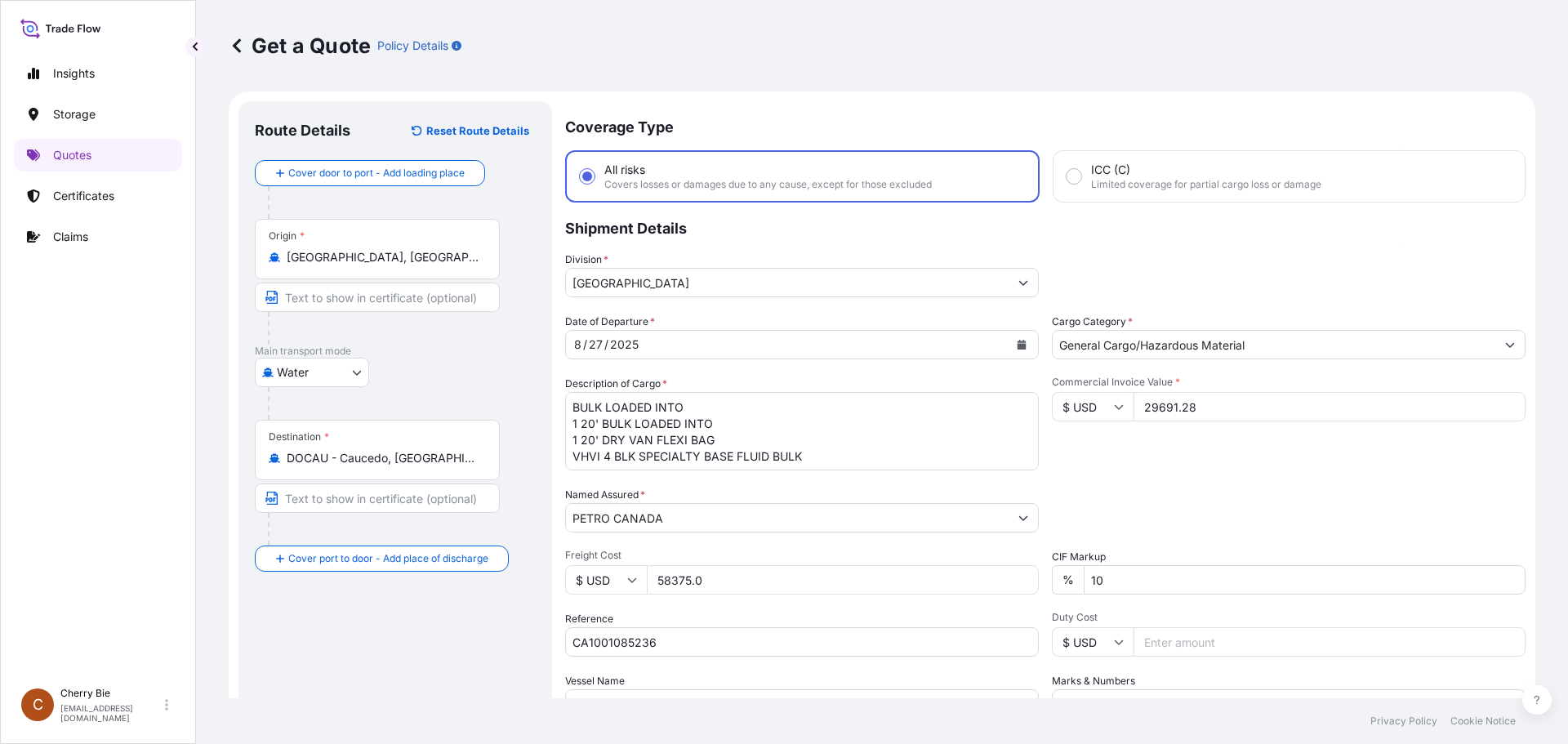
click at [712, 582] on input "58375.0" at bounding box center [843, 580] width 392 height 29
click at [682, 579] on input "58375.0" at bounding box center [843, 580] width 392 height 29
click at [723, 579] on input "5875.0" at bounding box center [843, 580] width 392 height 29
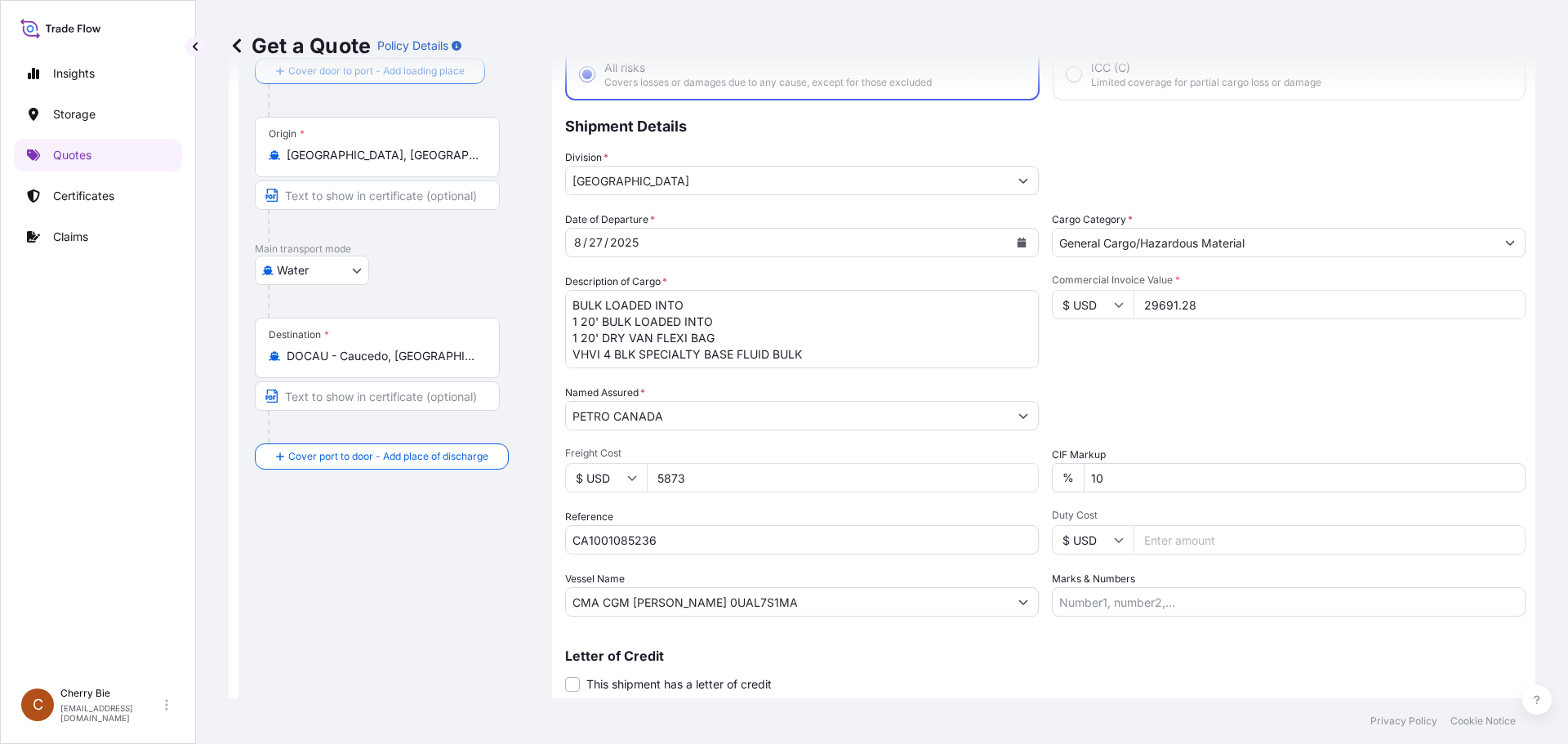
scroll to position [152, 0]
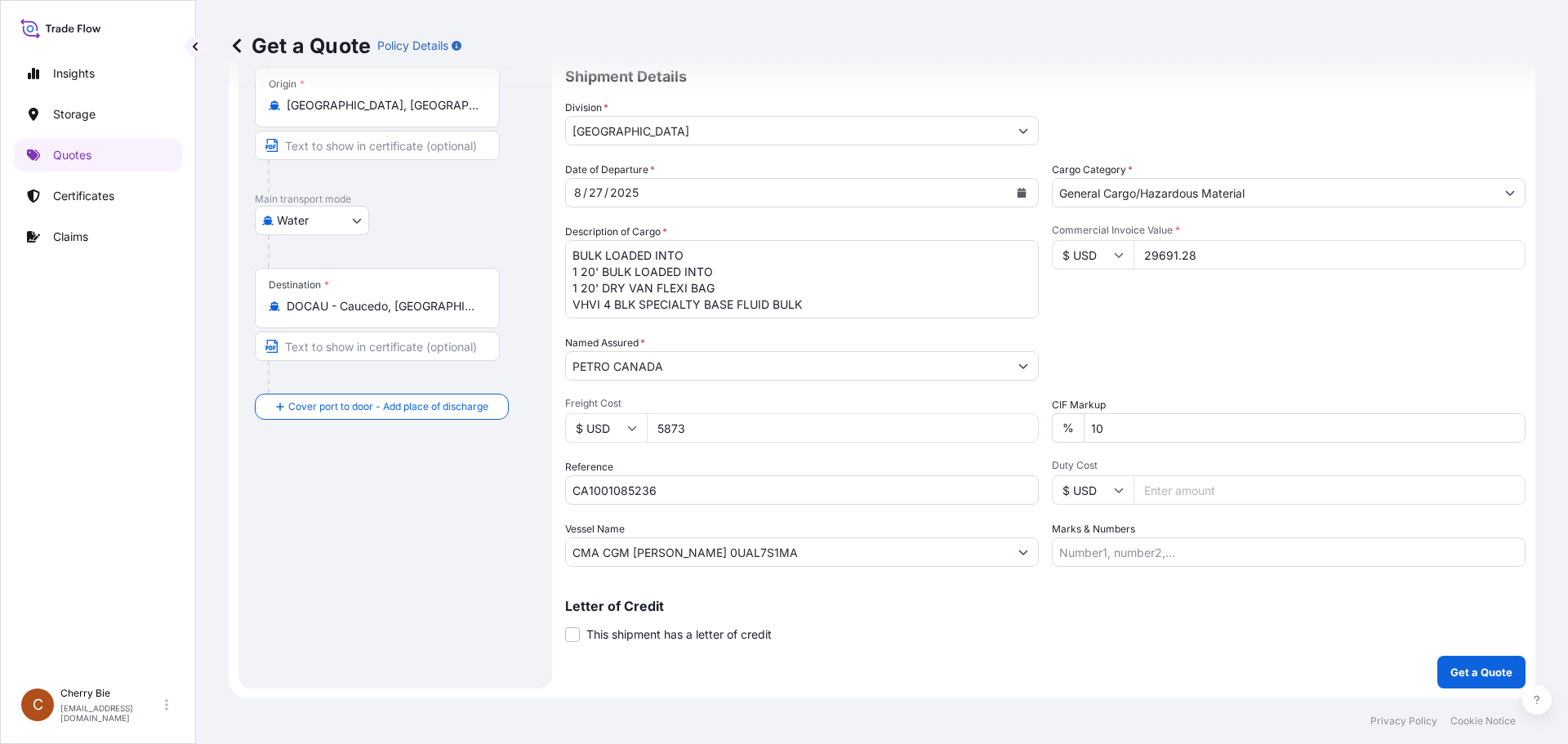
type input "5873"
click at [1260, 486] on input "Duty Cost" at bounding box center [1329, 490] width 392 height 29
click at [1431, 485] on input "Duty Cost" at bounding box center [1329, 490] width 392 height 29
click at [1119, 554] on input "Marks & Numbers" at bounding box center [1288, 552] width 474 height 29
drag, startPoint x: 1068, startPoint y: 550, endPoint x: 1042, endPoint y: 550, distance: 26.0
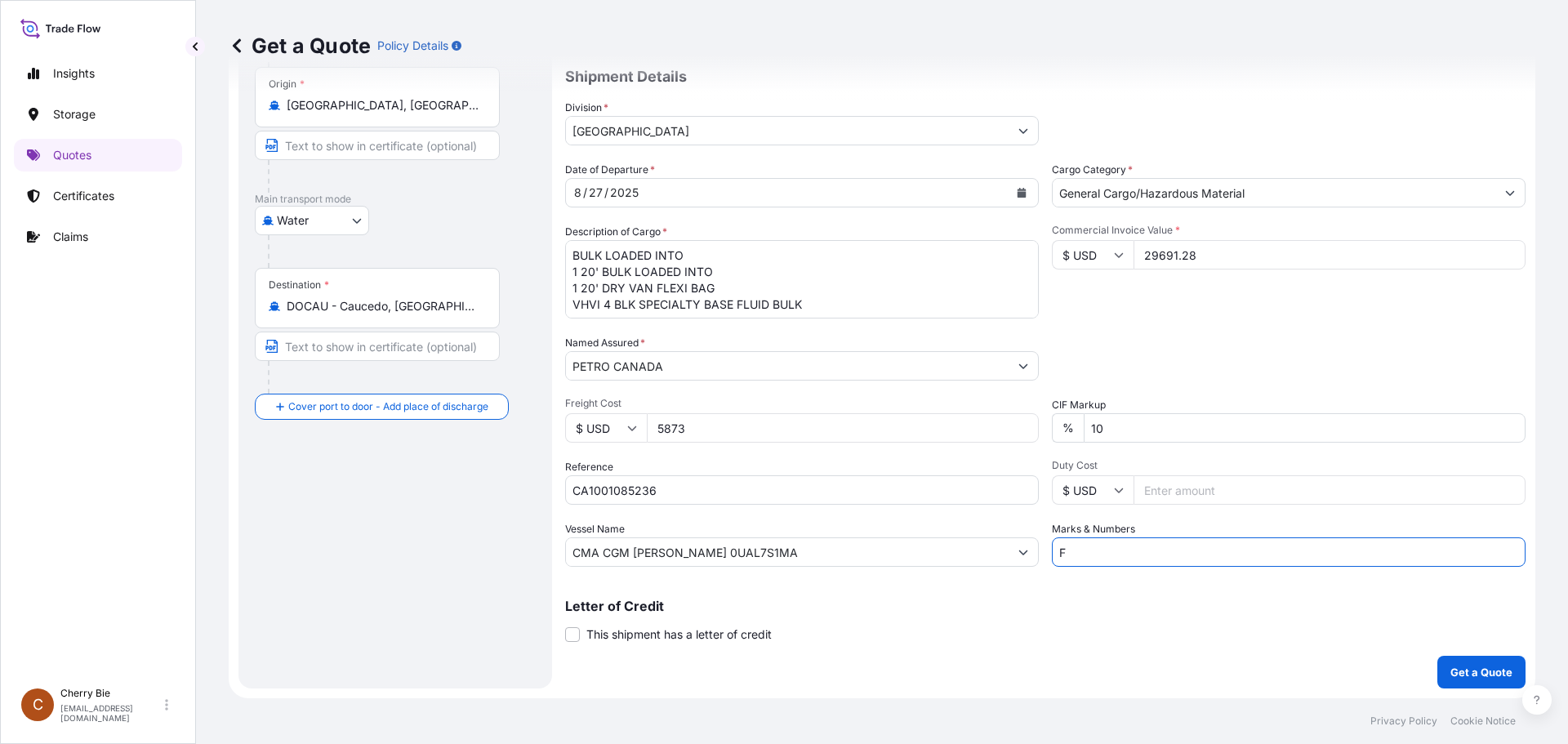
click at [1042, 550] on div "Date of Departure * 8 / 27 / 2025 Cargo Category * General Cargo/Hazardous Mate…" at bounding box center [1045, 364] width 960 height 405
paste input "TAU1849780"
click at [1091, 603] on p "Letter of Credit" at bounding box center [1045, 605] width 960 height 13
click at [1153, 548] on input "FTAU1849780" at bounding box center [1288, 552] width 474 height 29
click at [1181, 617] on div "Letter of Credit This shipment has a letter of credit Letter of credit * Letter…" at bounding box center [1045, 621] width 960 height 44
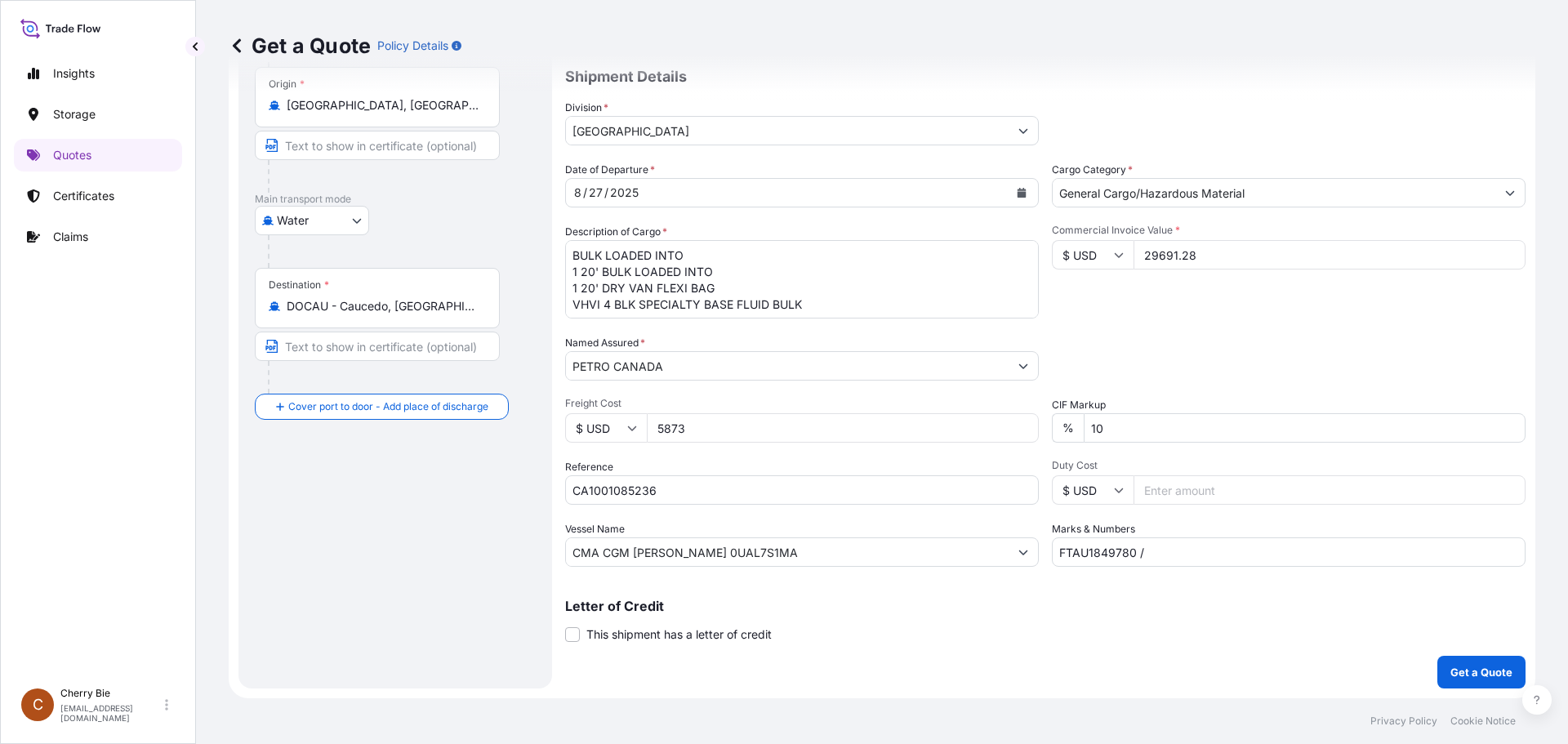
click at [1202, 550] on input "FTAU1849780 /" at bounding box center [1288, 552] width 474 height 29
paste input "218400/02194943/44"
click at [1142, 553] on input "FTAU1849780 / 218400/02194943/44" at bounding box center [1288, 552] width 474 height 29
type input "FTAU1849780 / SEAL#218400/02194943/44"
click at [1230, 644] on div "Coverage Type All risks Covers losses or damages due to any cause, except for t…" at bounding box center [1045, 319] width 960 height 740
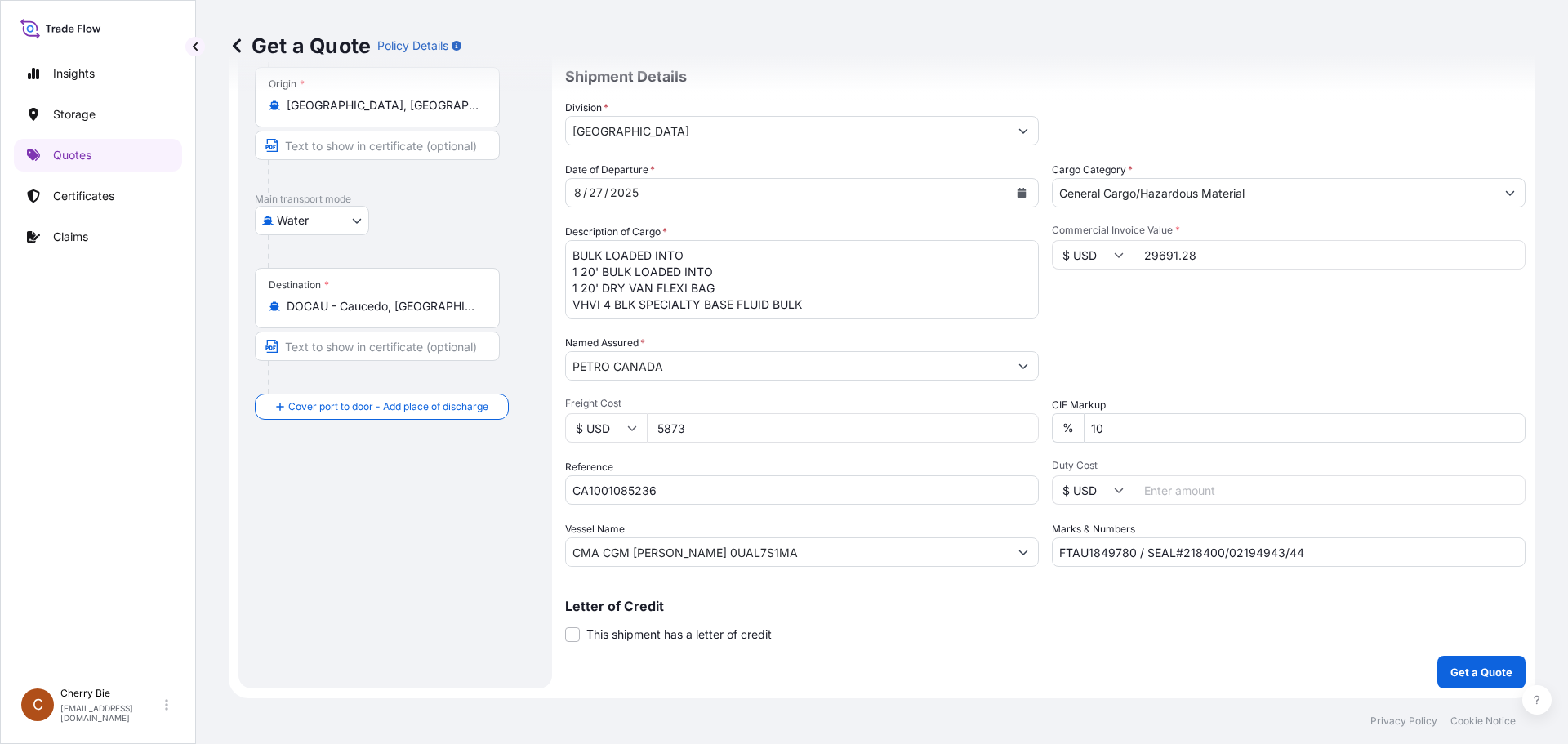
click at [882, 633] on div "Letter of Credit This shipment has a letter of credit Letter of credit * Letter…" at bounding box center [1045, 621] width 960 height 44
click at [1480, 671] on p "Get a Quote" at bounding box center [1481, 672] width 62 height 16
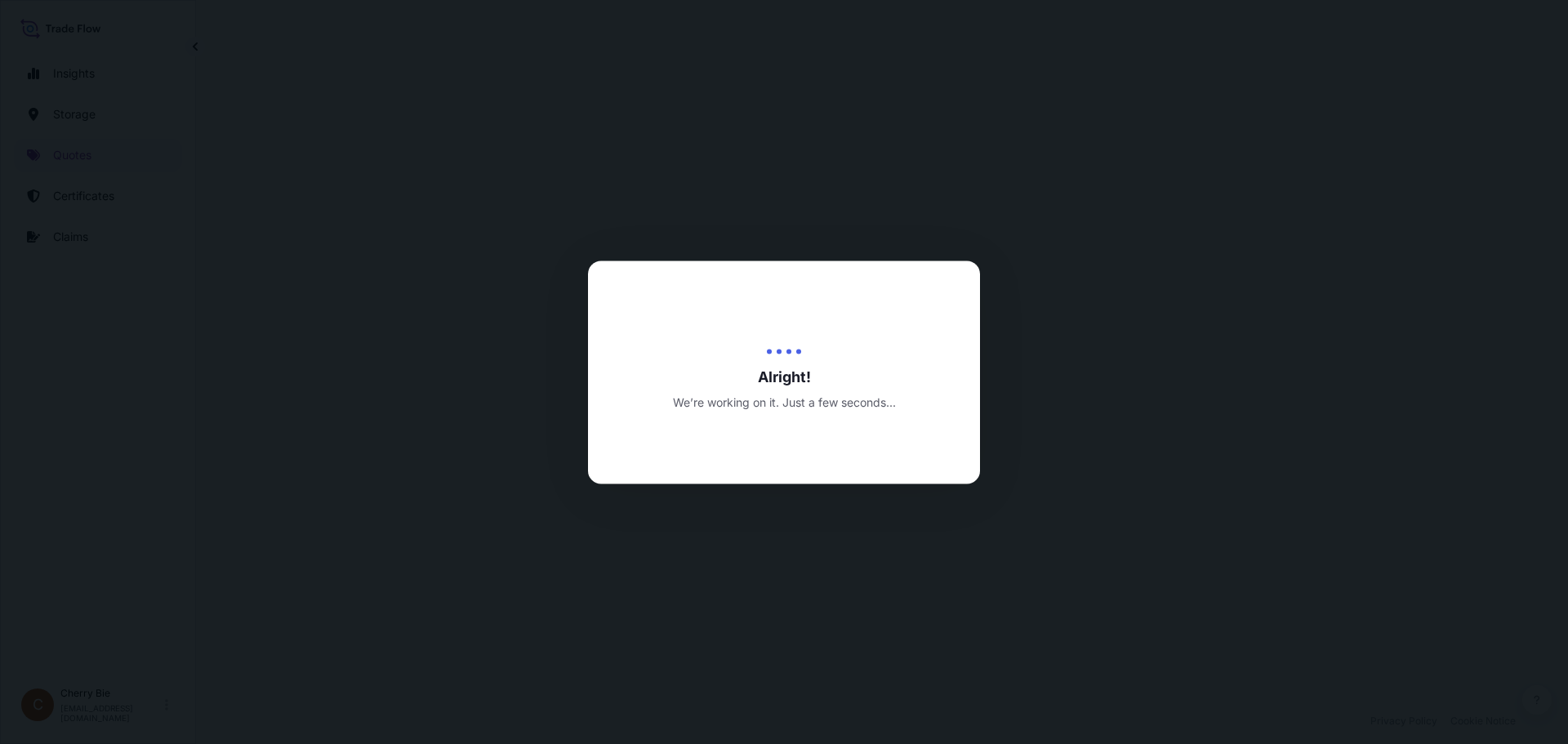
select select "Water"
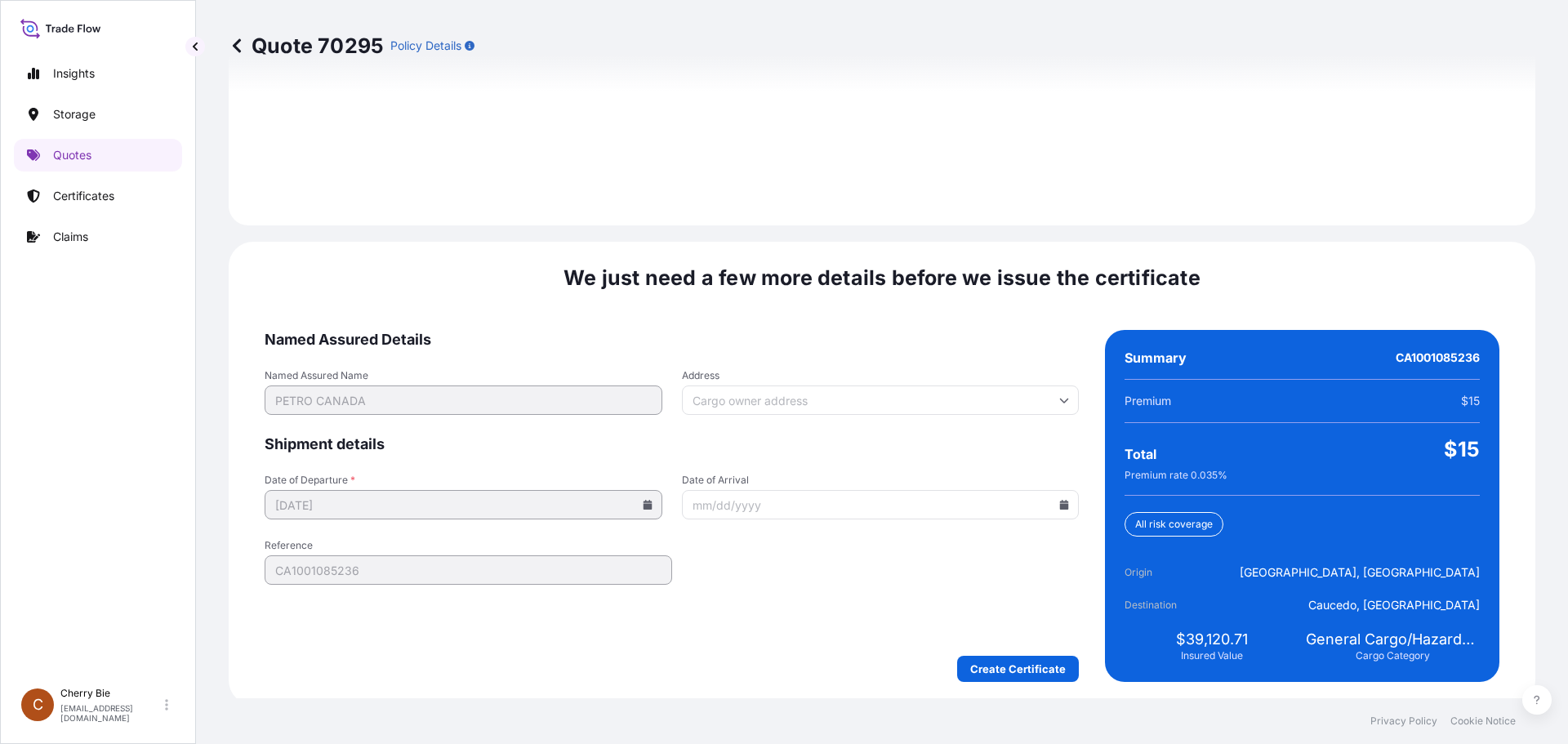
scroll to position [2352, 0]
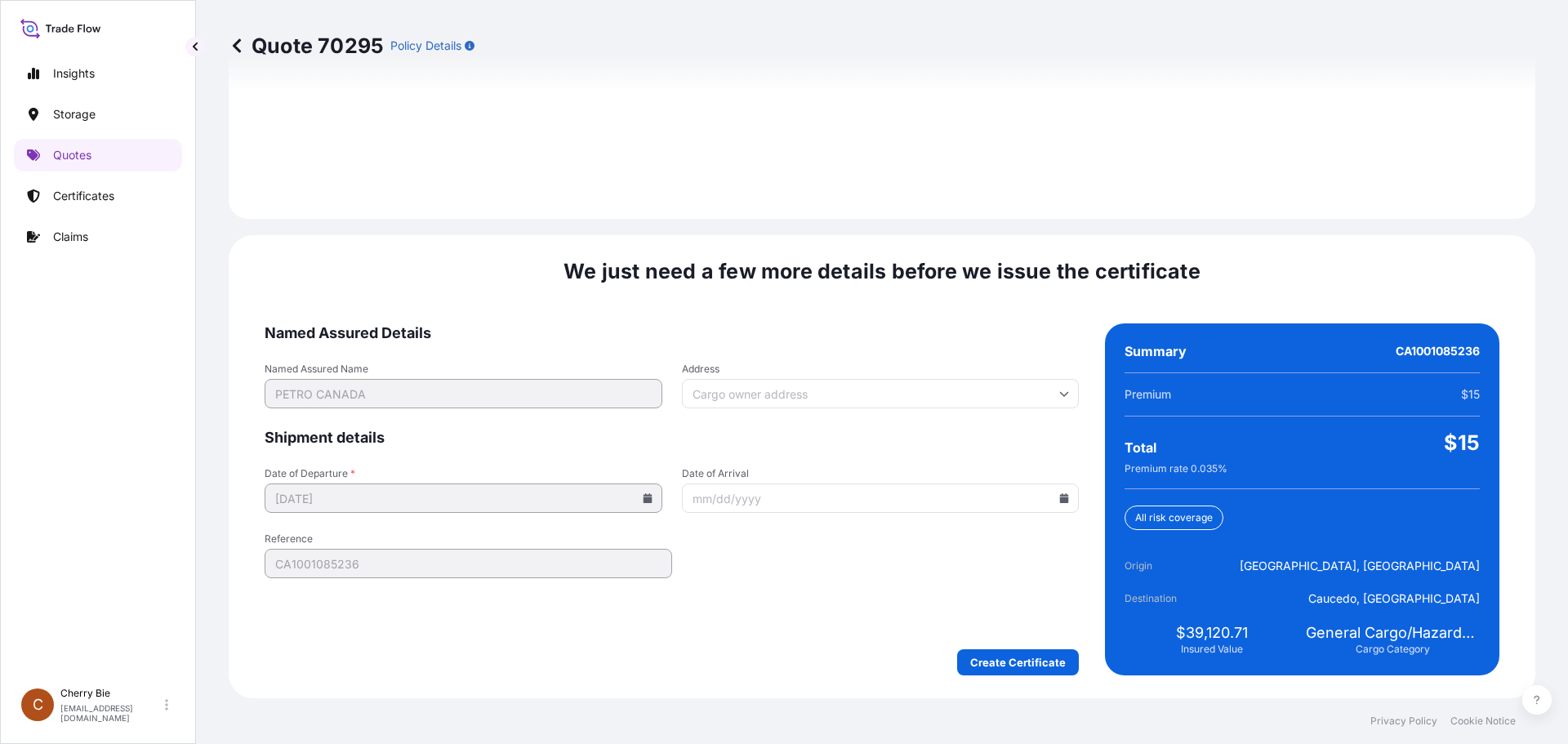
click at [500, 327] on span "Named Assured Details" at bounding box center [672, 333] width 815 height 20
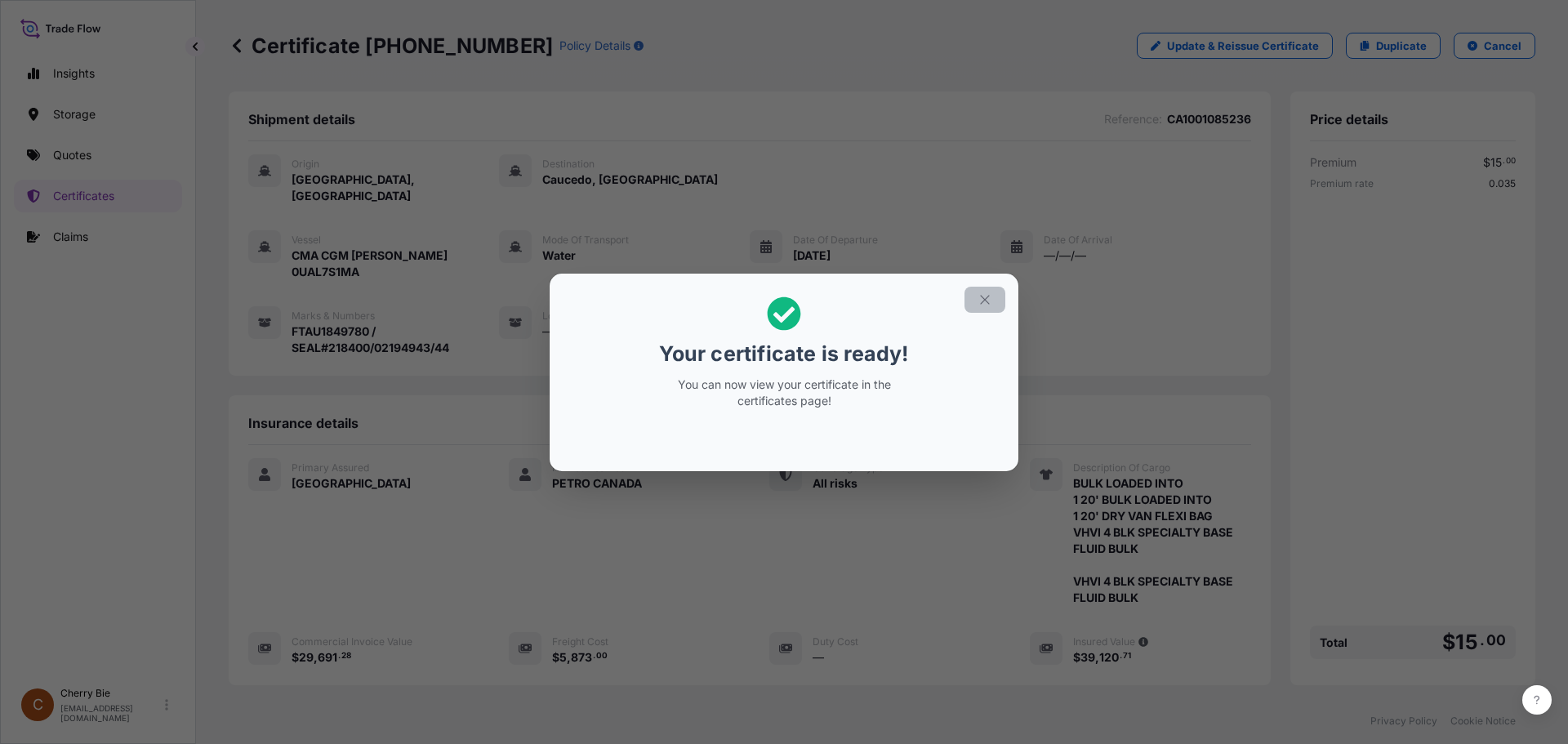
click at [985, 302] on icon "button" at bounding box center [985, 299] width 15 height 15
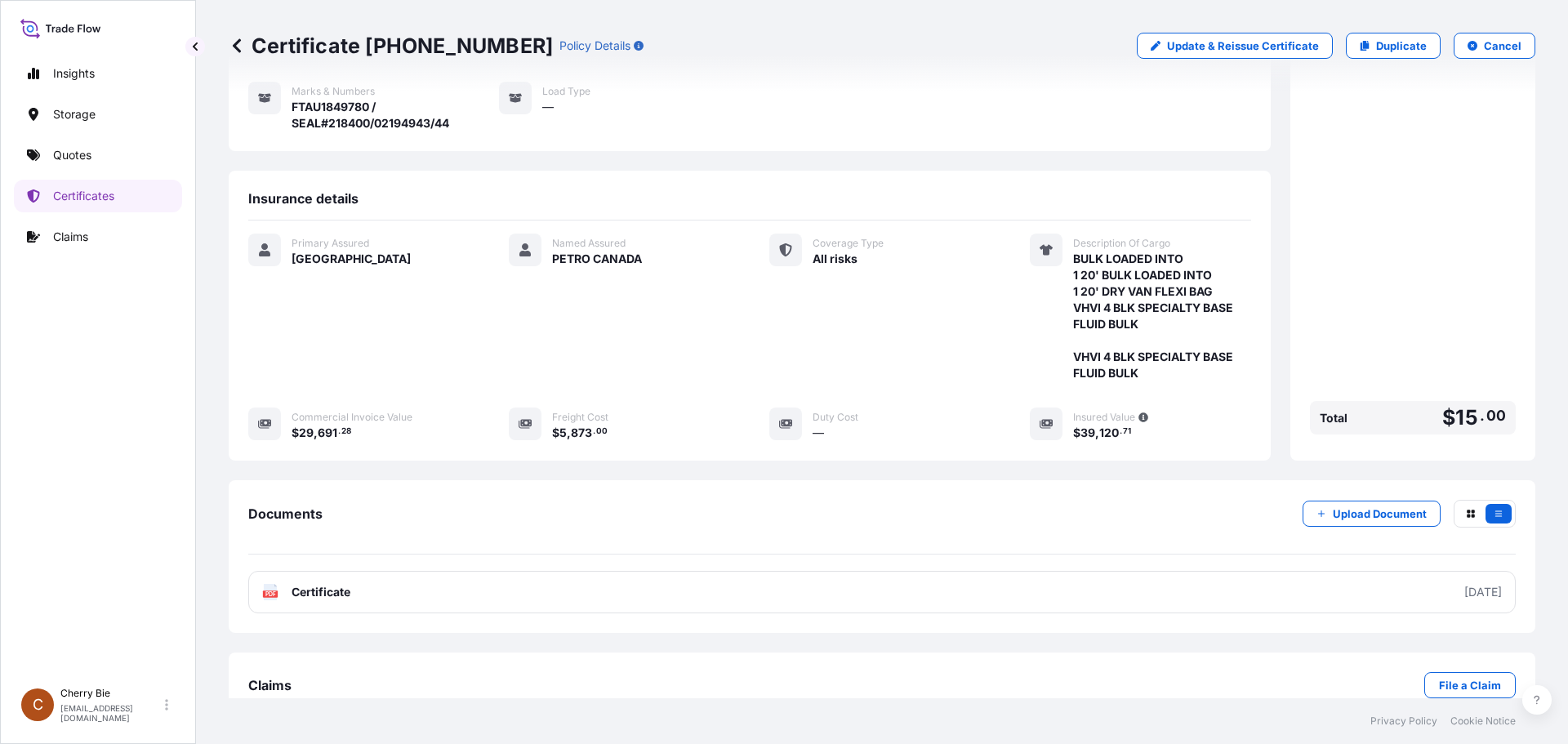
scroll to position [229, 0]
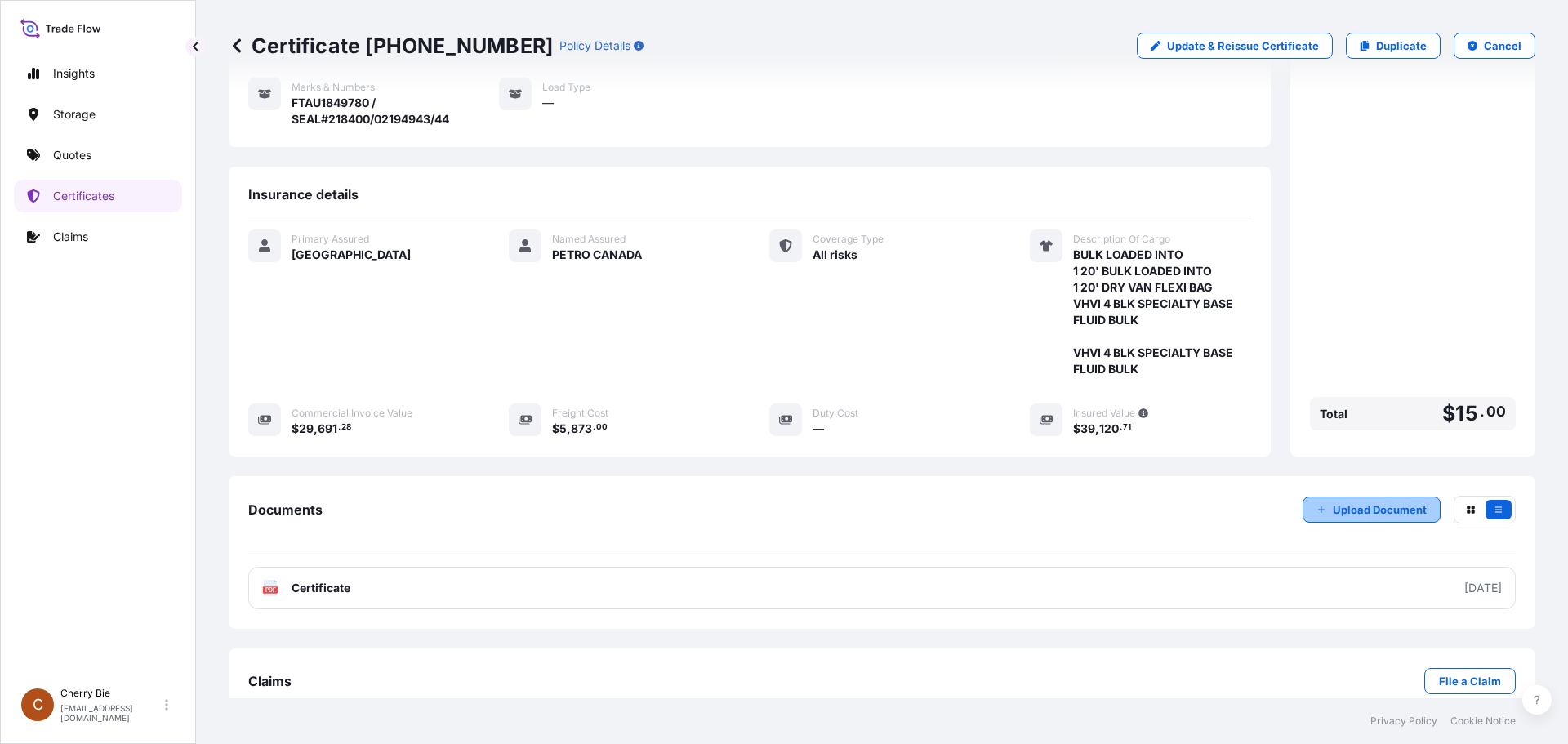
click at [1367, 502] on p "Upload Document" at bounding box center [1380, 510] width 94 height 16
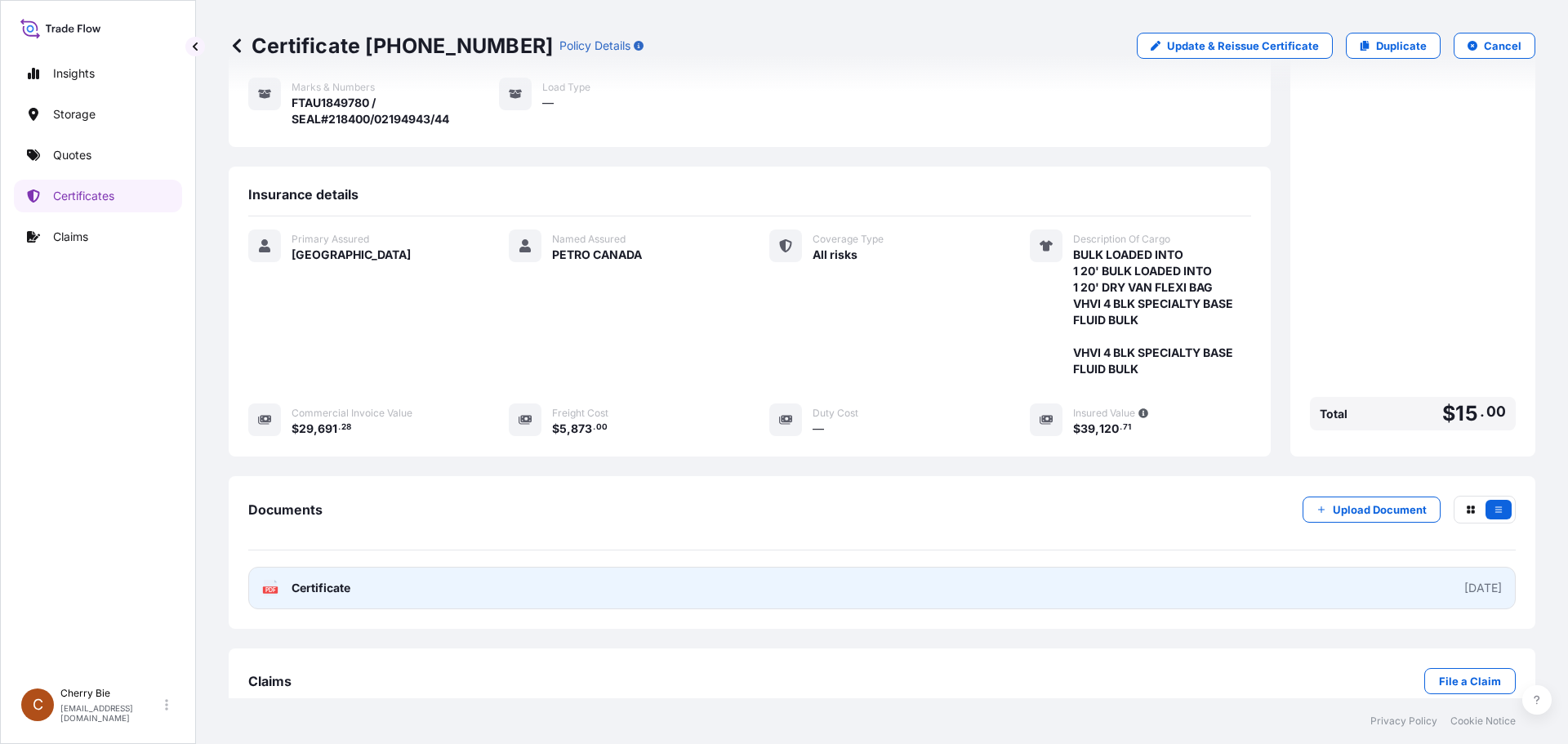
click at [318, 580] on span "Certificate" at bounding box center [321, 588] width 59 height 16
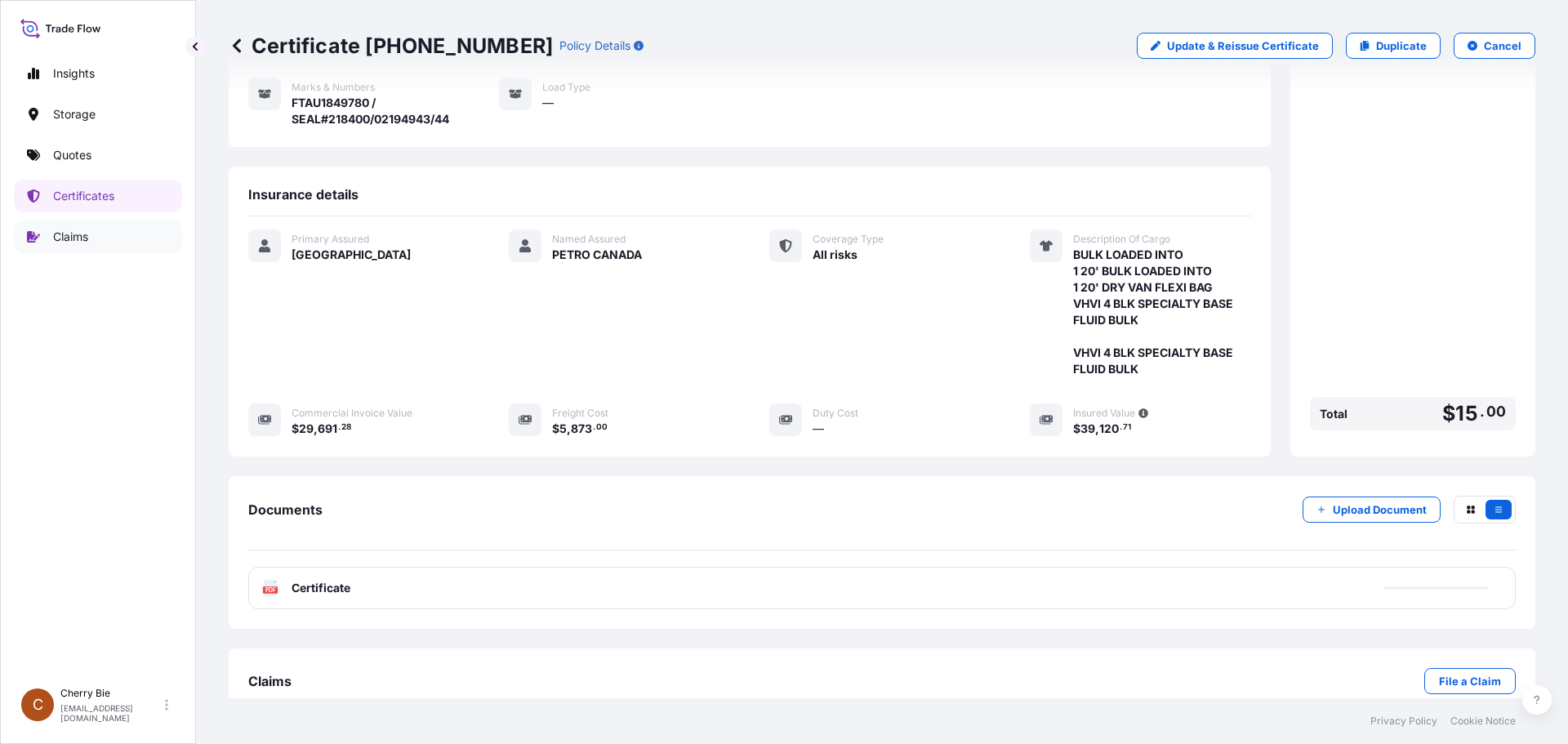
click at [75, 237] on p "Claims" at bounding box center [71, 237] width 35 height 16
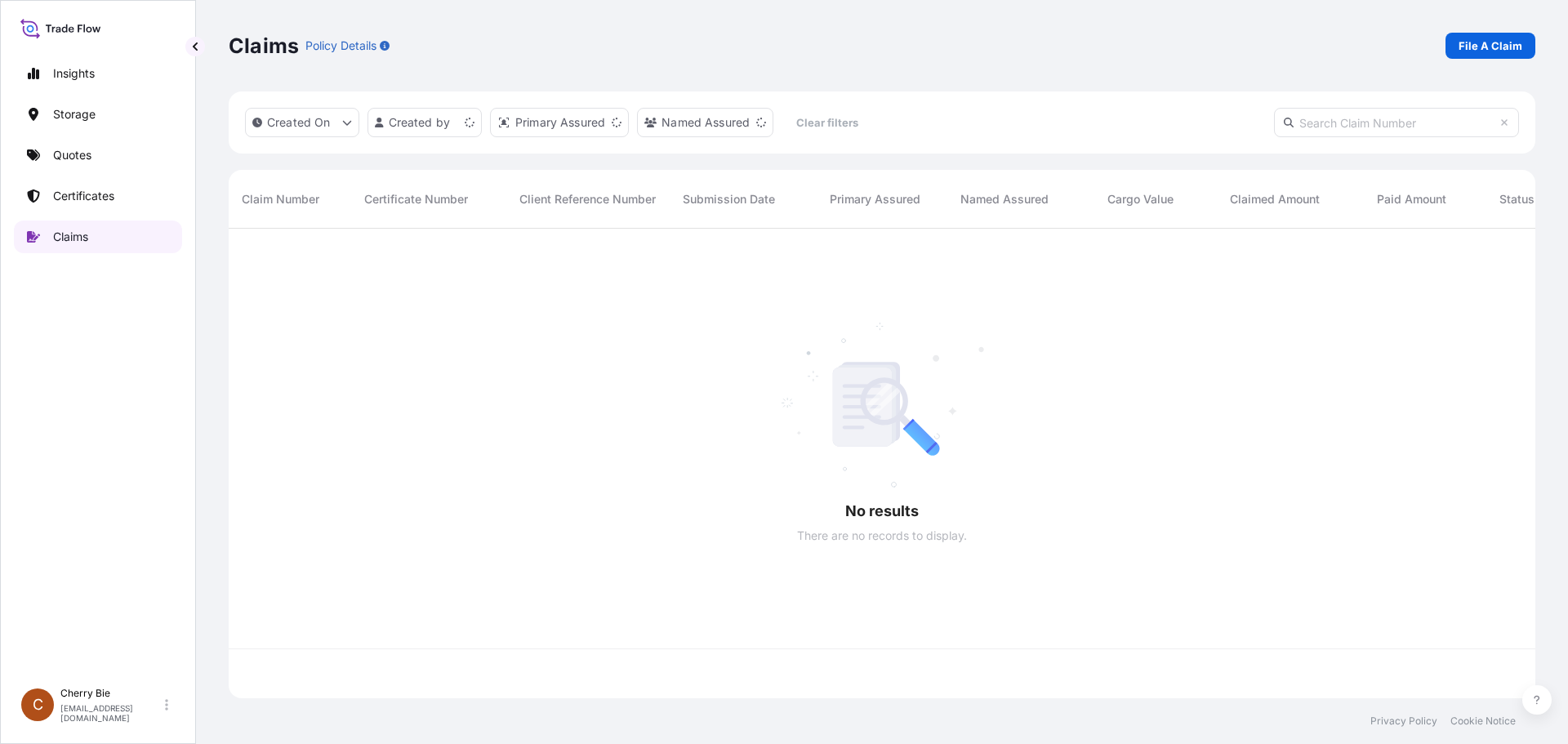
scroll to position [466, 1295]
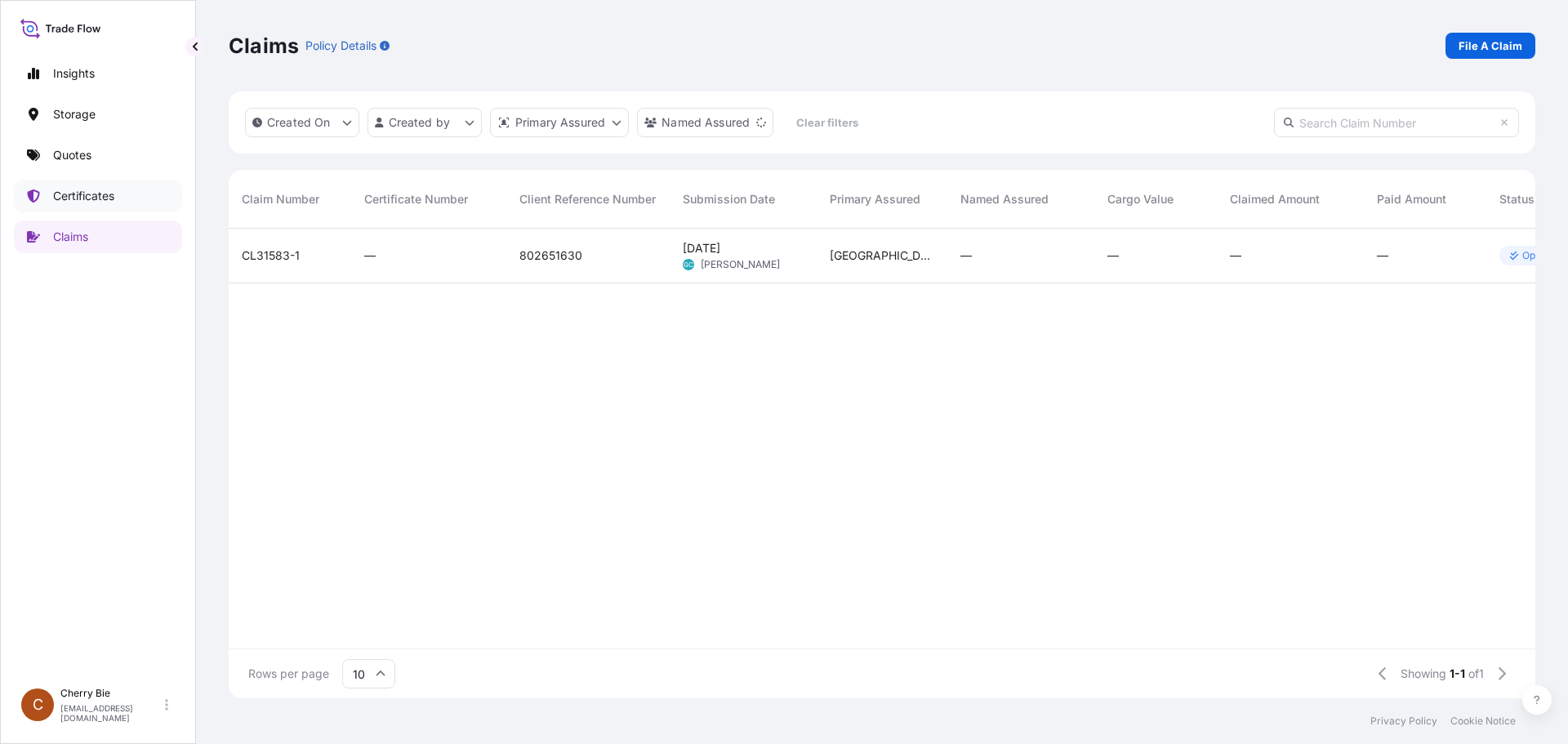
click at [111, 200] on p "Certificates" at bounding box center [83, 196] width 61 height 16
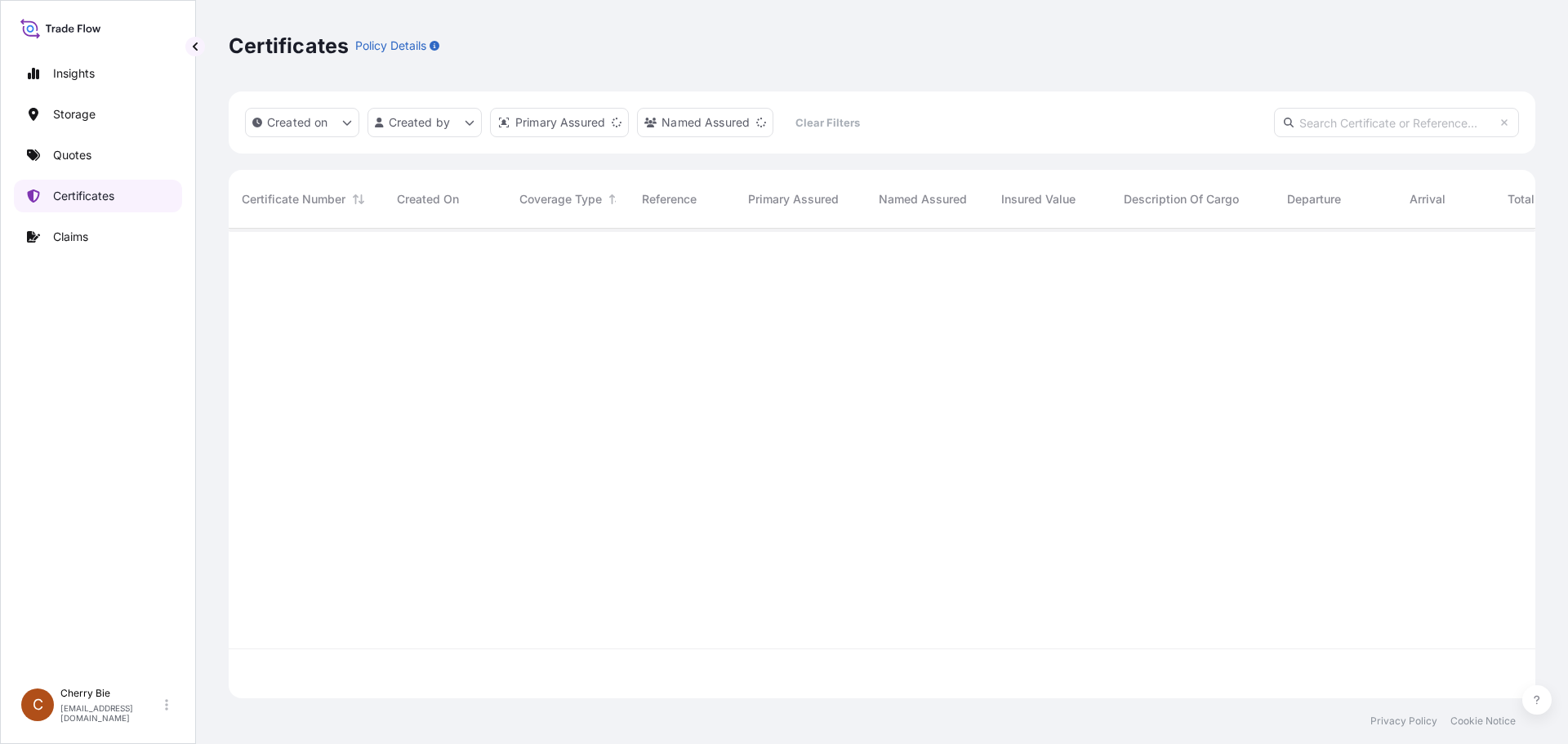
scroll to position [466, 1295]
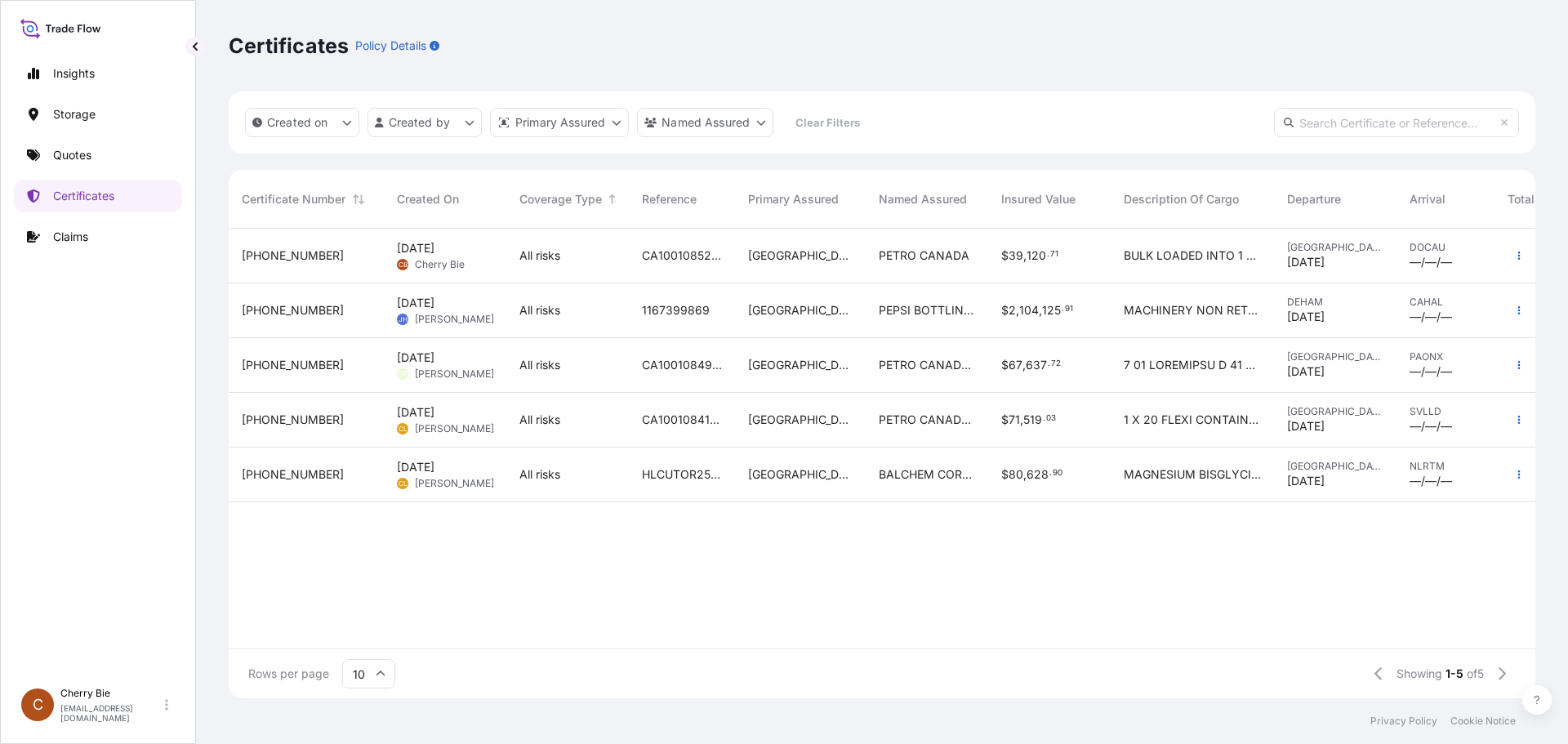
click at [1083, 69] on div "Certificates Policy Details" at bounding box center [882, 45] width 1306 height 91
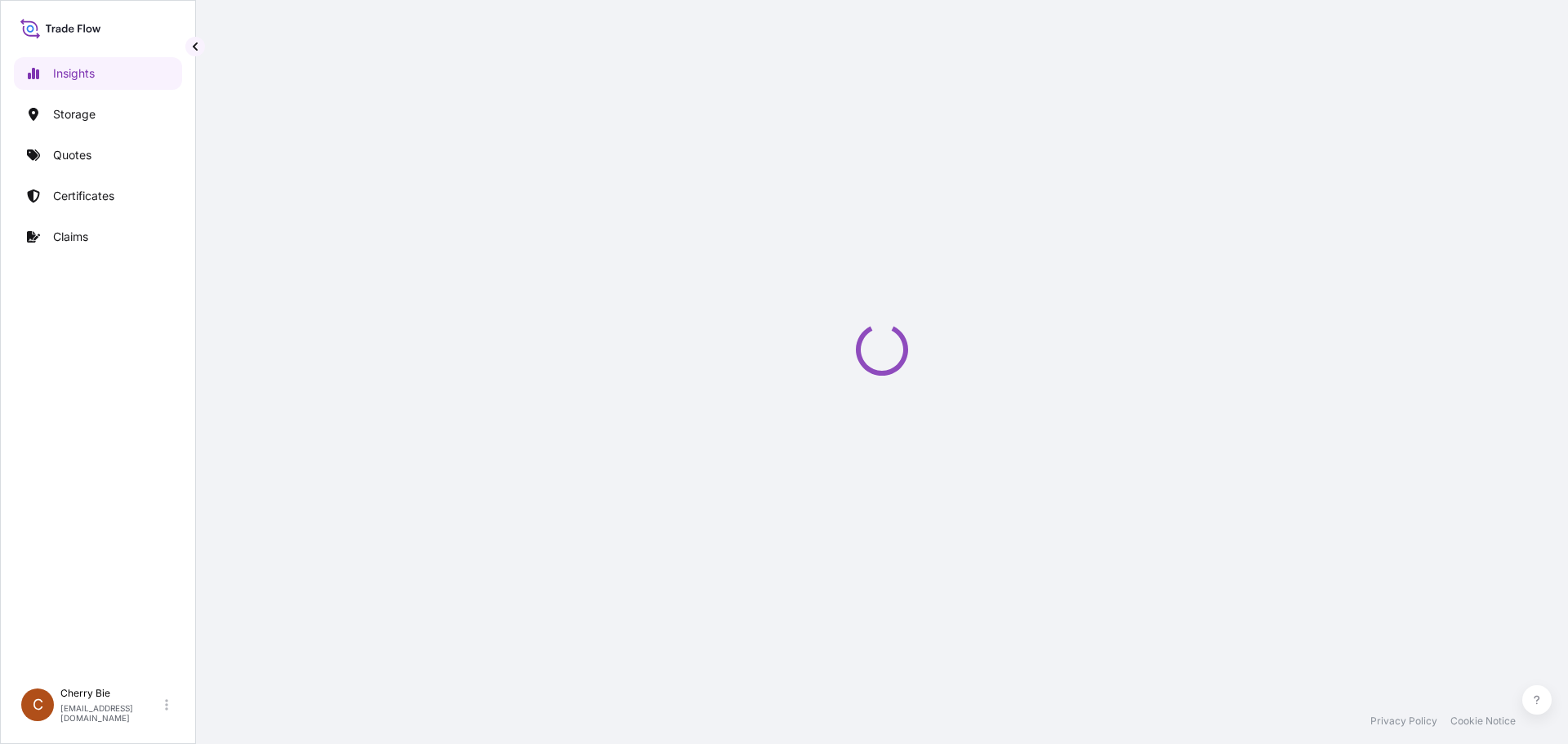
select select "2025"
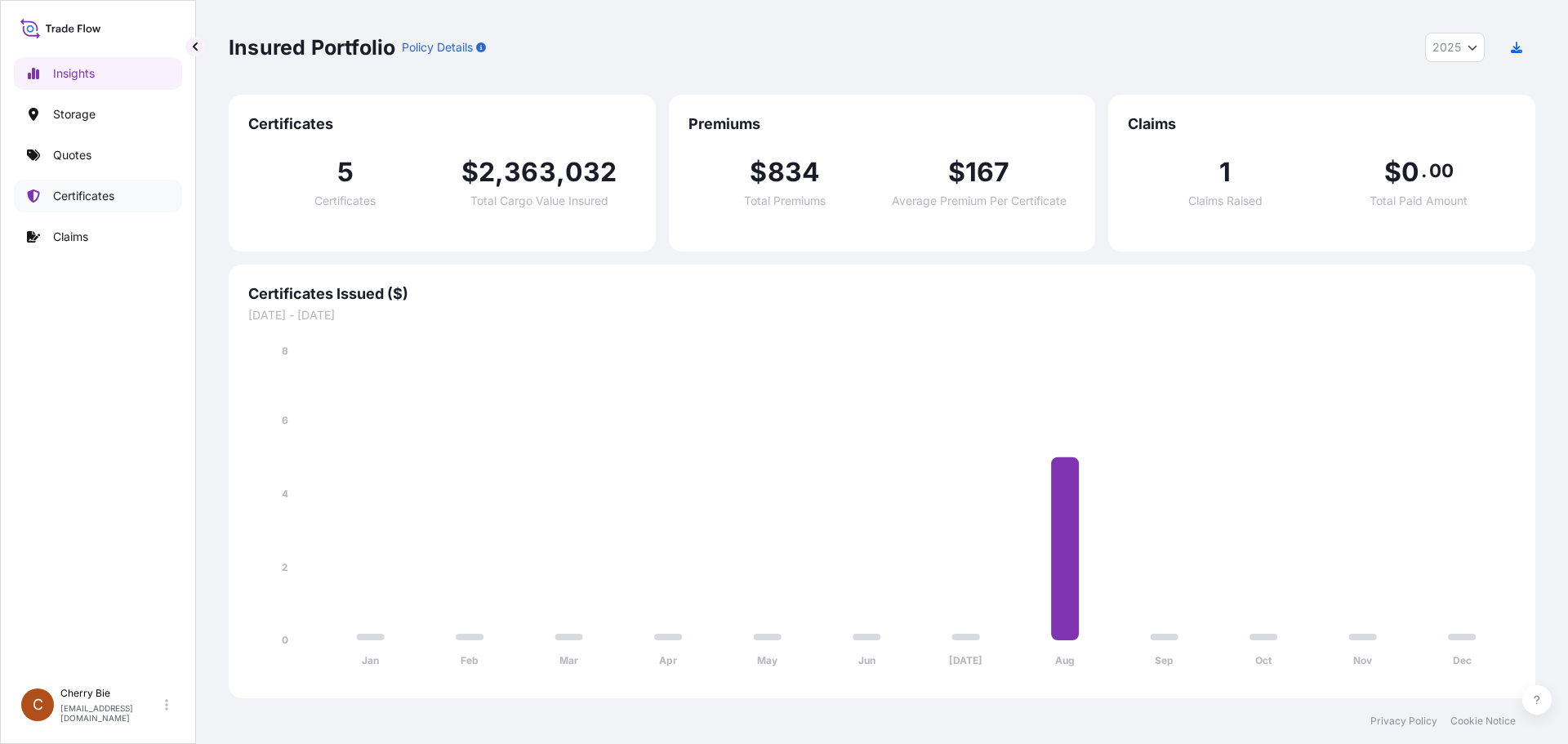
click at [87, 194] on p "Certificates" at bounding box center [83, 196] width 61 height 16
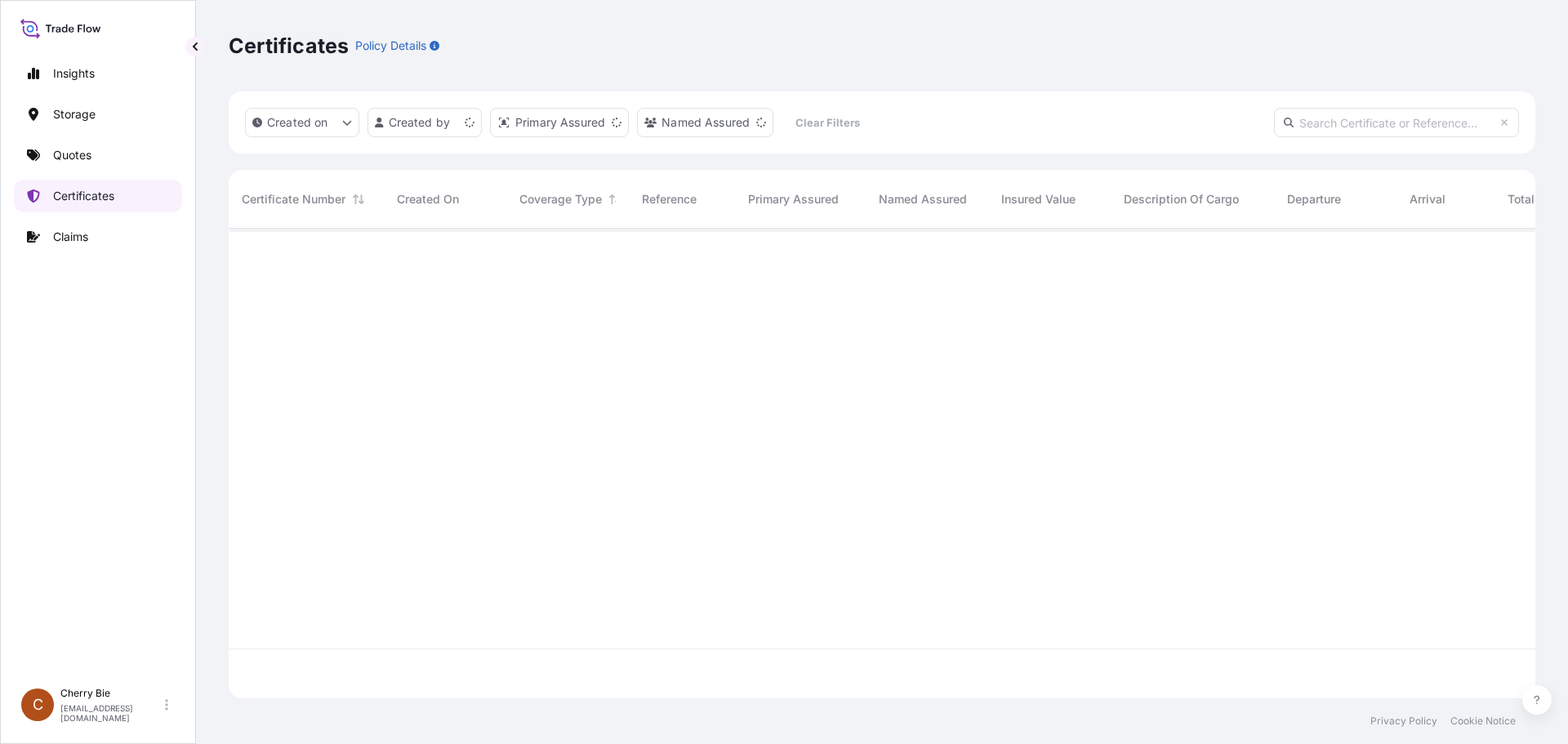
scroll to position [466, 1295]
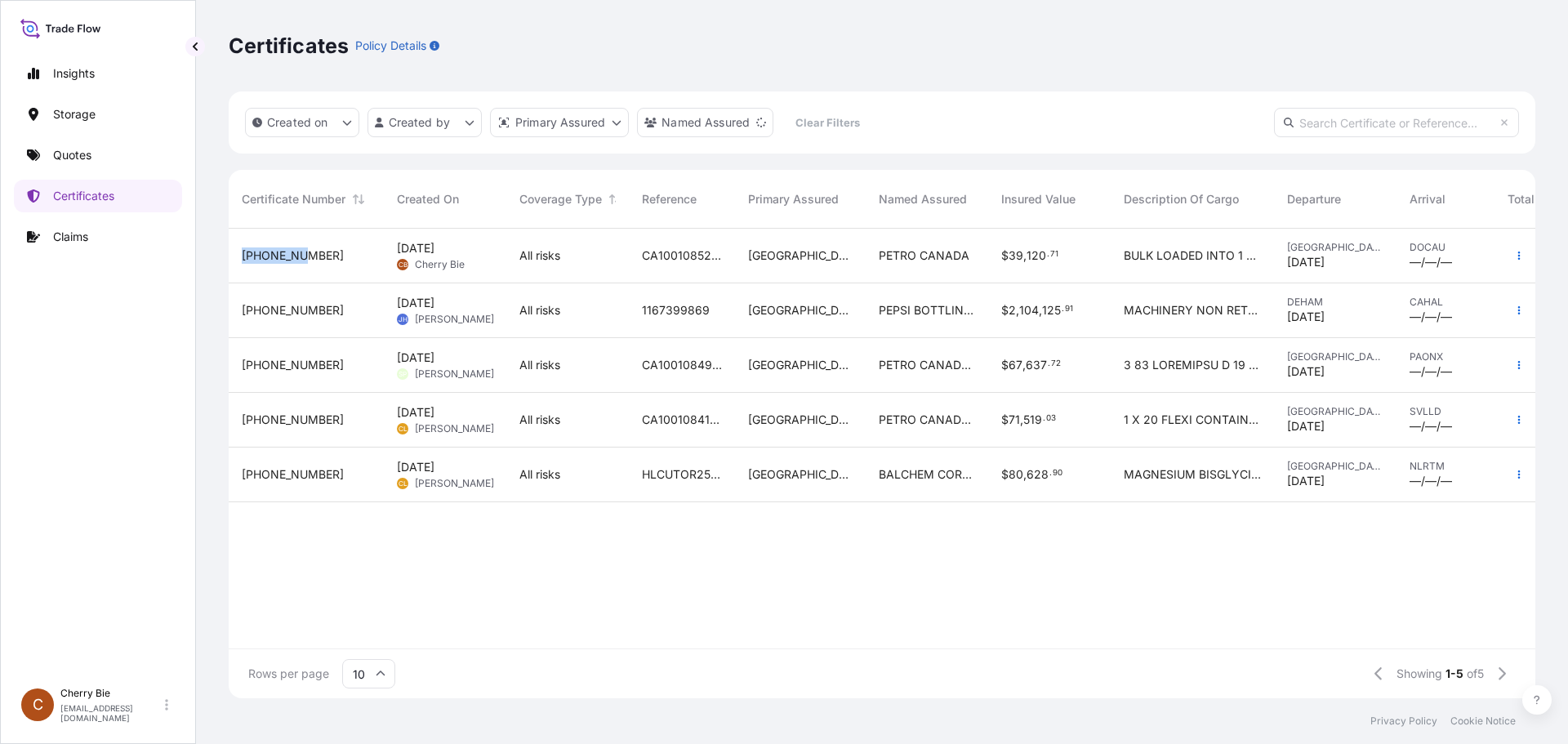
drag, startPoint x: 243, startPoint y: 256, endPoint x: 299, endPoint y: 259, distance: 56.1
click at [299, 259] on div "31583-5-1" at bounding box center [305, 256] width 129 height 16
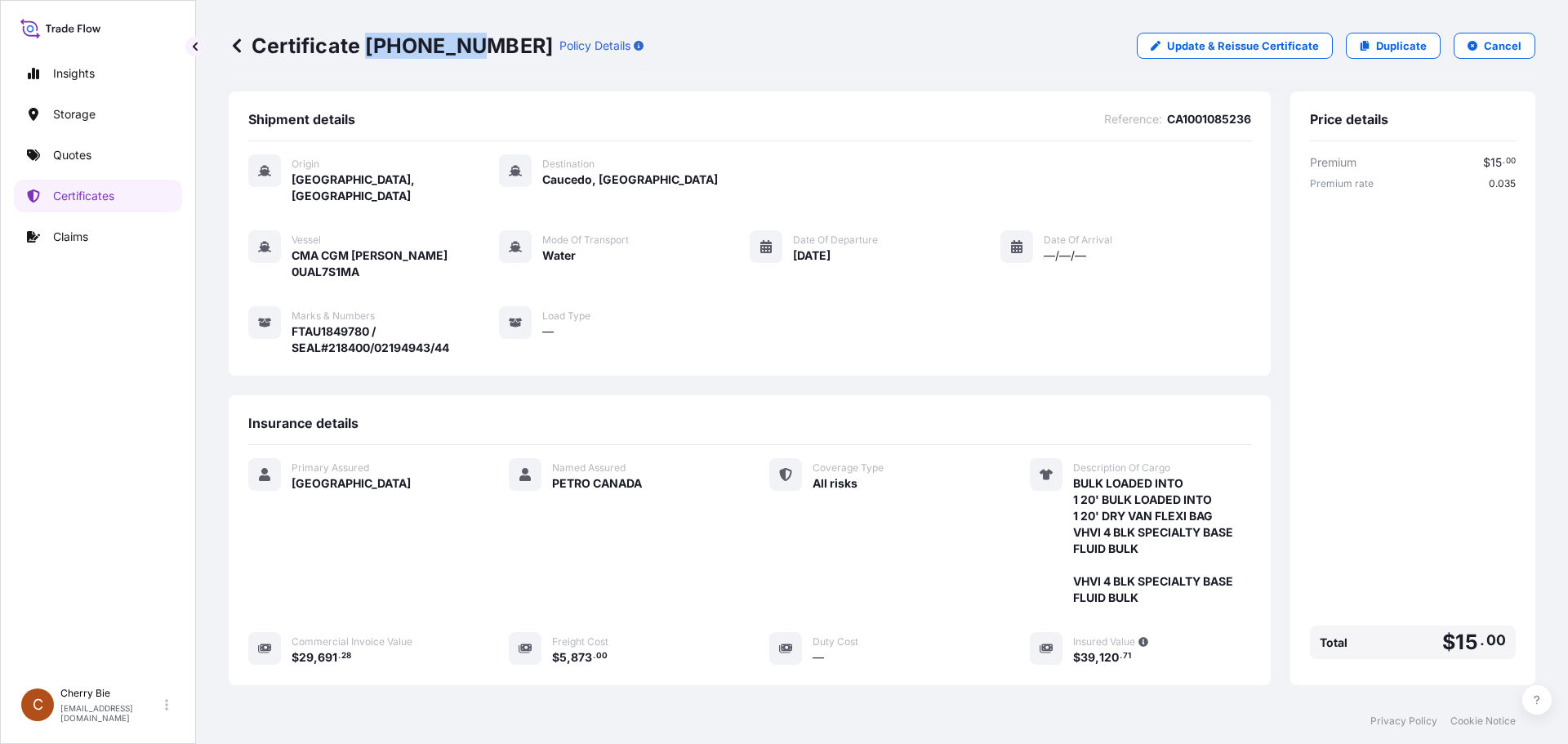
drag, startPoint x: 367, startPoint y: 42, endPoint x: 465, endPoint y: 41, distance: 98.0
click at [465, 41] on p "Certificate 31583-5-1" at bounding box center [390, 45] width 324 height 26
copy p "31583-5-1"
click at [88, 192] on p "Certificates" at bounding box center [83, 196] width 61 height 16
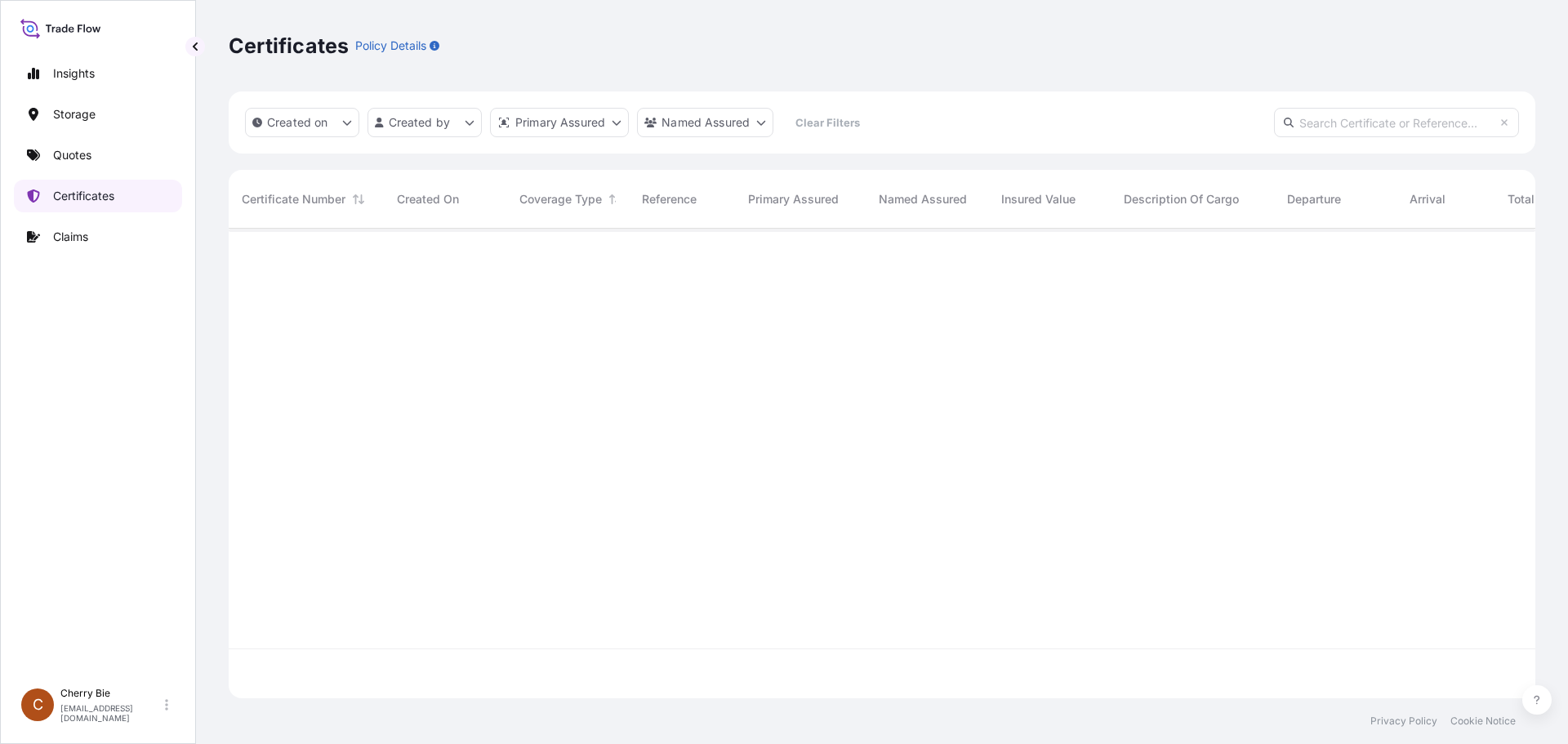
scroll to position [466, 1295]
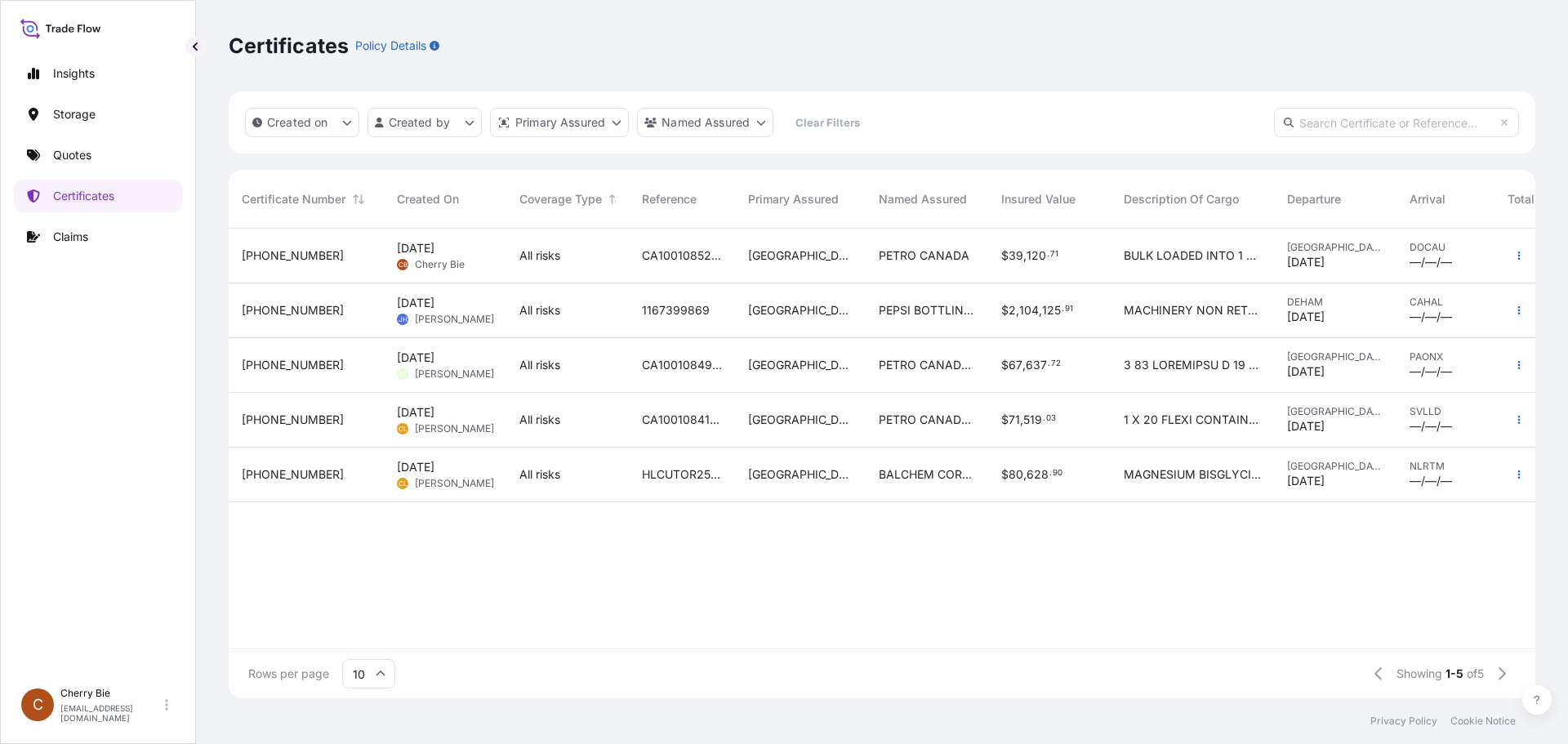
click at [376, 671] on icon at bounding box center [380, 674] width 10 height 10
click at [377, 590] on div "25" at bounding box center [368, 594] width 40 height 31
click at [737, 578] on div "31583-5-1 Sep 16, 2025 CB Cherry Bie All risks CA1001085236 CANADA PETRO CANADA…" at bounding box center [927, 439] width 1397 height 420
click at [980, 557] on div "31583-5-1 Sep 16, 2025 CB Cherry Bie All risks CA1001085236 CANADA PETRO CANADA…" at bounding box center [927, 439] width 1397 height 420
click at [694, 575] on div "31583-5-1 Sep 16, 2025 CB Cherry Bie All risks CA1001085236 CANADA PETRO CANADA…" at bounding box center [927, 439] width 1397 height 420
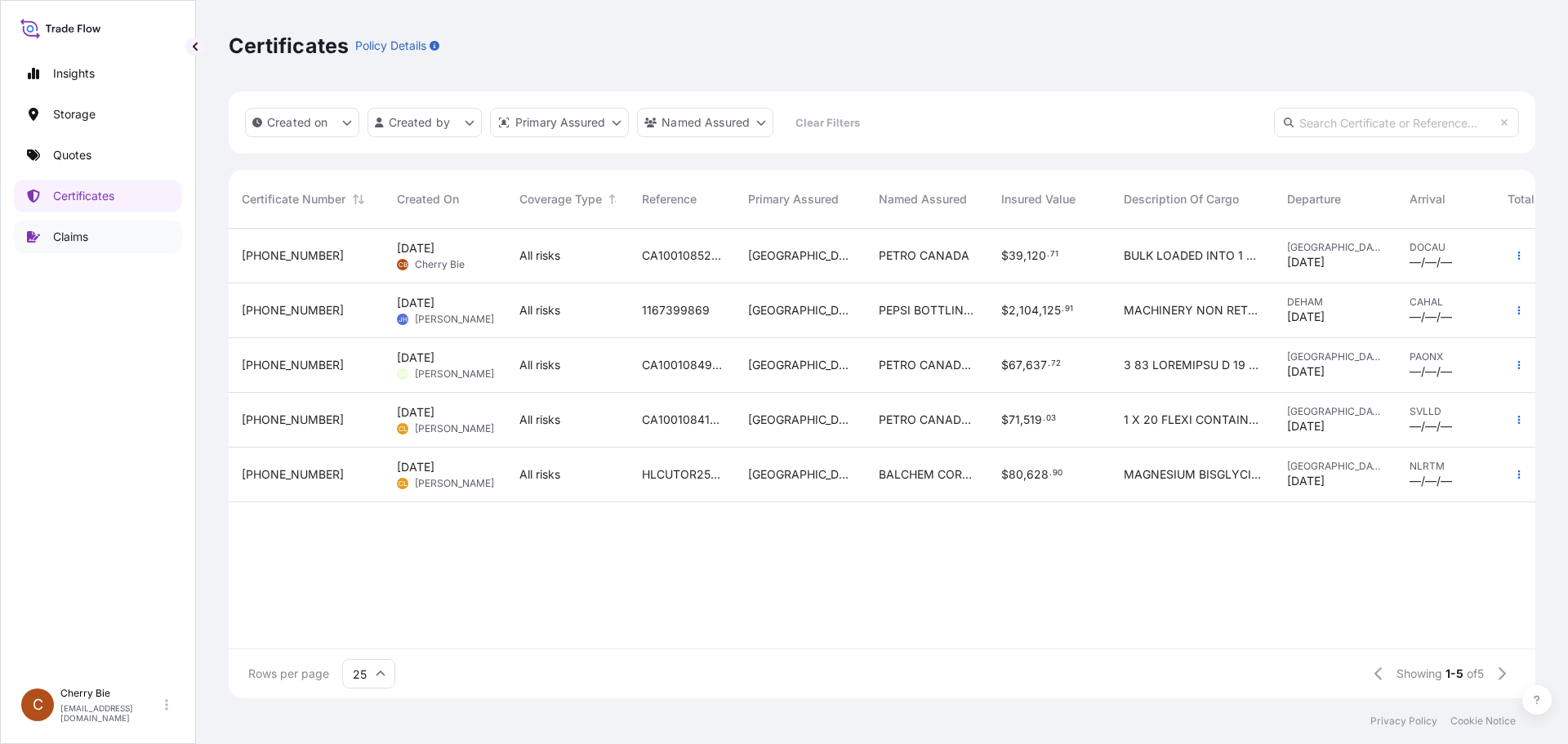
click at [88, 238] on p "Claims" at bounding box center [71, 237] width 35 height 16
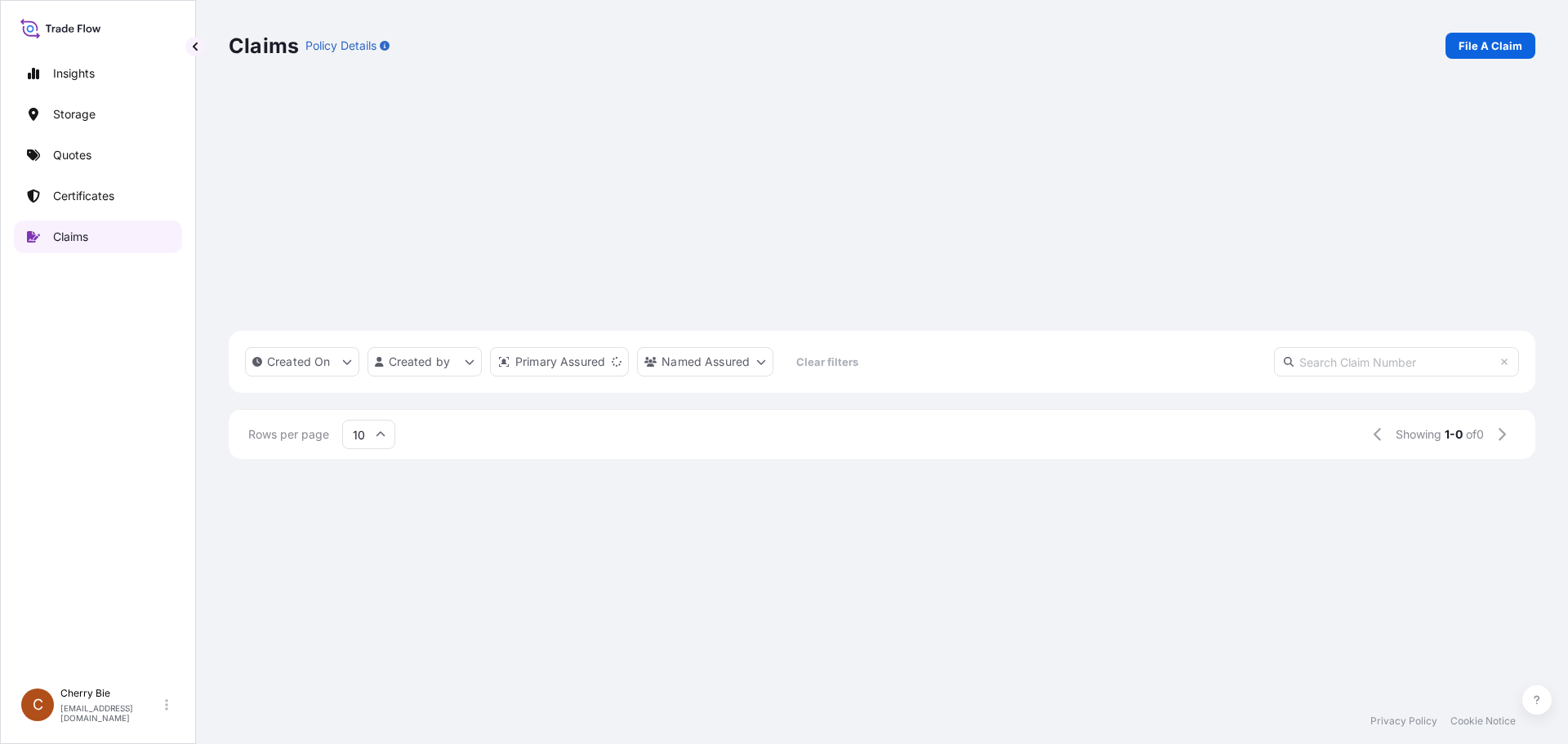
scroll to position [466, 1295]
click at [1072, 468] on div "CL31583-1 — 802651630 Jun 5, 2025 GC Gerlie Cambay CANADA — — — — Open" at bounding box center [939, 677] width 1421 height 420
click at [98, 200] on p "Certificates" at bounding box center [83, 196] width 61 height 16
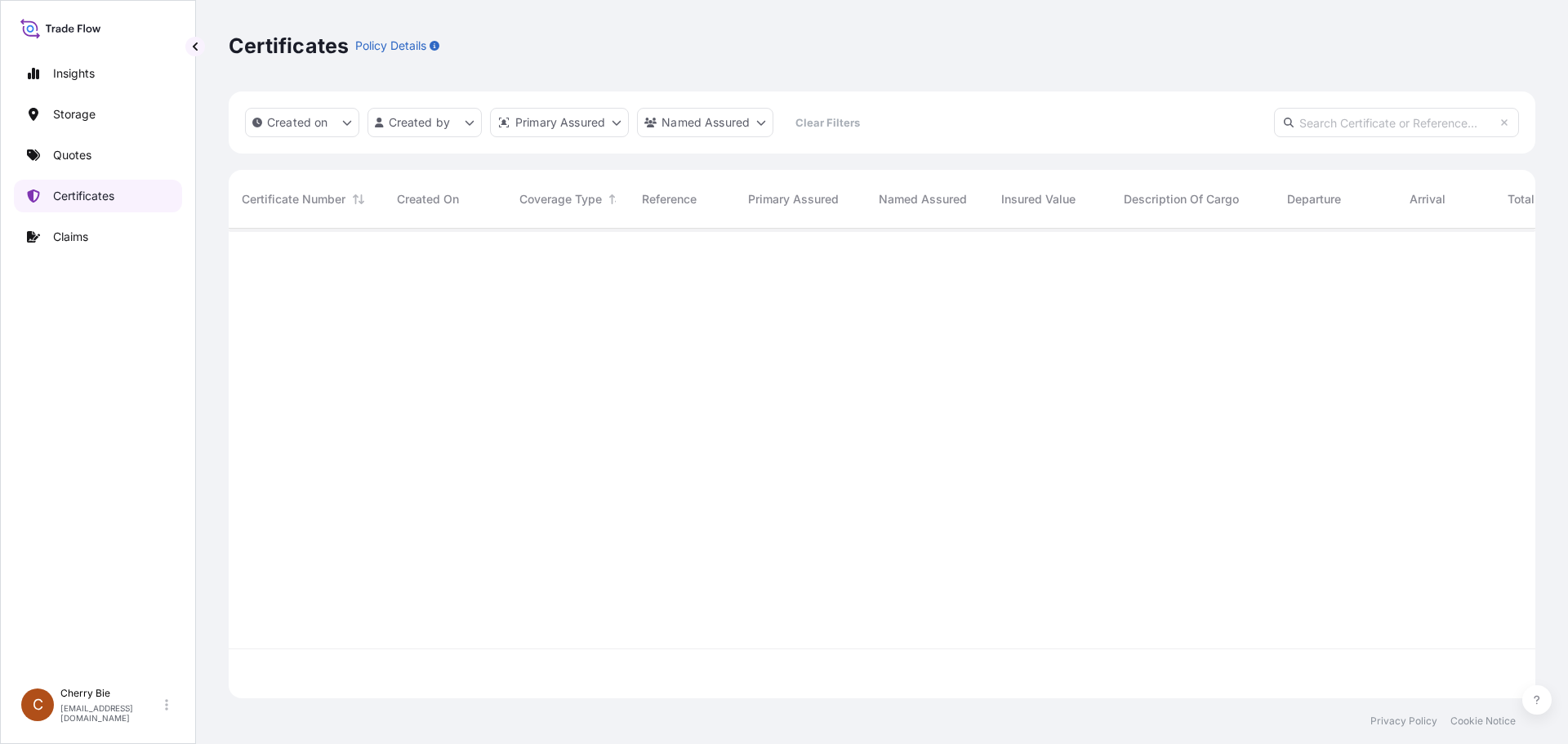
scroll to position [466, 1295]
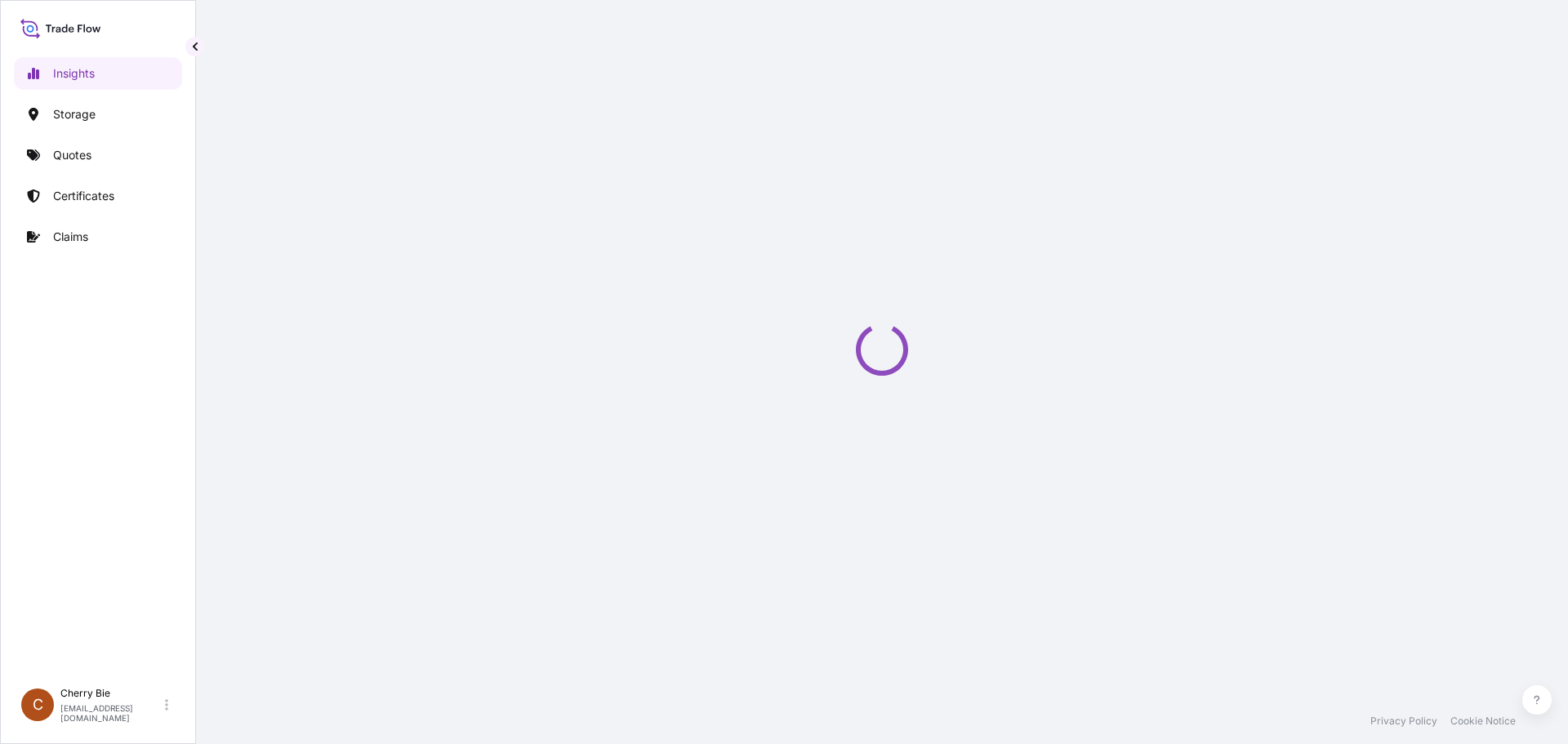
select select "2025"
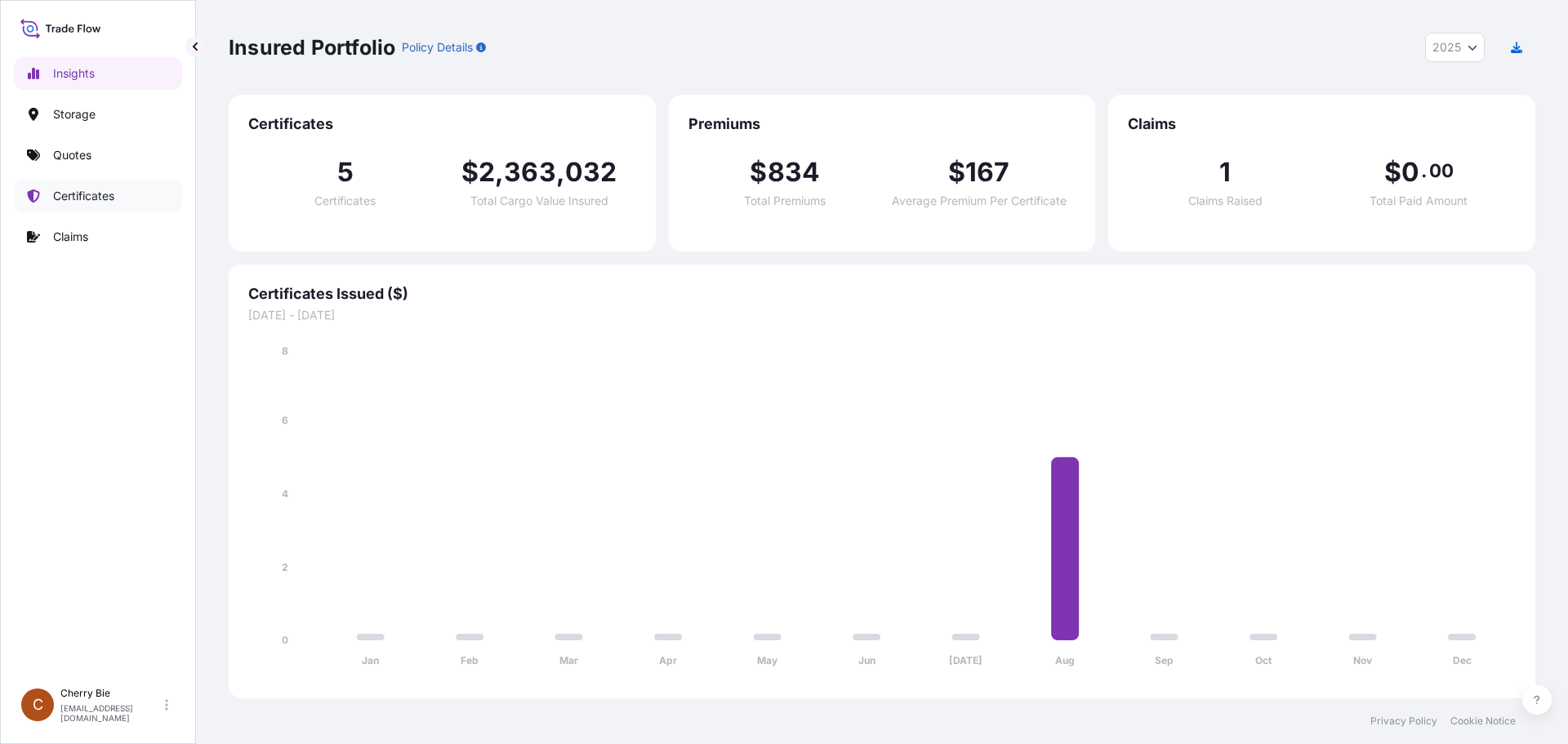
click at [100, 190] on p "Certificates" at bounding box center [83, 196] width 61 height 16
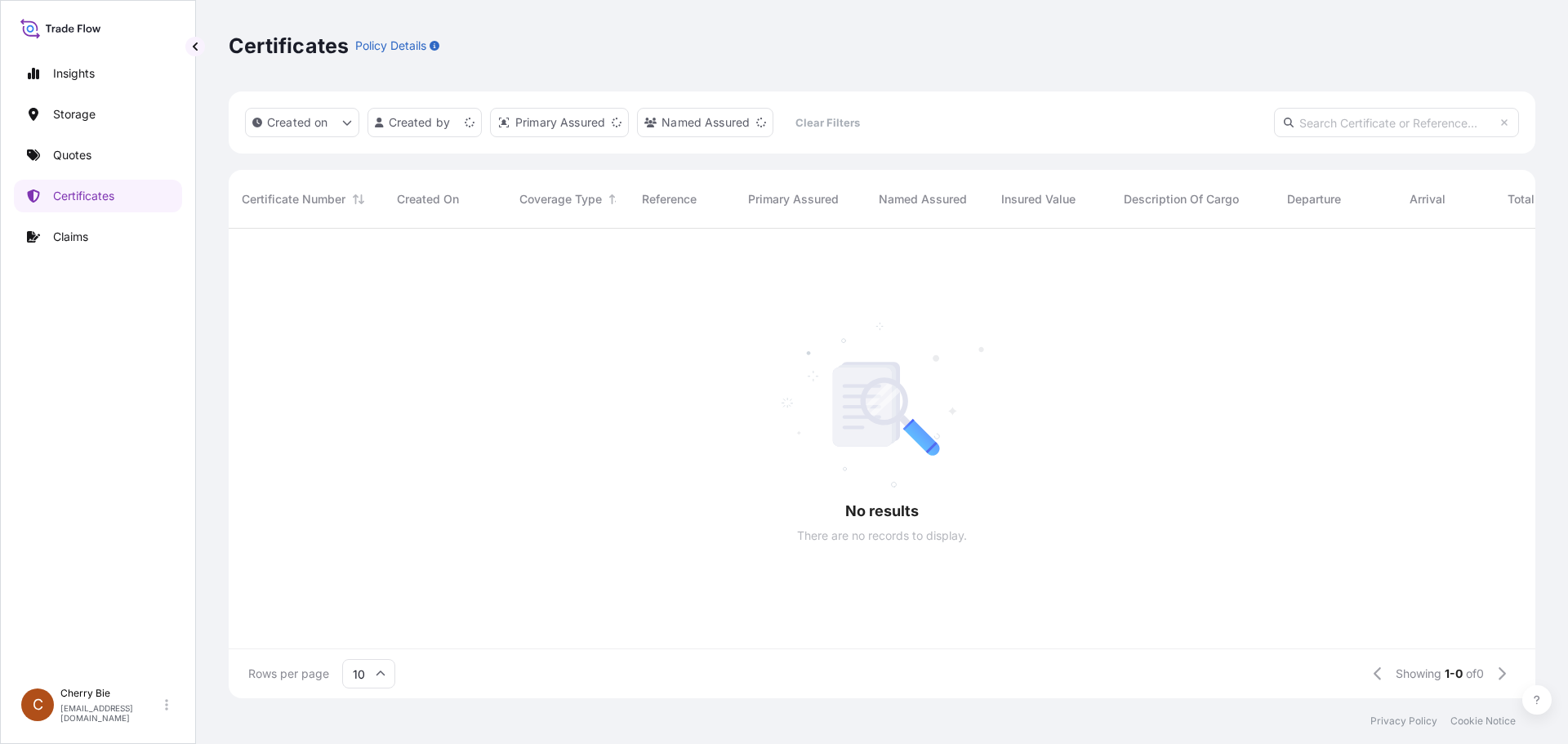
scroll to position [466, 1295]
click at [1355, 118] on input "text" at bounding box center [1397, 122] width 245 height 29
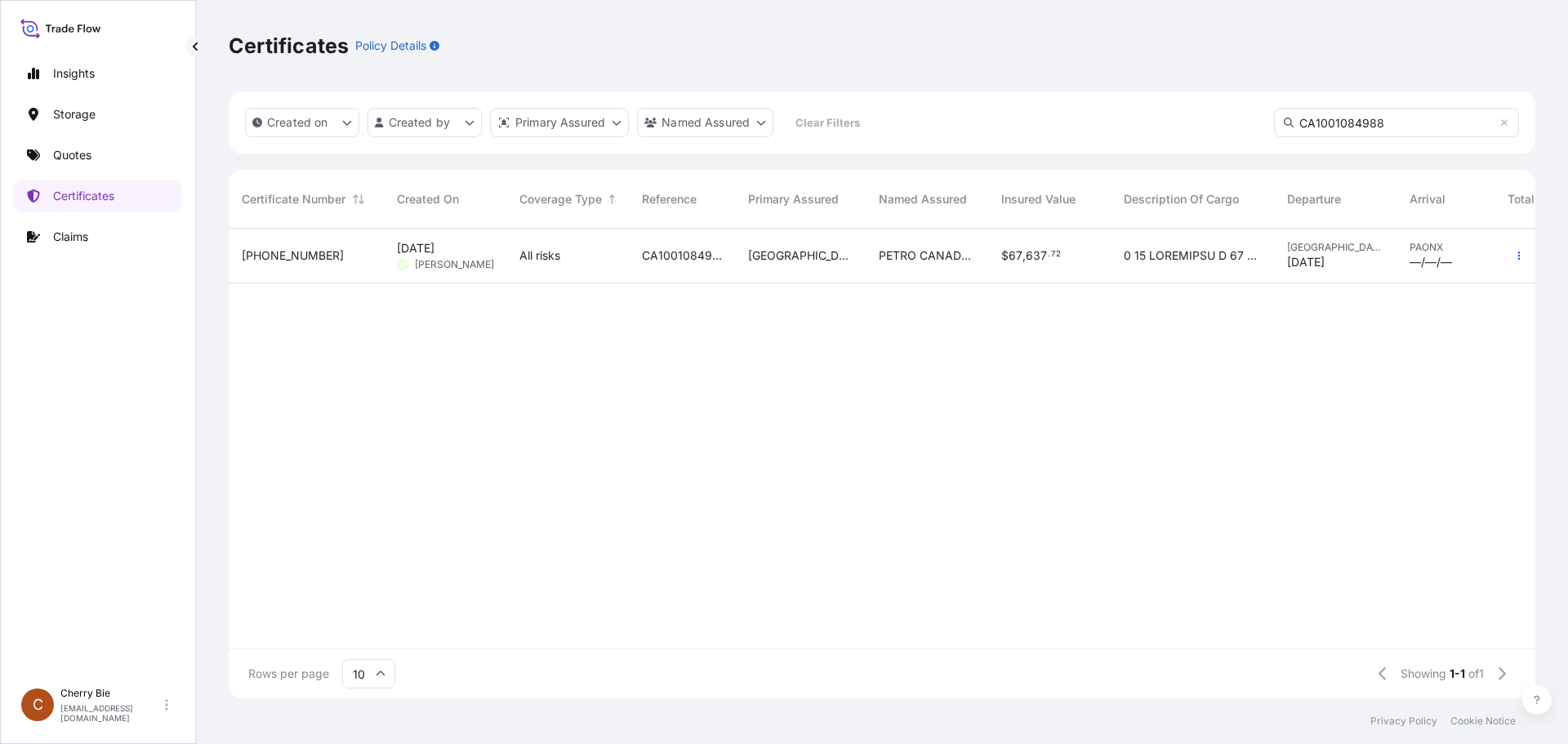
type input "CA1001084988"
click at [247, 257] on span "31583-3-1" at bounding box center [292, 256] width 102 height 16
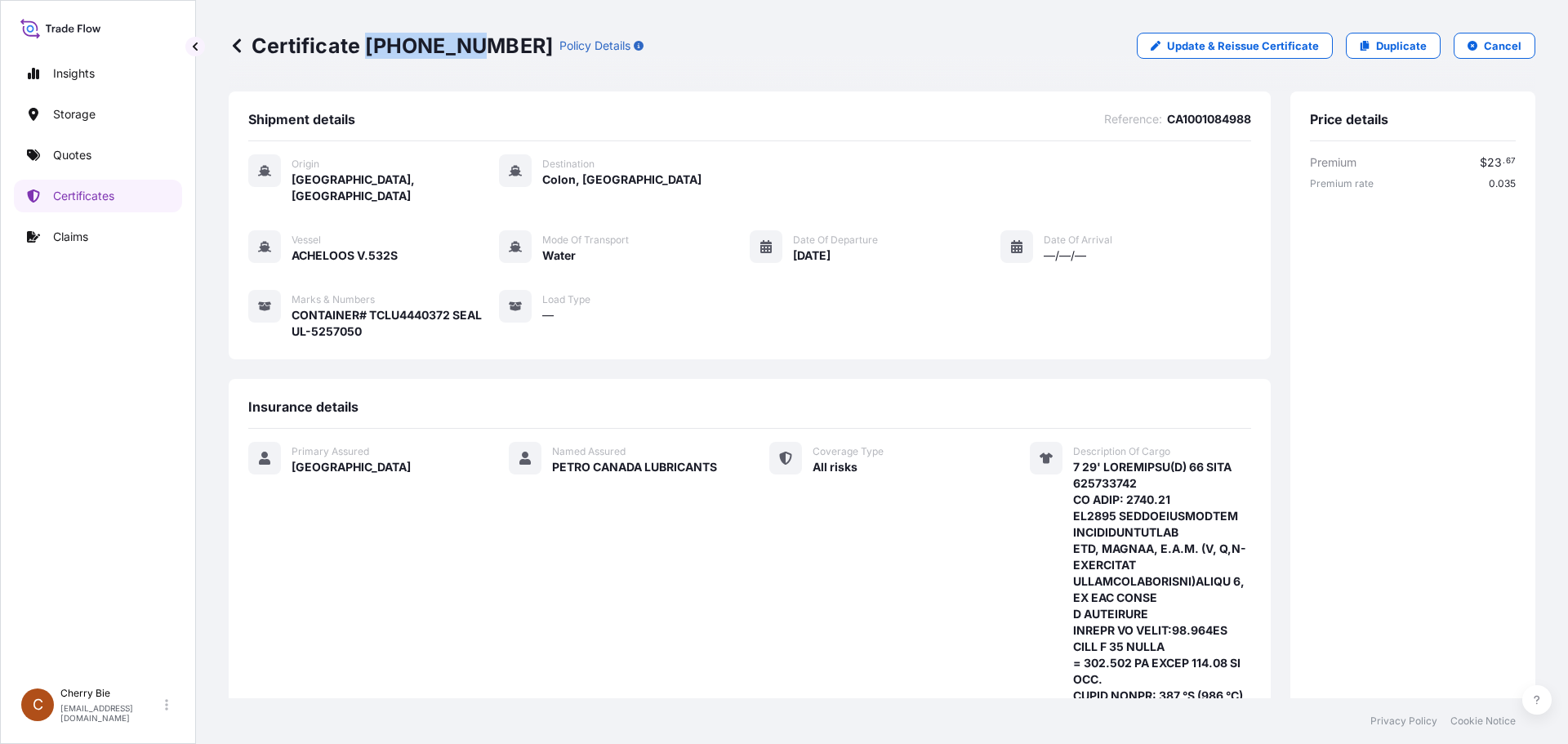
drag, startPoint x: 365, startPoint y: 44, endPoint x: 466, endPoint y: 47, distance: 101.0
click at [466, 47] on p "Certificate 31583-3-1" at bounding box center [390, 45] width 324 height 26
copy p "31583-3-1"
